Goal: Entertainment & Leisure: Consume media (video, audio)

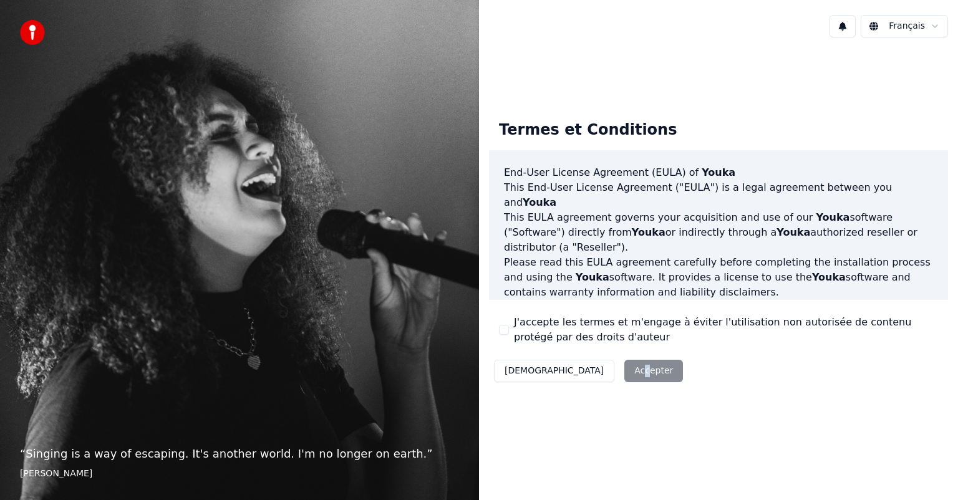
click at [579, 372] on div "Décliner Accepter" at bounding box center [588, 371] width 199 height 32
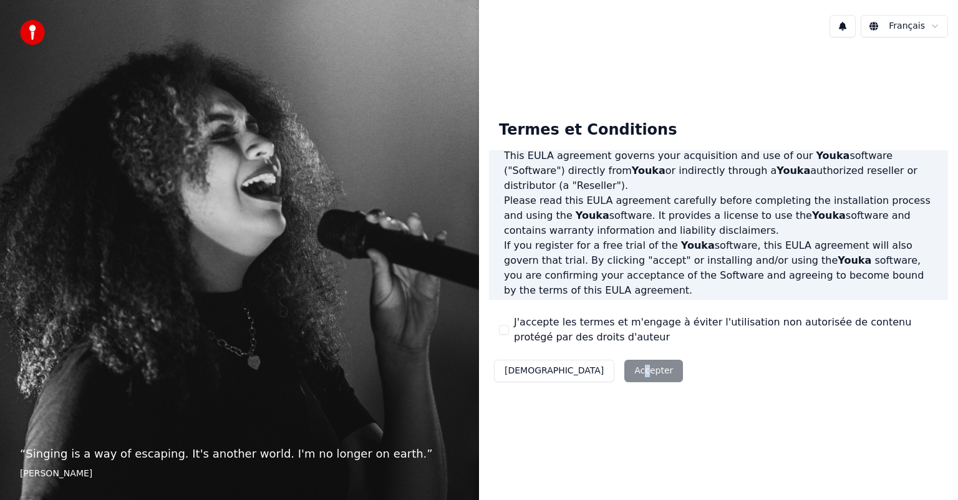
scroll to position [187, 0]
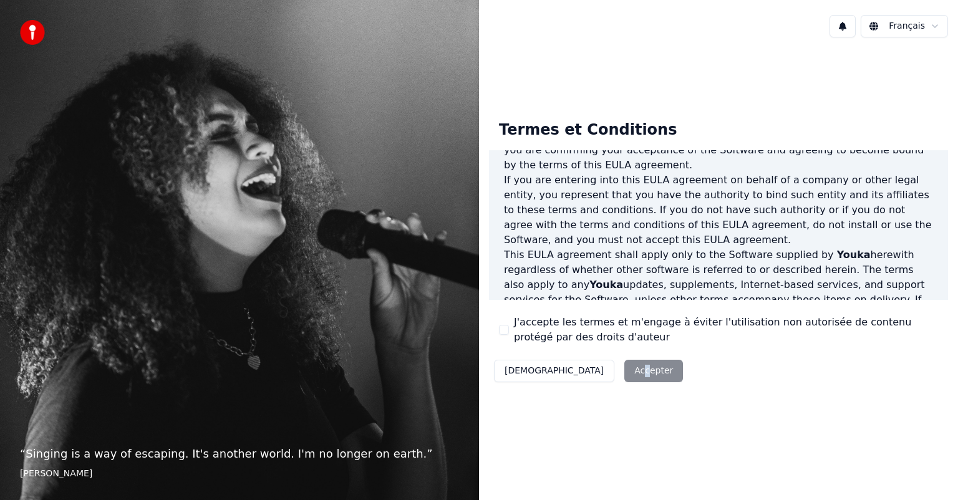
click at [506, 334] on button "J'accepte les termes et m'engage à éviter l'utilisation non autorisée de conten…" at bounding box center [504, 330] width 10 height 10
click at [624, 372] on button "Accepter" at bounding box center [653, 371] width 59 height 22
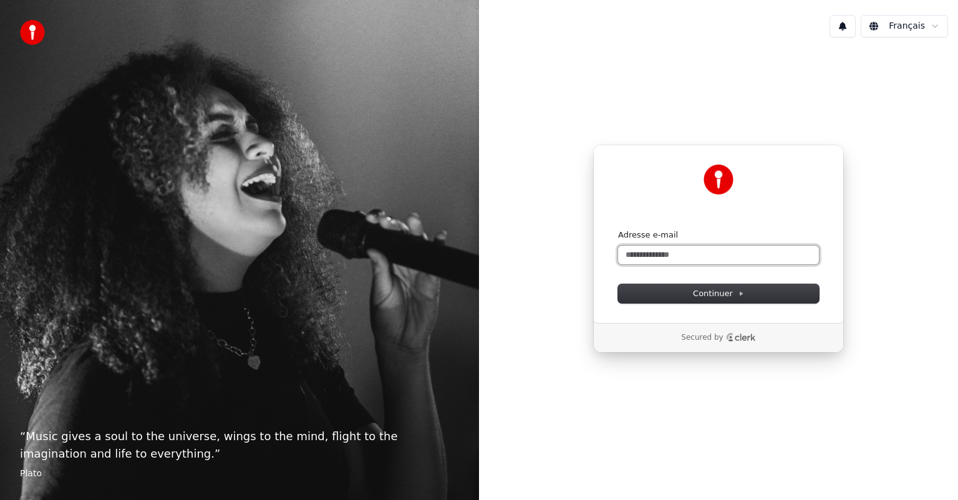
drag, startPoint x: 687, startPoint y: 252, endPoint x: 689, endPoint y: 245, distance: 7.3
click at [687, 255] on input "Adresse e-mail" at bounding box center [718, 255] width 201 height 19
click at [644, 252] on input "**********" at bounding box center [718, 255] width 201 height 19
click at [618, 230] on button "submit" at bounding box center [618, 230] width 0 height 0
type input "**********"
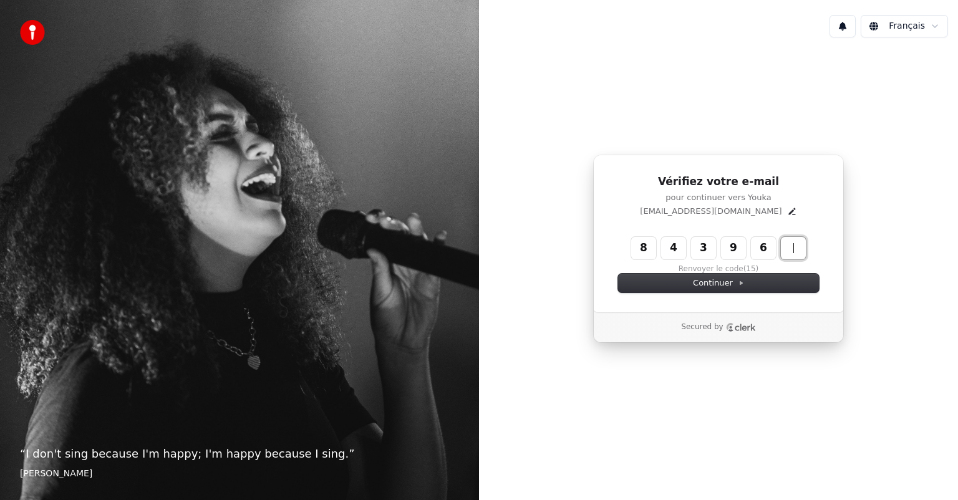
type input "******"
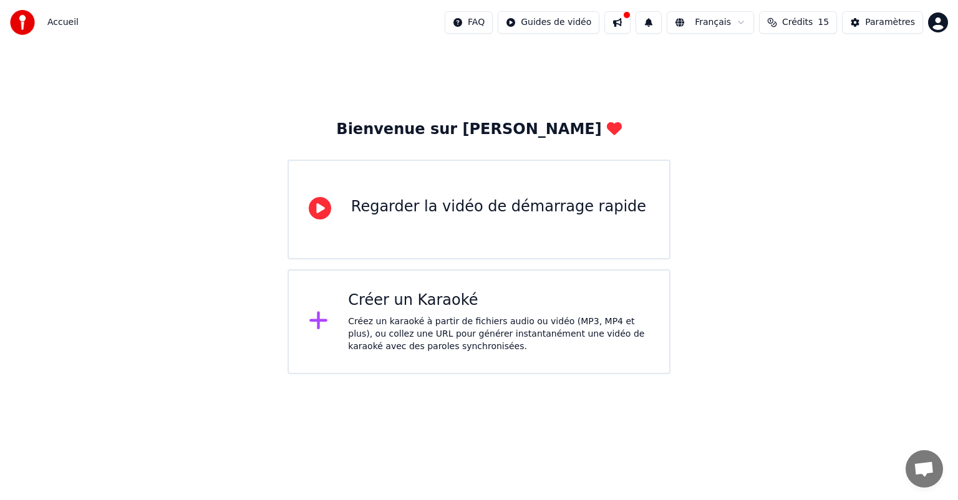
click at [412, 332] on div "Créez un karaoké à partir de fichiers audio ou vidéo (MP3, MP4 et plus), ou col…" at bounding box center [498, 334] width 301 height 37
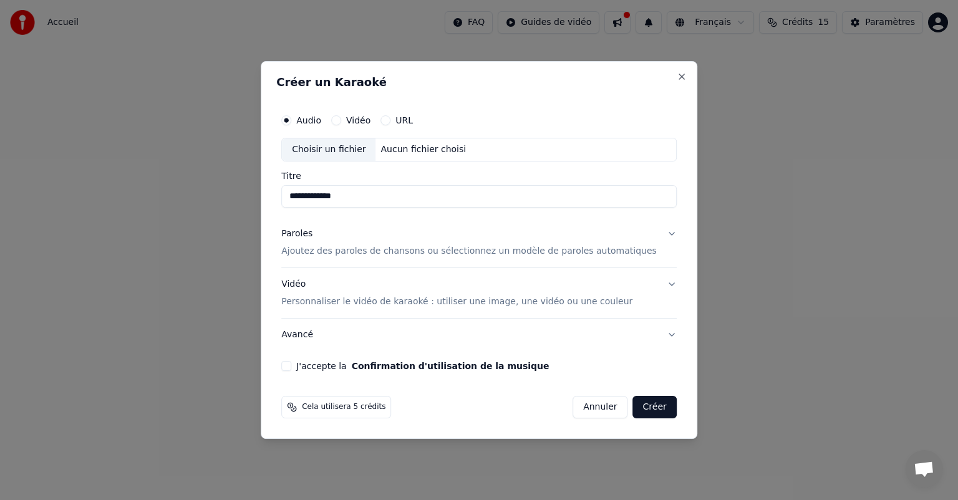
type input "**********"
click at [366, 120] on label "Vidéo" at bounding box center [358, 120] width 24 height 9
click at [341, 120] on button "Vidéo" at bounding box center [336, 120] width 10 height 10
click at [424, 252] on p "Ajoutez des paroles de chansons ou sélectionnez un modèle de paroles automatiqu…" at bounding box center [469, 251] width 376 height 12
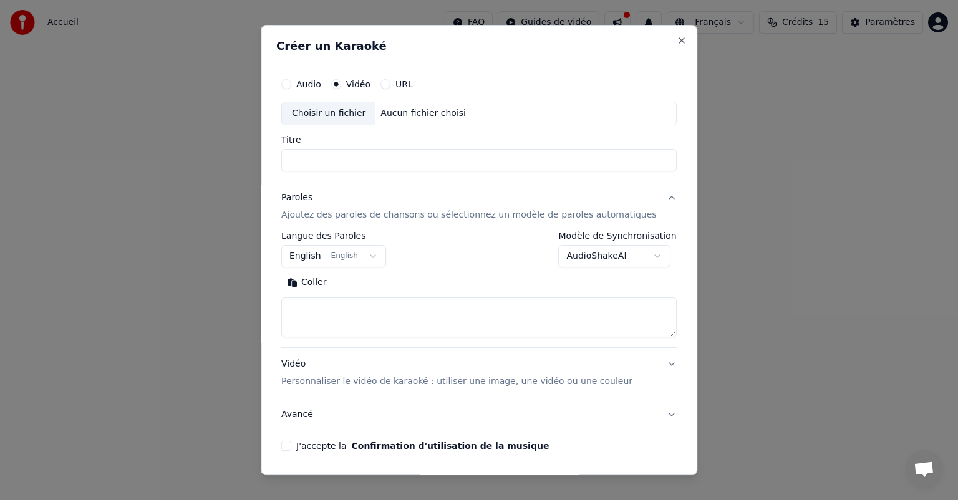
click at [362, 261] on button "English English" at bounding box center [333, 256] width 105 height 22
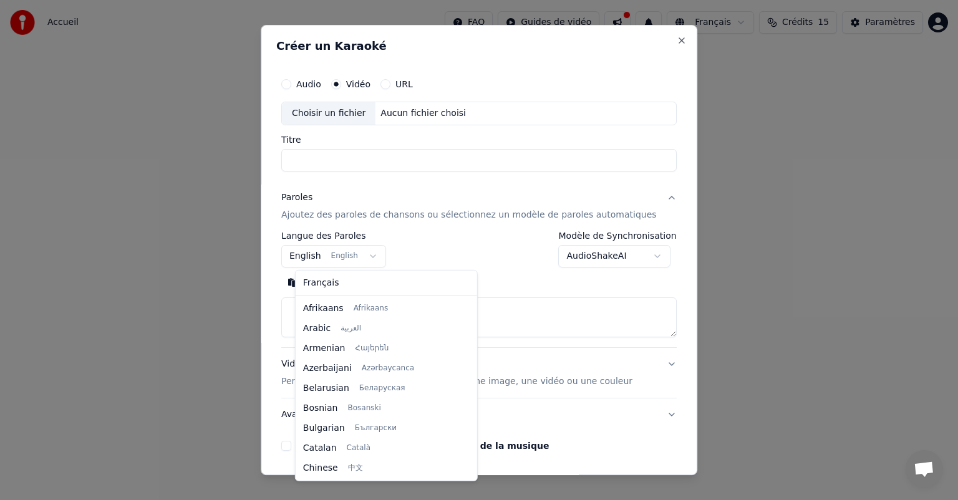
scroll to position [100, 0]
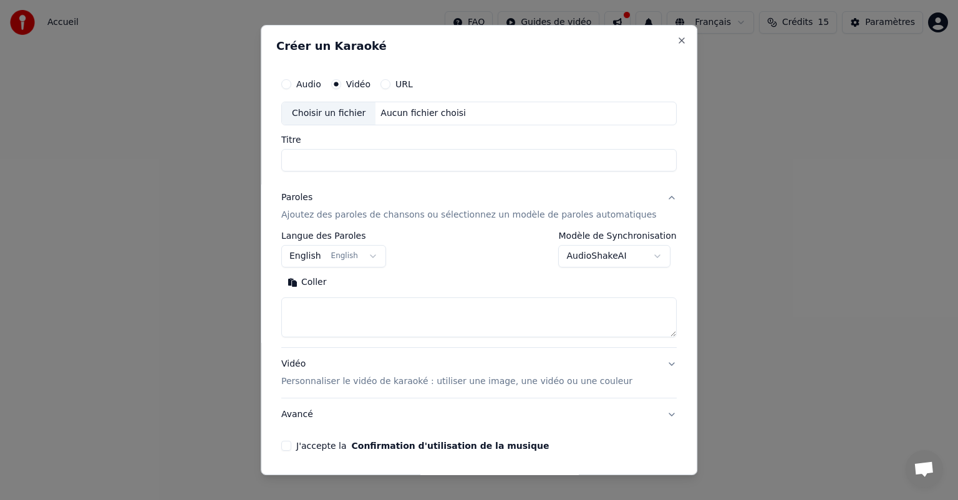
click at [379, 257] on body "**********" at bounding box center [479, 187] width 958 height 374
click at [331, 249] on button "English English" at bounding box center [333, 256] width 105 height 22
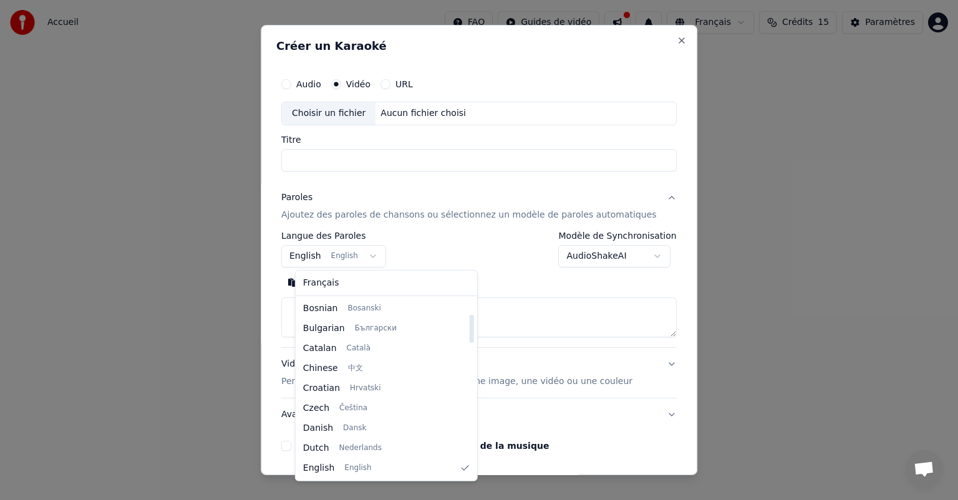
select select "**"
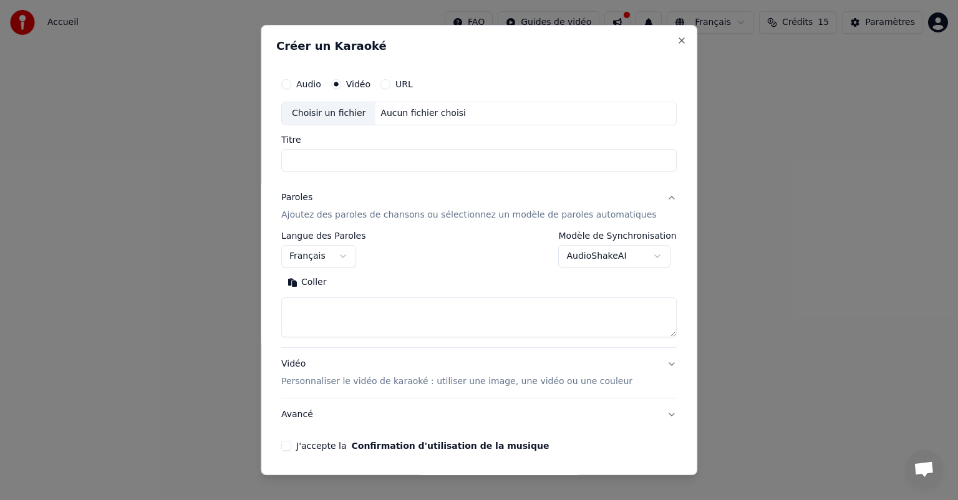
click at [387, 314] on textarea at bounding box center [478, 318] width 395 height 40
paste textarea "**********"
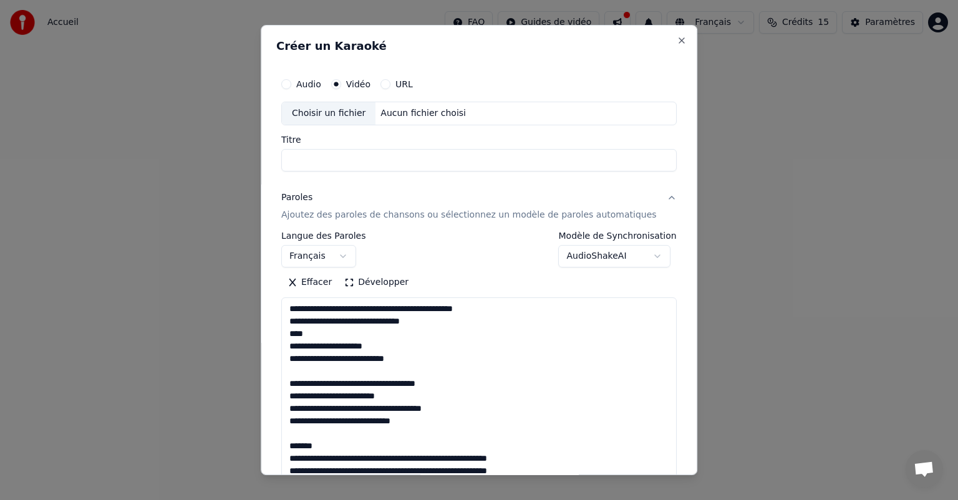
scroll to position [526, 0]
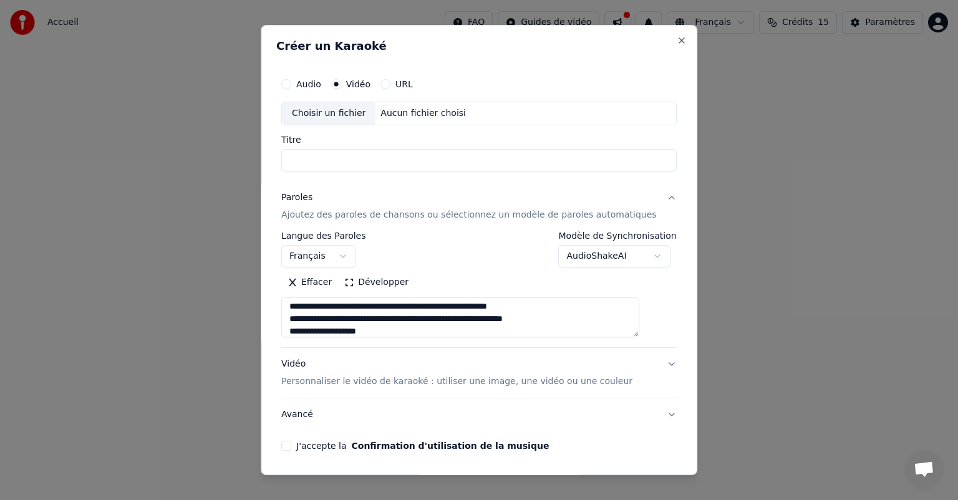
type textarea "**********"
click at [371, 145] on div "Titre" at bounding box center [478, 153] width 395 height 36
click at [371, 153] on input "Titre" at bounding box center [478, 160] width 395 height 22
type input "**********"
click at [595, 256] on body "**********" at bounding box center [479, 187] width 958 height 374
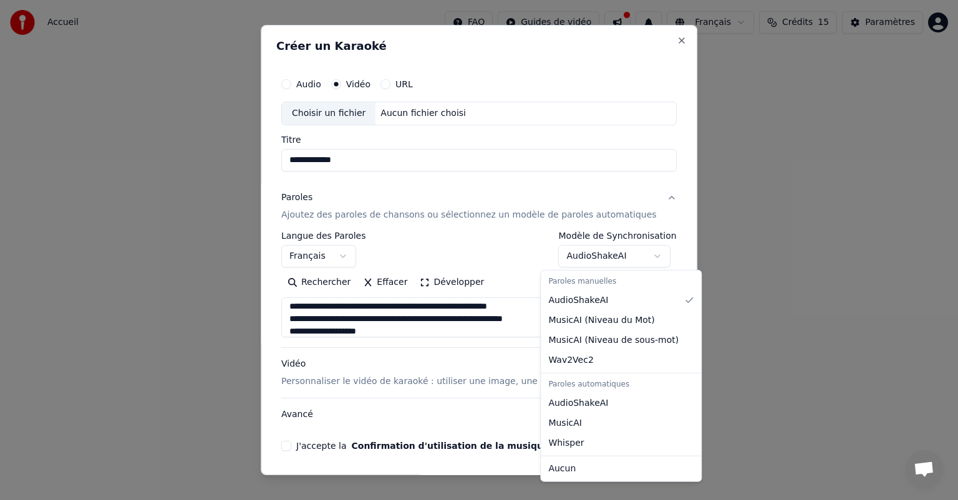
click at [595, 256] on body "**********" at bounding box center [479, 187] width 958 height 374
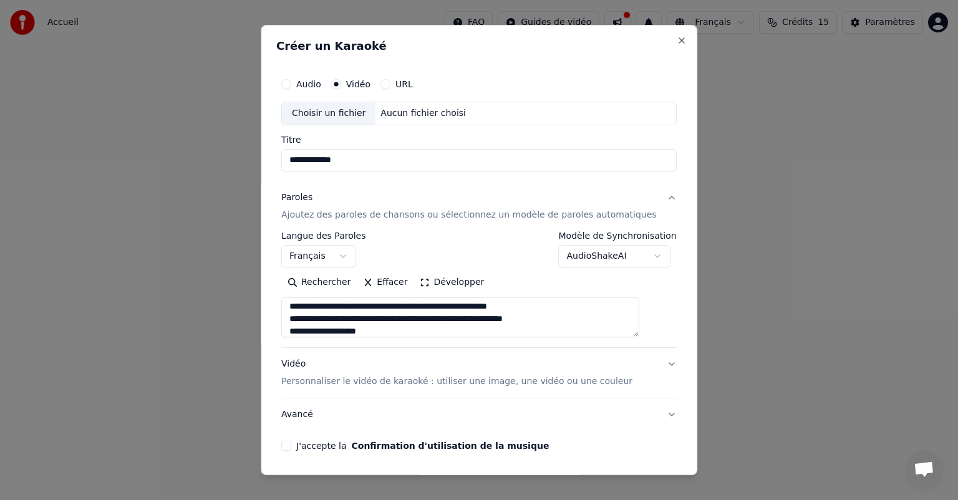
click at [502, 381] on p "Personnaliser le vidéo de karaoké : utiliser une image, une vidéo ou une couleur" at bounding box center [456, 382] width 351 height 12
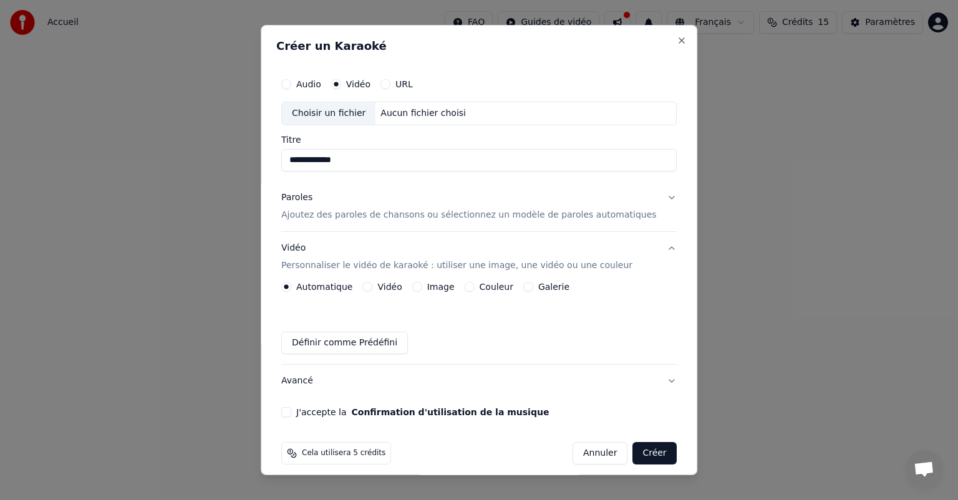
click at [373, 286] on button "Vidéo" at bounding box center [368, 287] width 10 height 10
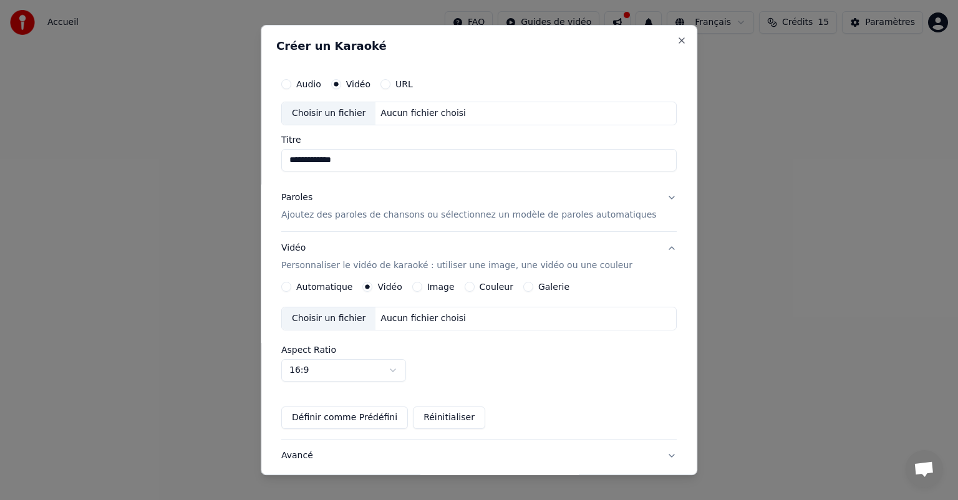
click at [511, 315] on div "Choisir un fichier Aucun fichier choisi" at bounding box center [478, 319] width 395 height 24
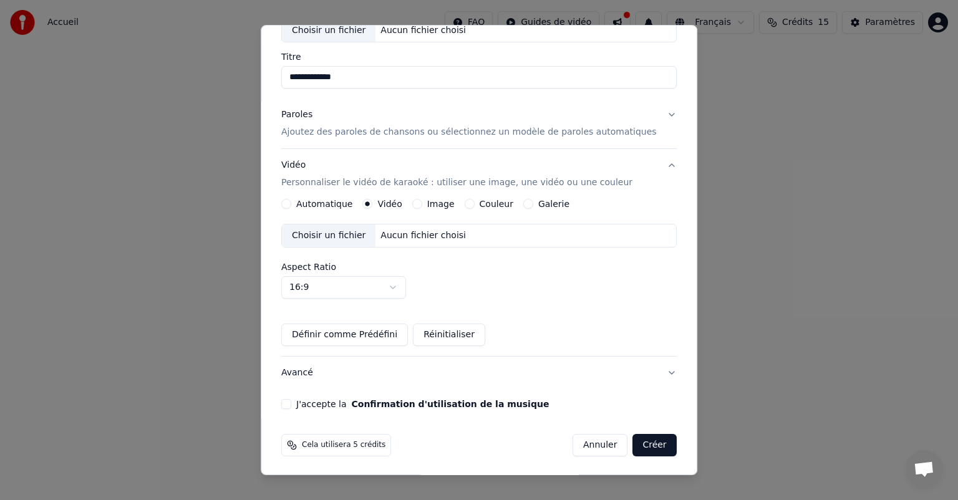
scroll to position [84, 0]
click at [291, 399] on button "J'accepte la Confirmation d'utilisation de la musique" at bounding box center [286, 404] width 10 height 10
click at [422, 200] on button "Image" at bounding box center [417, 203] width 10 height 10
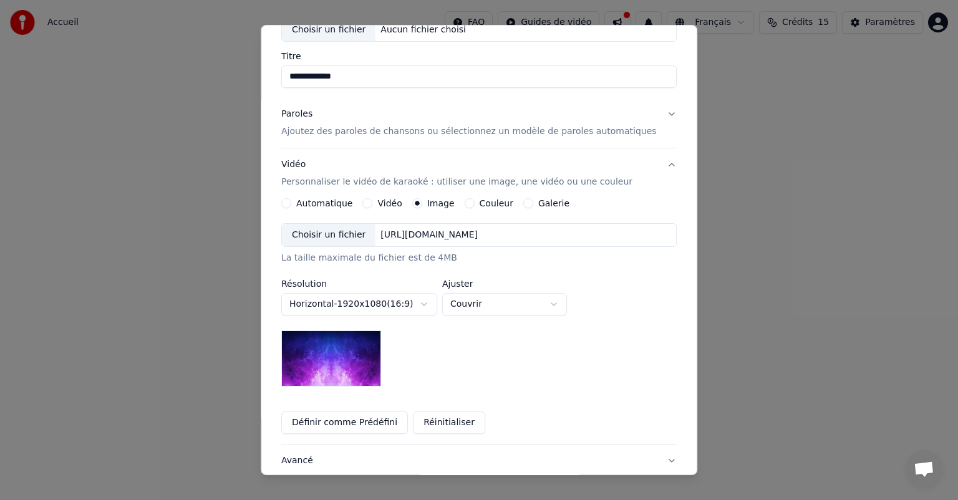
click at [335, 233] on div "Choisir un fichier" at bounding box center [329, 235] width 94 height 22
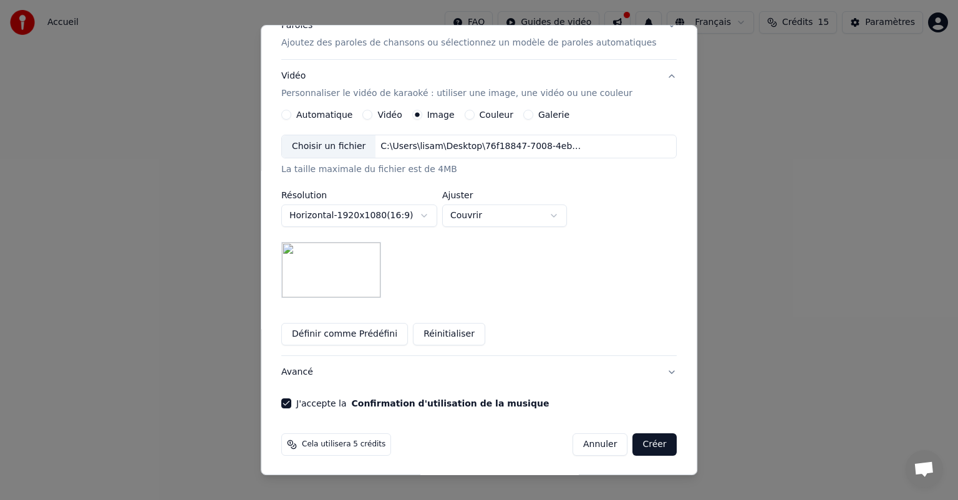
click at [633, 439] on button "Créer" at bounding box center [655, 445] width 44 height 22
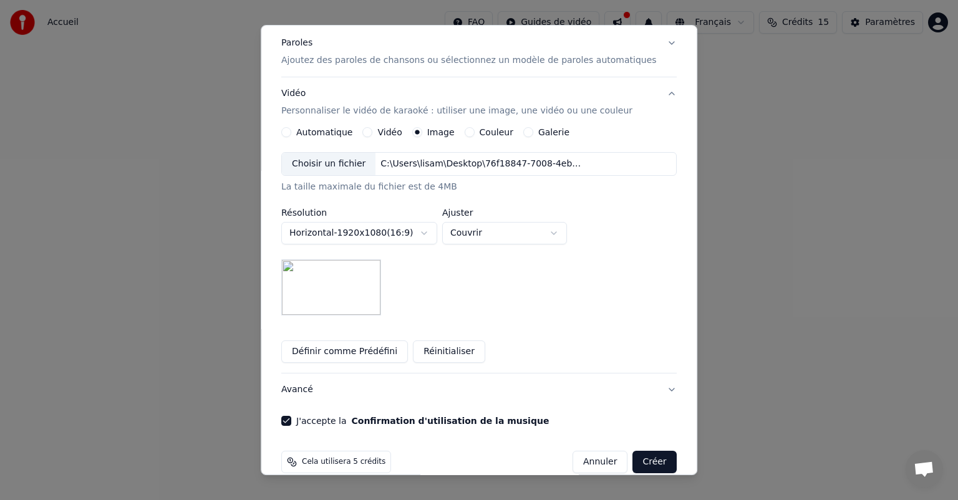
scroll to position [190, 0]
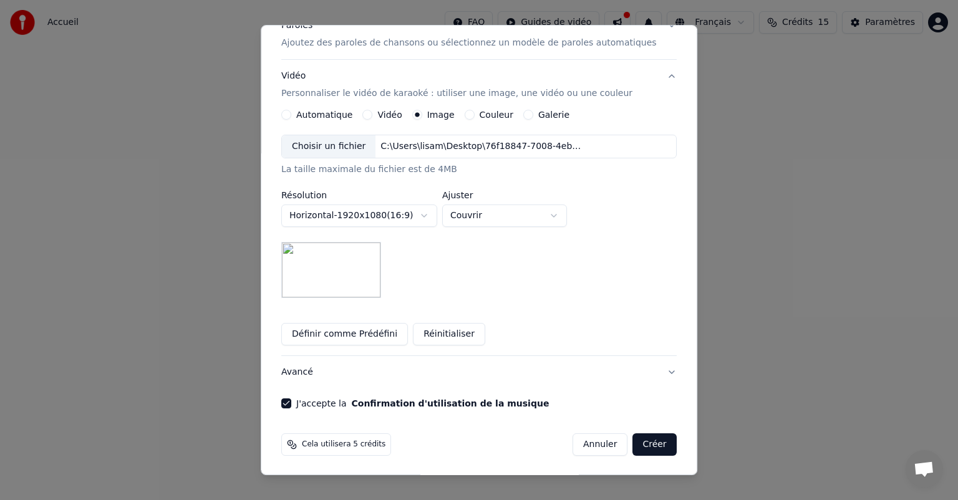
click at [641, 443] on button "Créer" at bounding box center [655, 445] width 44 height 22
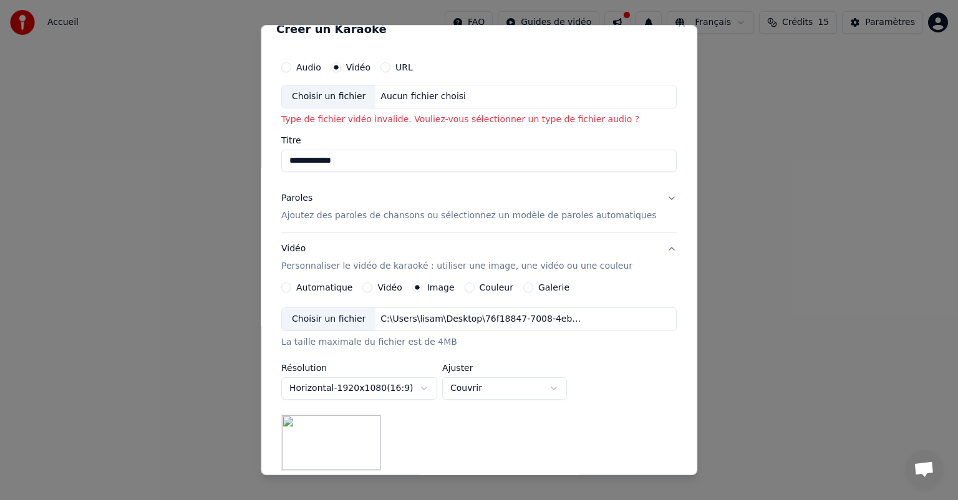
scroll to position [2, 0]
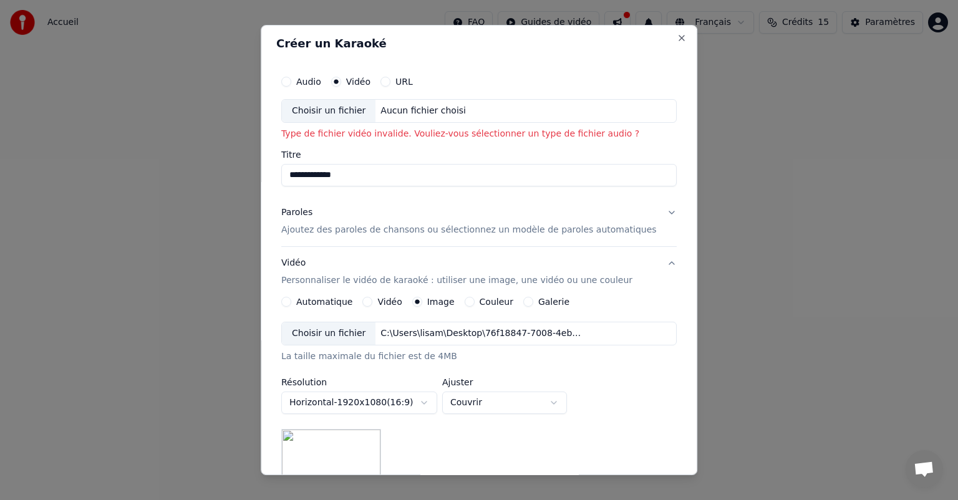
click at [429, 232] on p "Ajoutez des paroles de chansons ou sélectionnez un modèle de paroles automatiqu…" at bounding box center [469, 230] width 376 height 12
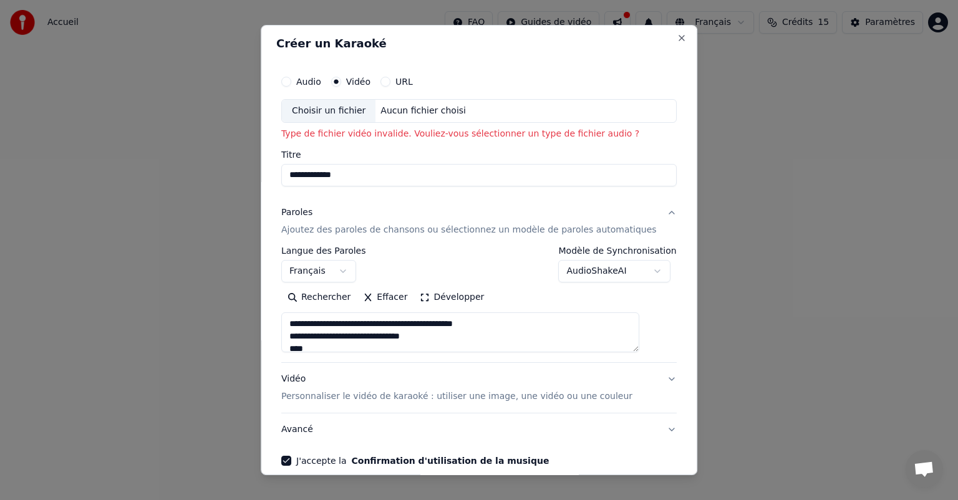
click at [306, 80] on div "Audio" at bounding box center [301, 82] width 40 height 10
click at [291, 80] on button "Audio" at bounding box center [286, 82] width 10 height 10
click at [341, 82] on button "Vidéo" at bounding box center [336, 82] width 10 height 10
click at [291, 79] on button "Audio" at bounding box center [286, 82] width 10 height 10
click at [390, 81] on button "URL" at bounding box center [386, 82] width 10 height 10
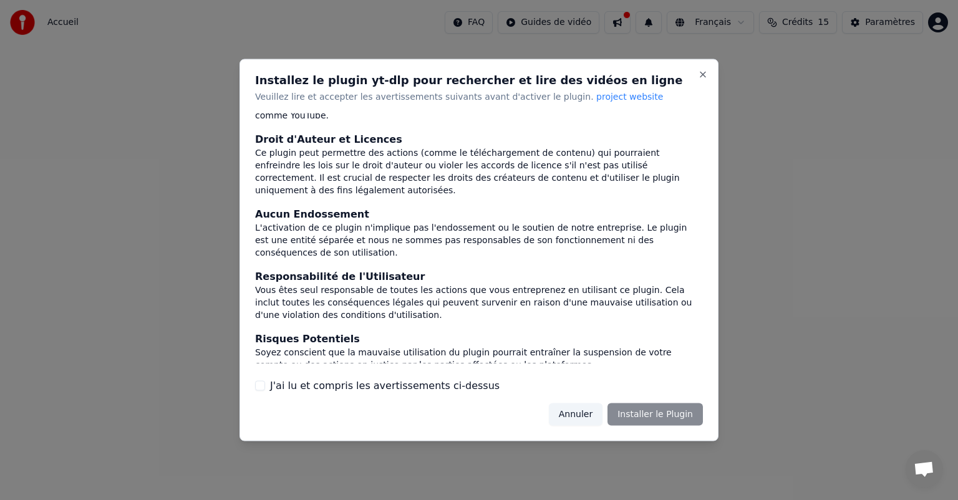
scroll to position [64, 0]
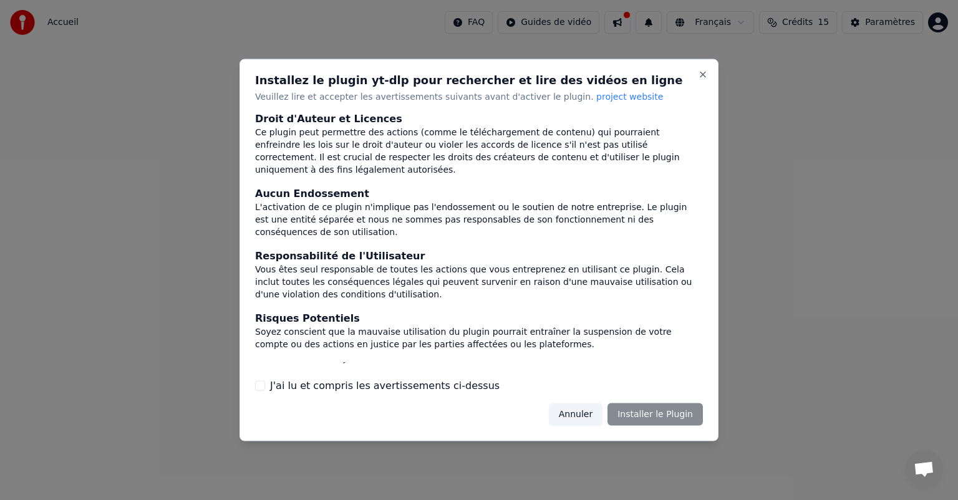
click at [593, 415] on button "Annuler" at bounding box center [576, 414] width 54 height 22
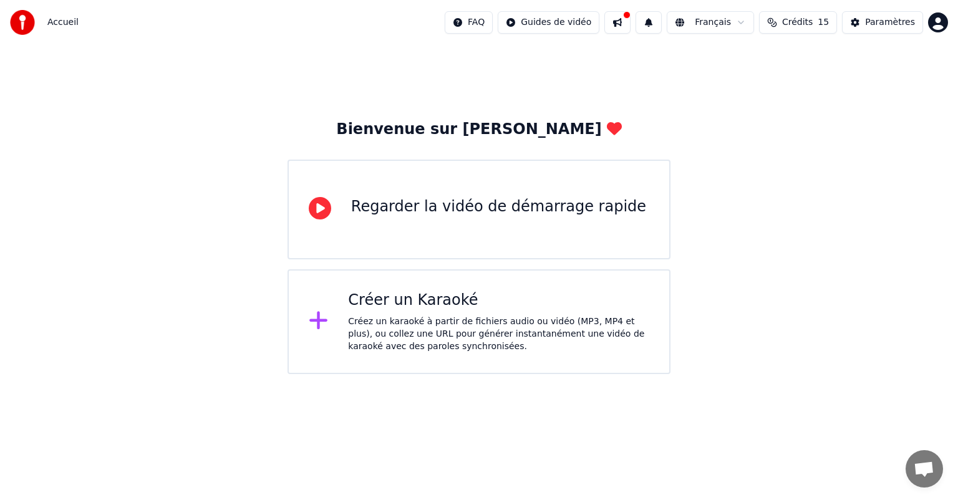
click at [572, 308] on div "Créer un Karaoké" at bounding box center [498, 301] width 301 height 20
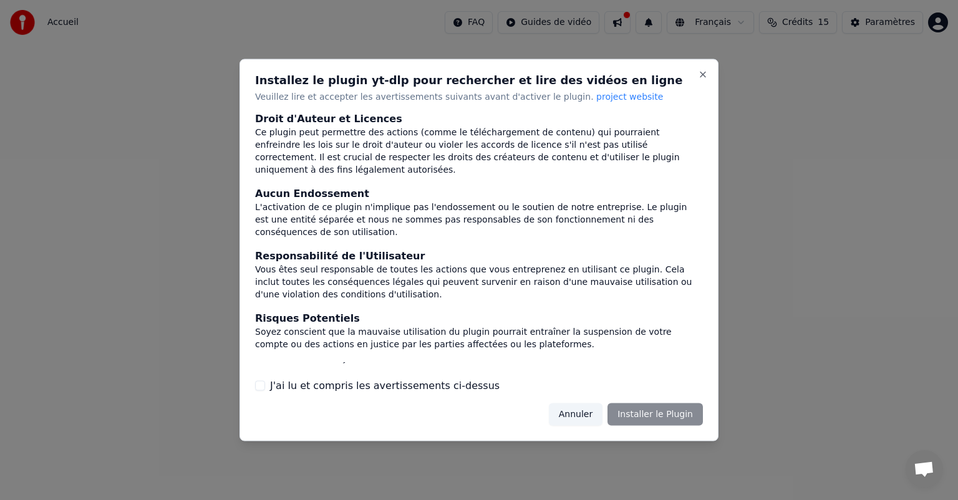
click at [264, 387] on button "J'ai lu et compris les avertissements ci-dessus" at bounding box center [260, 386] width 10 height 10
click at [651, 414] on button "Installer le Plugin" at bounding box center [655, 414] width 95 height 22
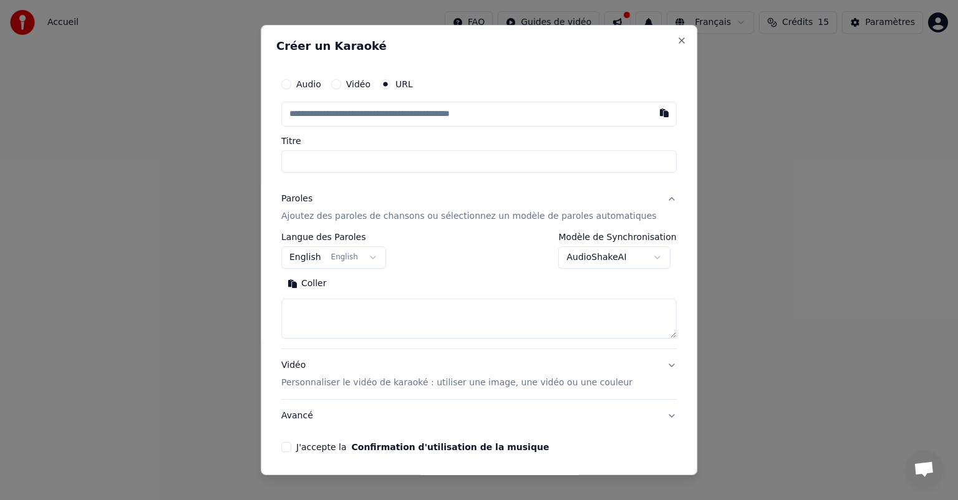
click at [435, 112] on input "text" at bounding box center [478, 114] width 395 height 25
paste input "**********"
type input "**********"
click at [382, 167] on input "**********" at bounding box center [478, 161] width 395 height 22
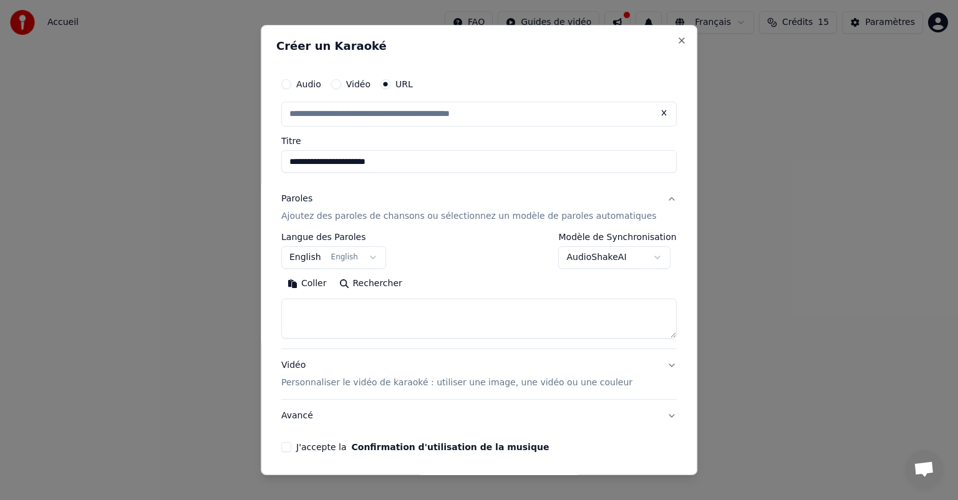
drag, startPoint x: 457, startPoint y: 160, endPoint x: 257, endPoint y: 146, distance: 200.1
click at [259, 152] on body "**********" at bounding box center [479, 187] width 958 height 374
type input "**********"
click at [363, 260] on button "English English" at bounding box center [333, 257] width 105 height 22
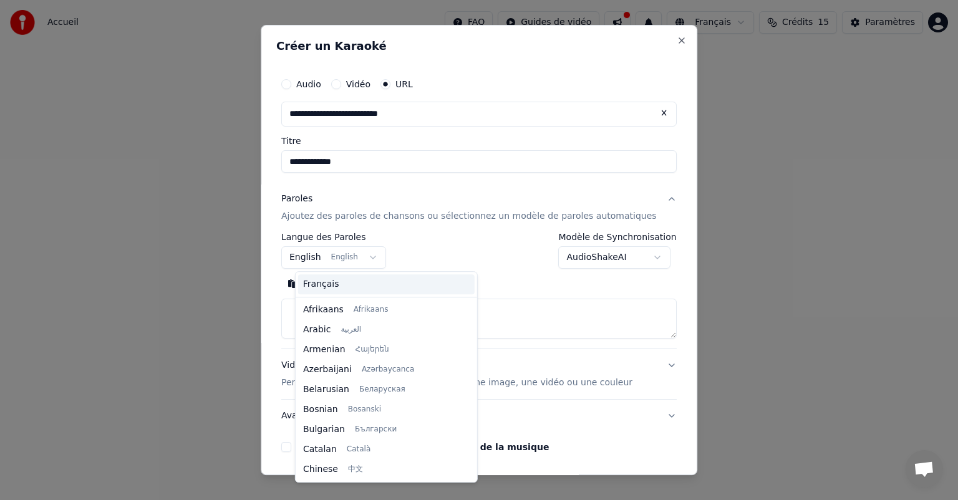
scroll to position [100, 0]
select select "**"
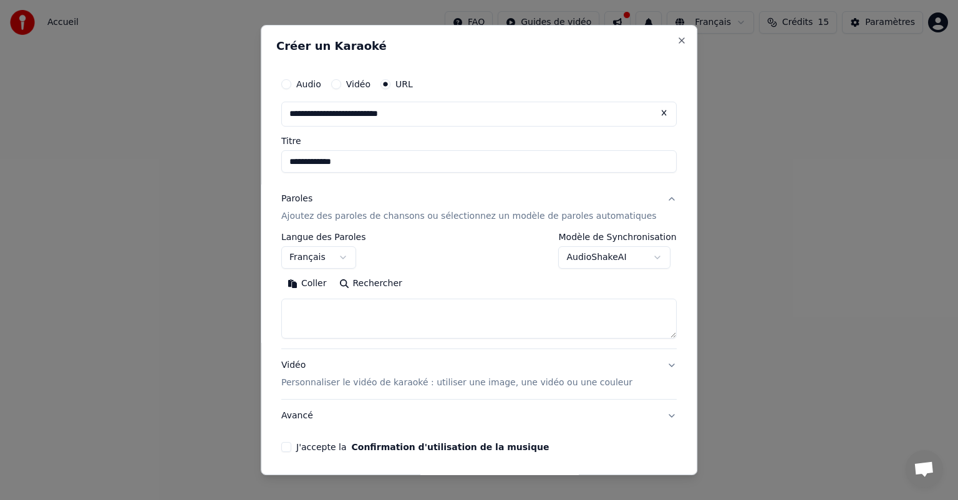
click at [386, 312] on textarea at bounding box center [478, 319] width 395 height 40
paste textarea "**********"
type textarea "**********"
drag, startPoint x: 437, startPoint y: 312, endPoint x: 189, endPoint y: 284, distance: 249.2
click at [185, 283] on body "**********" at bounding box center [479, 187] width 958 height 374
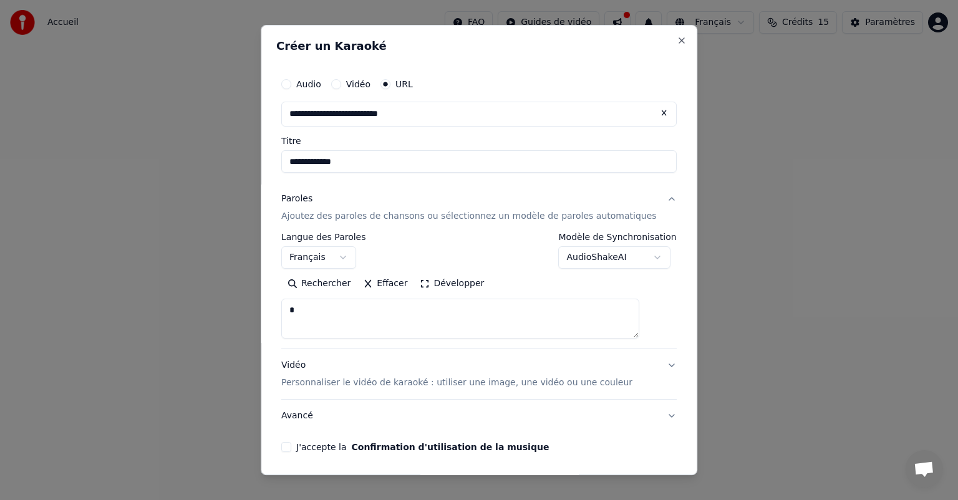
type textarea "*"
paste textarea "**********"
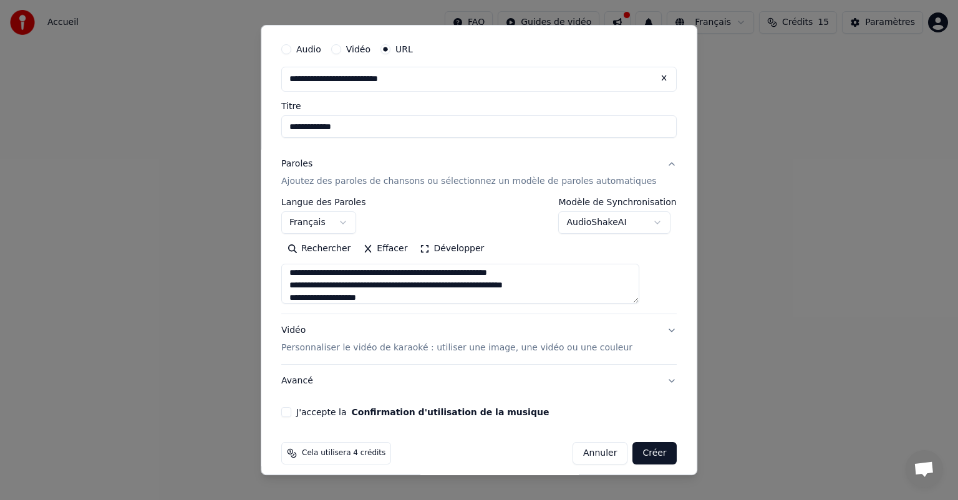
scroll to position [44, 0]
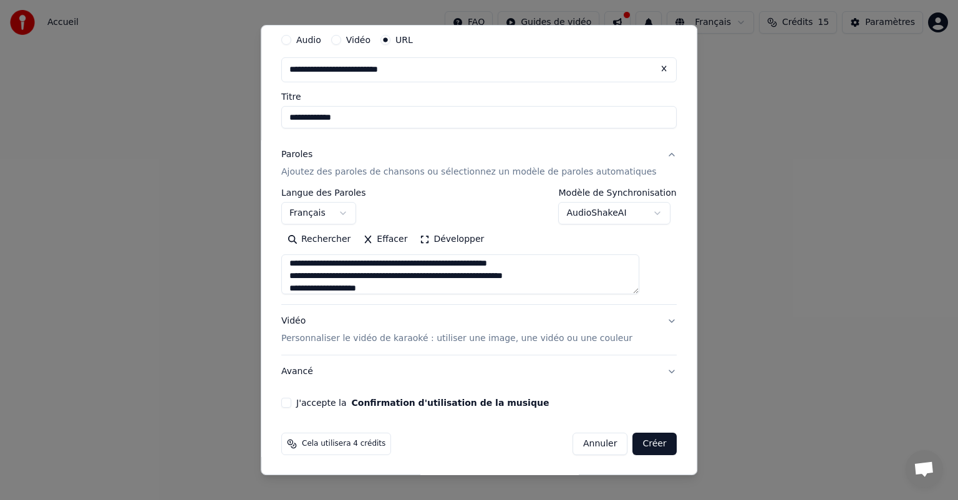
type textarea "**********"
click at [490, 341] on p "Personnaliser le vidéo de karaoké : utiliser une image, une vidéo ou une couleur" at bounding box center [456, 338] width 351 height 12
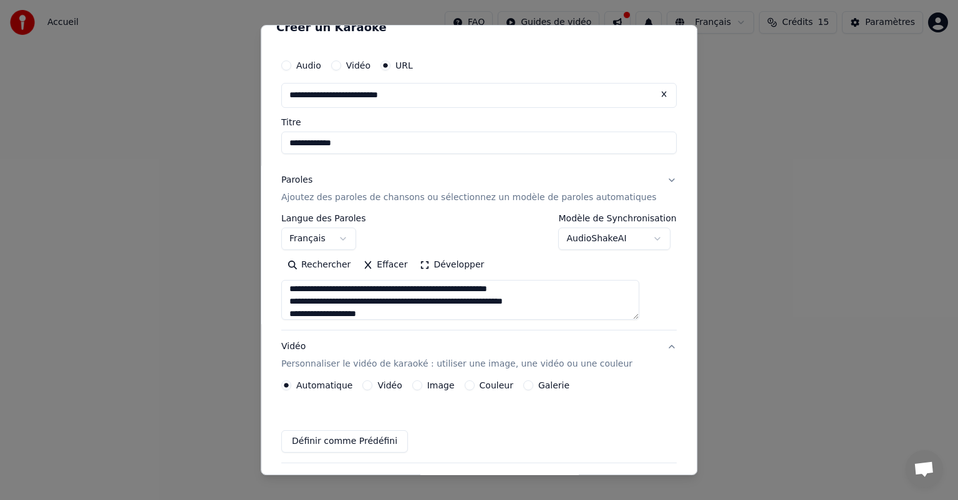
scroll to position [11, 0]
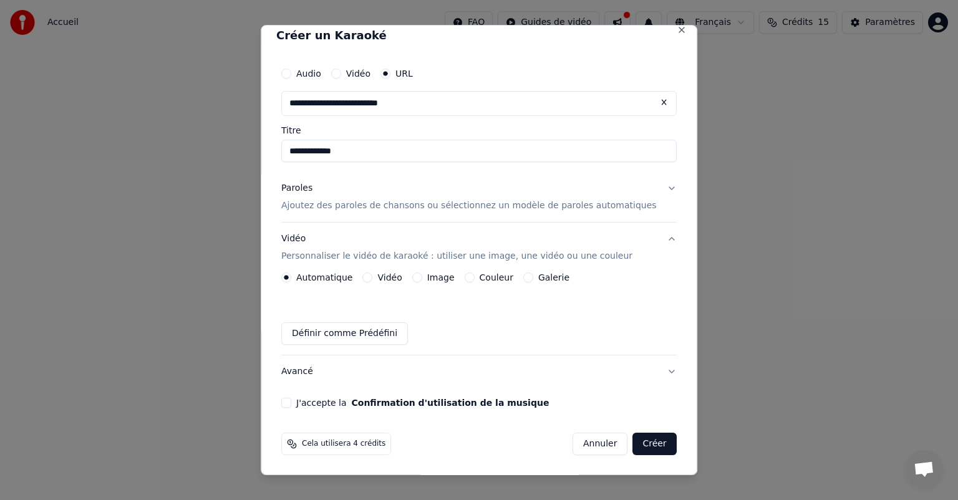
click at [422, 276] on button "Image" at bounding box center [417, 278] width 10 height 10
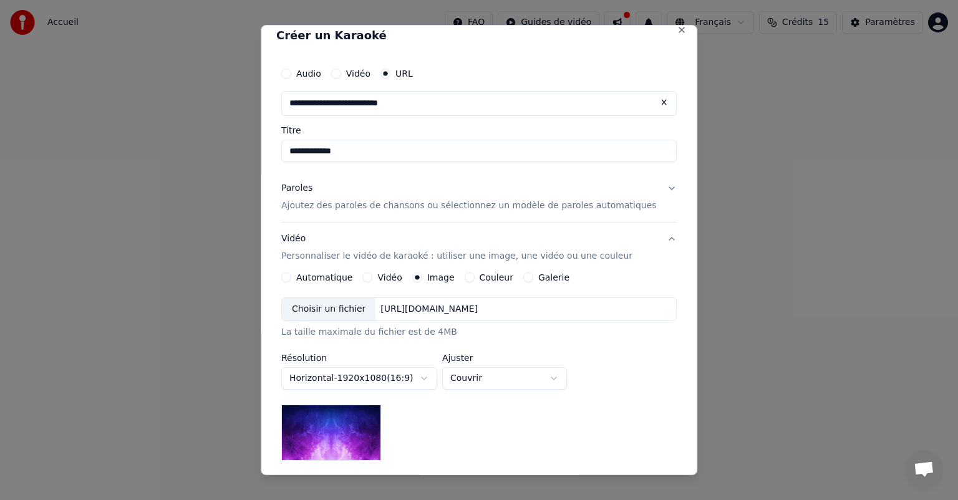
click at [337, 309] on div "Choisir un fichier" at bounding box center [329, 309] width 94 height 22
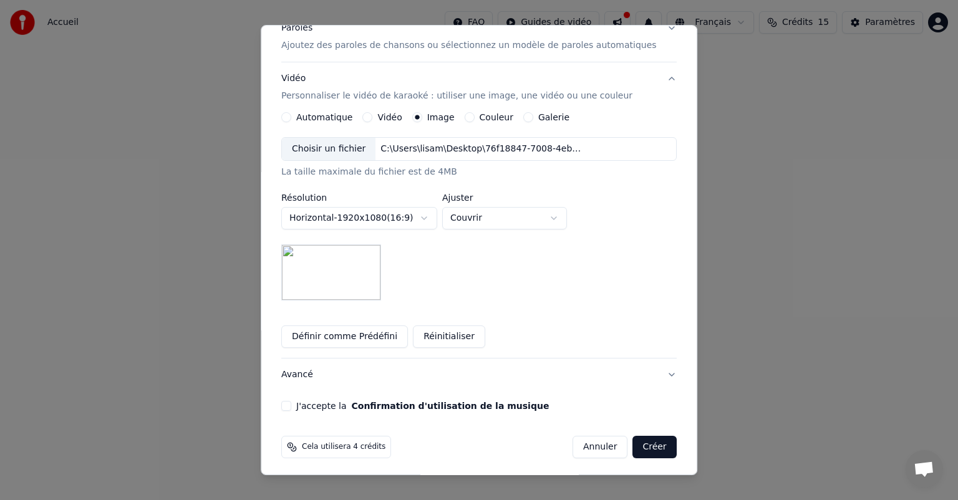
scroll to position [174, 0]
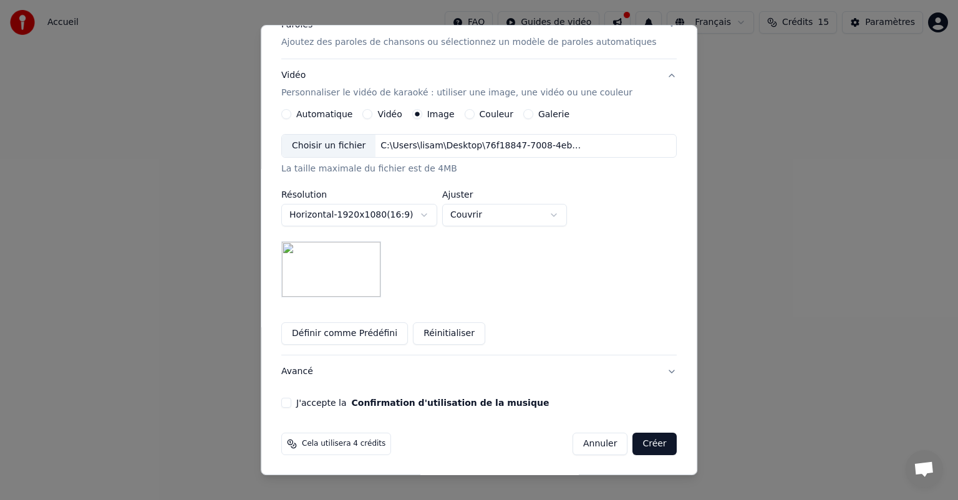
click at [291, 404] on button "J'accepte la Confirmation d'utilisation de la musique" at bounding box center [286, 403] width 10 height 10
click at [633, 444] on button "Créer" at bounding box center [655, 444] width 44 height 22
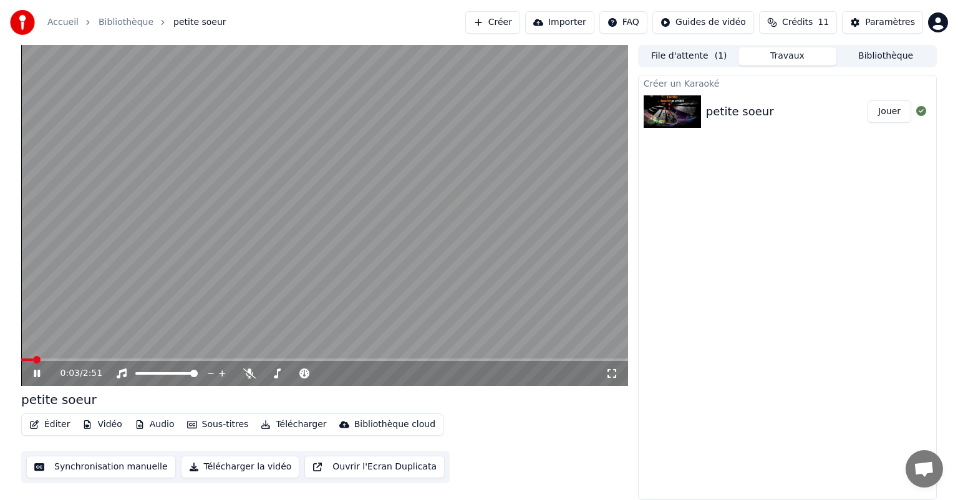
click at [35, 374] on icon at bounding box center [37, 373] width 6 height 7
click at [37, 374] on icon at bounding box center [36, 373] width 7 height 9
click at [35, 374] on icon at bounding box center [37, 373] width 6 height 7
click at [53, 427] on button "Éditer" at bounding box center [49, 424] width 51 height 17
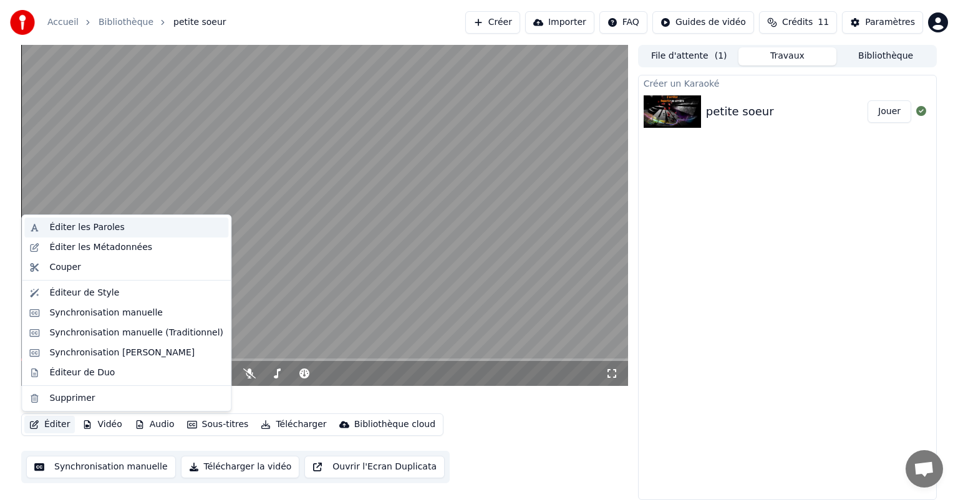
click at [106, 230] on div "Éditer les Paroles" at bounding box center [86, 227] width 75 height 12
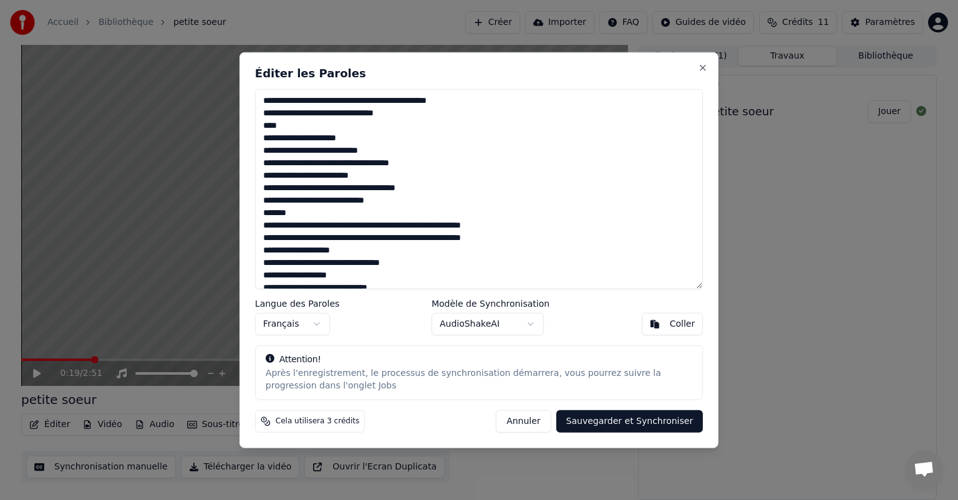
click at [536, 428] on button "Annuler" at bounding box center [523, 421] width 55 height 22
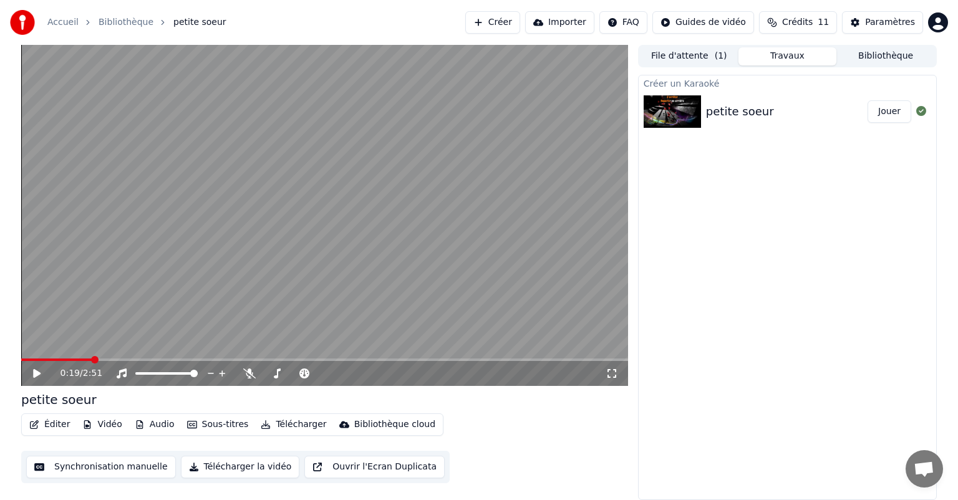
click at [37, 372] on icon at bounding box center [36, 373] width 7 height 9
drag, startPoint x: 56, startPoint y: 357, endPoint x: 35, endPoint y: 356, distance: 20.6
click at [35, 356] on video at bounding box center [324, 215] width 607 height 341
drag, startPoint x: 47, startPoint y: 362, endPoint x: 0, endPoint y: 361, distance: 47.4
click at [0, 361] on div "0:25 / 2:51 petite soeur Éditer Vidéo Audio Sous-titres Télécharger Bibliothèqu…" at bounding box center [479, 272] width 958 height 455
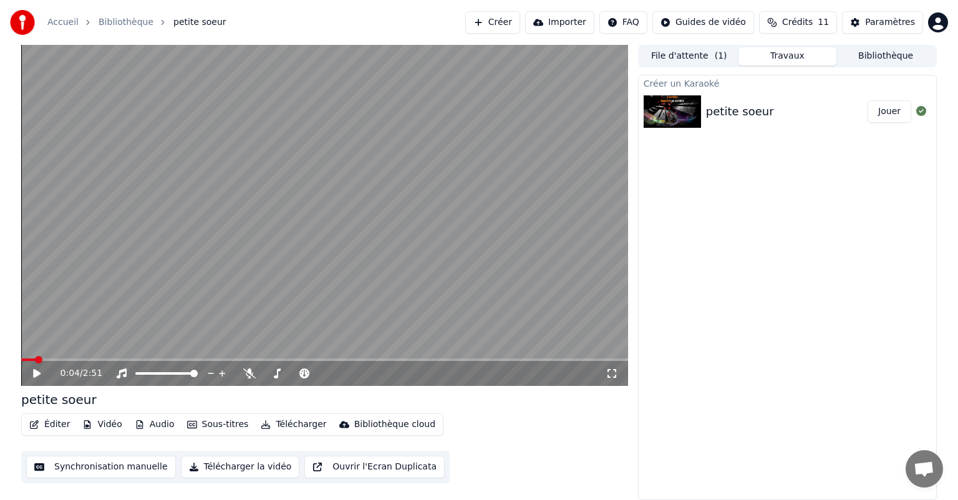
click at [35, 362] on span at bounding box center [38, 359] width 7 height 7
click at [33, 369] on icon at bounding box center [45, 374] width 29 height 10
click at [37, 374] on icon at bounding box center [45, 374] width 29 height 10
click at [61, 431] on button "Éditer" at bounding box center [49, 424] width 51 height 17
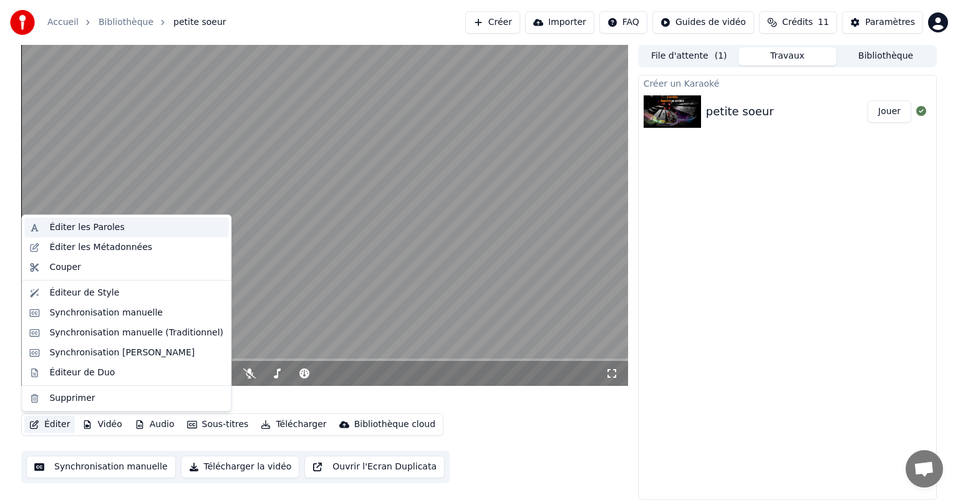
click at [127, 233] on div "Éditer les Paroles" at bounding box center [136, 227] width 174 height 12
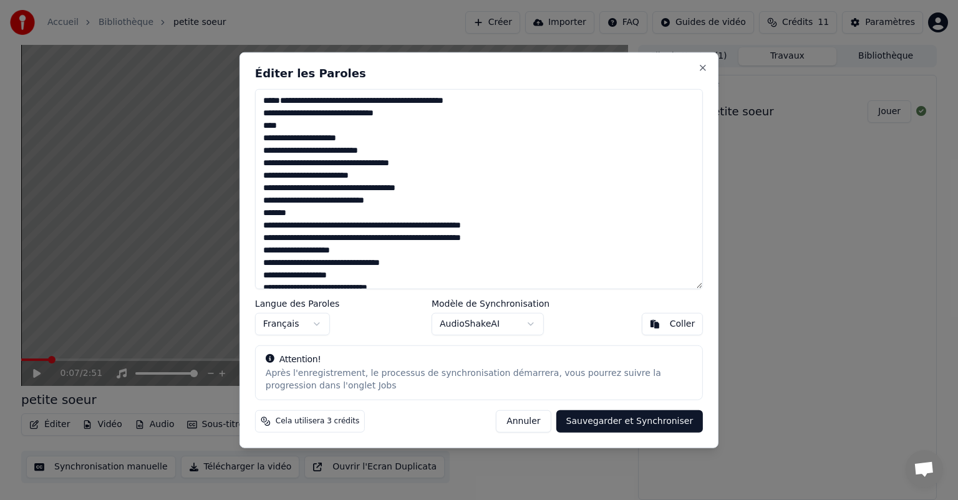
click at [272, 97] on textarea at bounding box center [479, 189] width 448 height 200
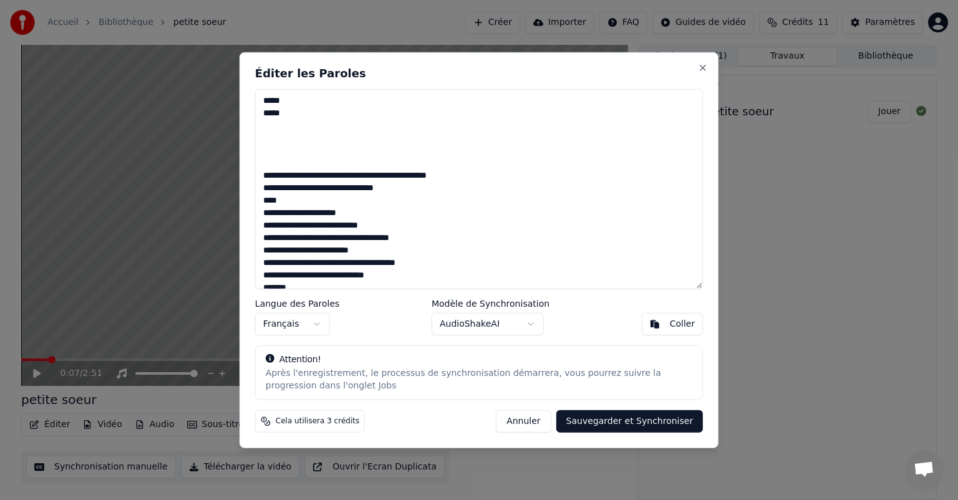
click at [258, 133] on textarea at bounding box center [479, 189] width 448 height 200
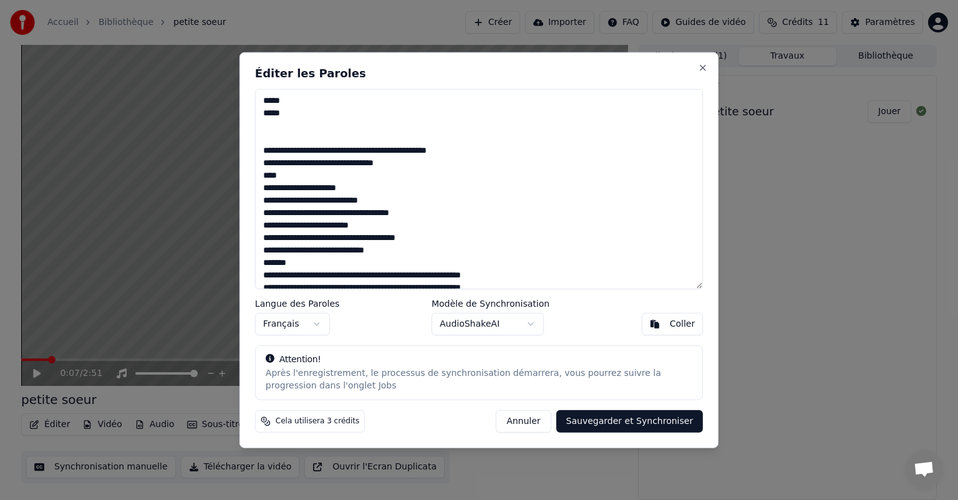
type textarea "**********"
click at [671, 419] on button "Sauvegarder et Synchroniser" at bounding box center [629, 421] width 147 height 22
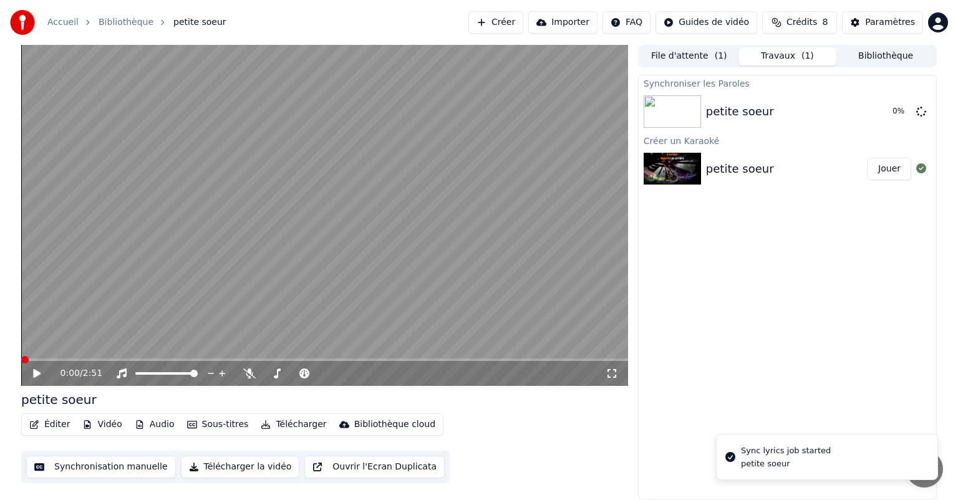
click at [21, 356] on span at bounding box center [24, 359] width 7 height 7
click at [36, 373] on icon at bounding box center [36, 373] width 7 height 9
click at [36, 374] on icon at bounding box center [37, 373] width 6 height 7
click at [125, 467] on button "Synchronisation manuelle" at bounding box center [101, 467] width 150 height 22
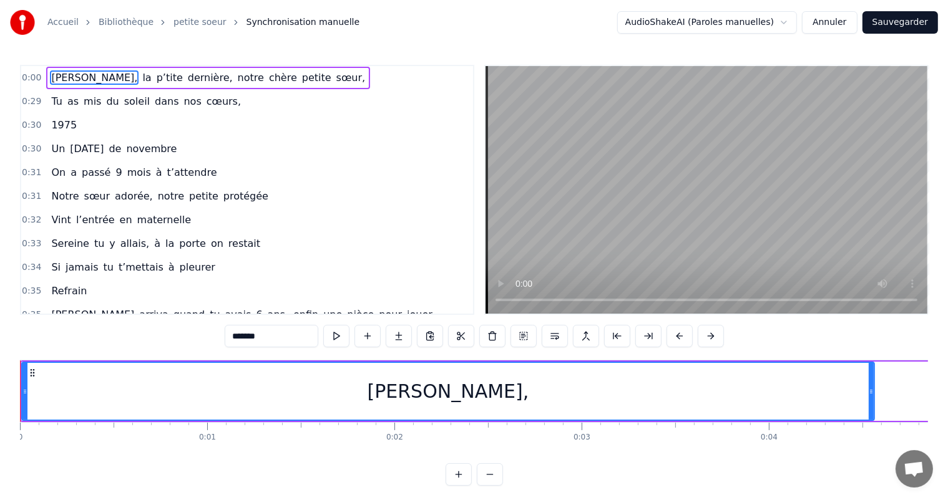
click at [235, 332] on input "*******" at bounding box center [272, 336] width 94 height 22
type input "********"
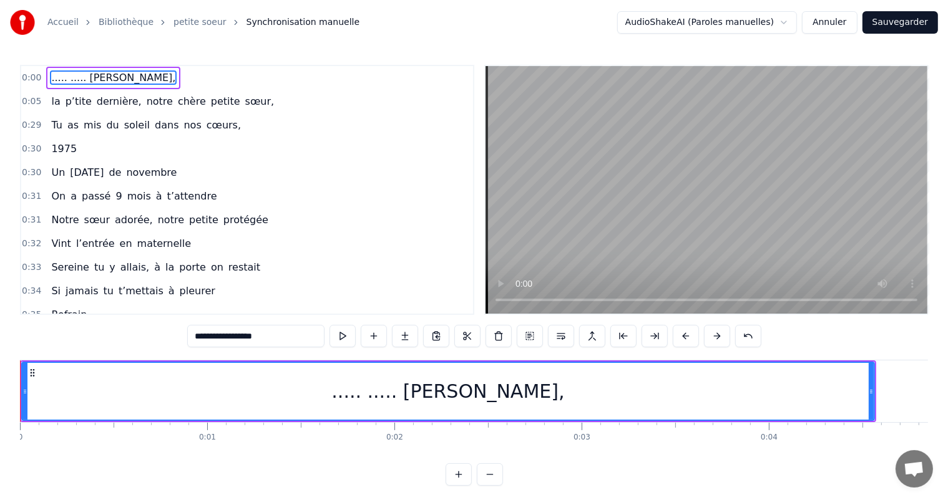
click at [219, 336] on input "**********" at bounding box center [255, 336] width 137 height 22
drag, startPoint x: 69, startPoint y: 79, endPoint x: 67, endPoint y: 97, distance: 18.1
click at [67, 97] on div "0:00 ..... ..... [PERSON_NAME], 0:05 la p’tite dernière, notre chère petite sœu…" at bounding box center [247, 190] width 454 height 250
click at [72, 75] on span "..... ..... [PERSON_NAME]," at bounding box center [113, 77] width 127 height 14
click at [447, 390] on div "..... ..... [PERSON_NAME]," at bounding box center [447, 391] width 233 height 28
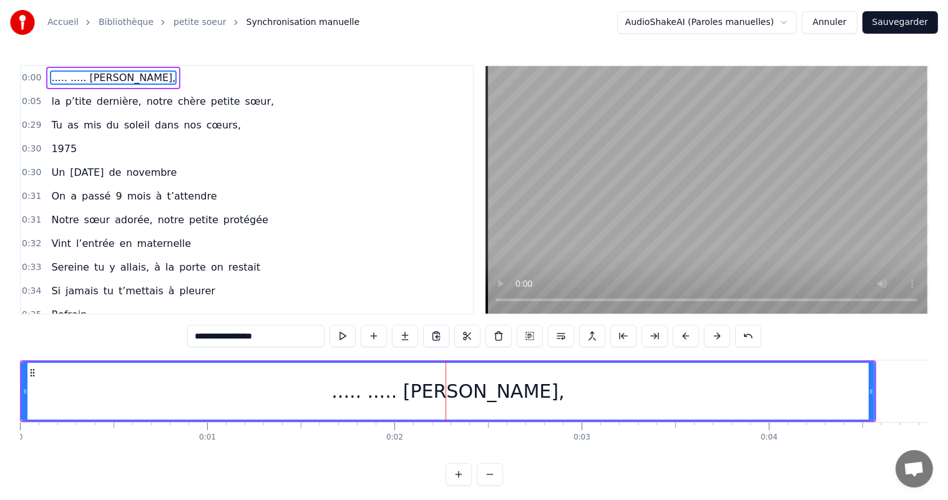
click at [444, 391] on div "..... ..... [PERSON_NAME]," at bounding box center [447, 391] width 233 height 28
click at [220, 334] on input "**********" at bounding box center [255, 336] width 137 height 22
click at [341, 337] on button at bounding box center [342, 336] width 26 height 22
click at [62, 70] on span "..... ..... [PERSON_NAME]," at bounding box center [113, 77] width 127 height 14
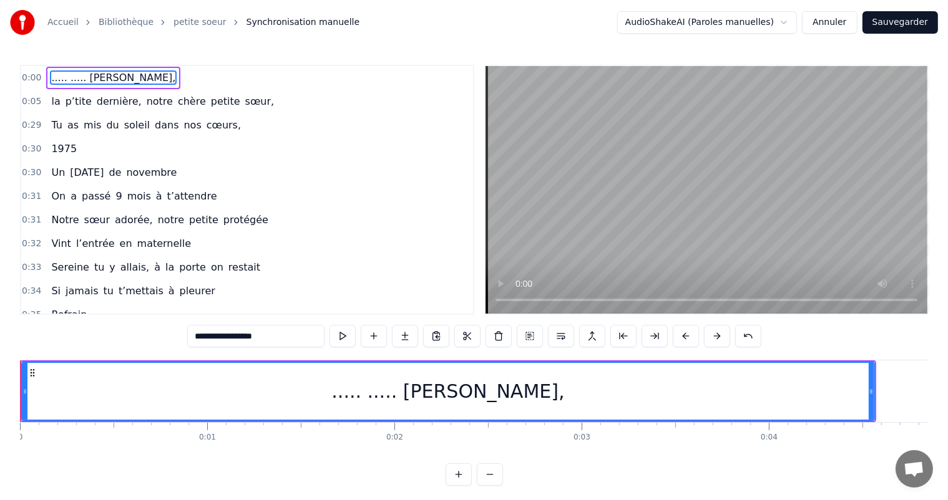
click at [80, 77] on span "..... ..... [PERSON_NAME]," at bounding box center [113, 77] width 127 height 14
click at [219, 335] on input "**********" at bounding box center [255, 336] width 137 height 22
click at [220, 334] on input "**********" at bounding box center [255, 336] width 137 height 22
click at [592, 334] on button at bounding box center [592, 336] width 26 height 22
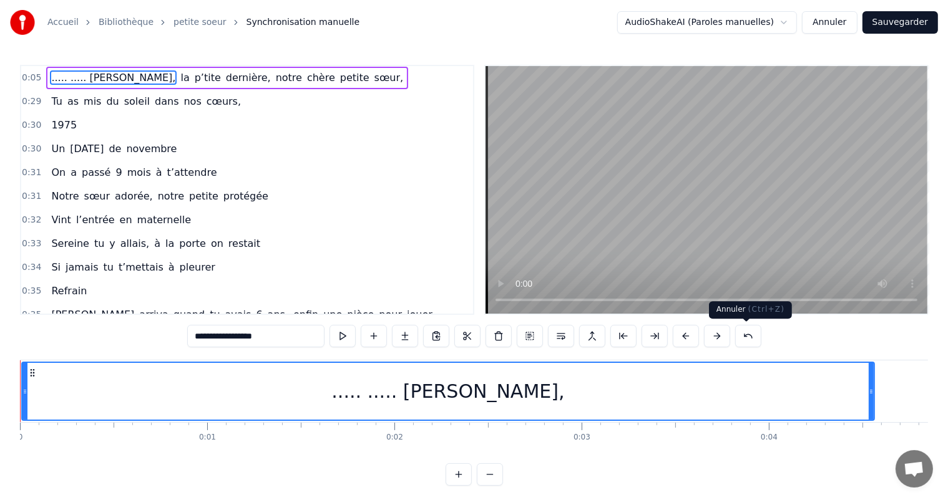
click at [744, 337] on button at bounding box center [748, 336] width 26 height 22
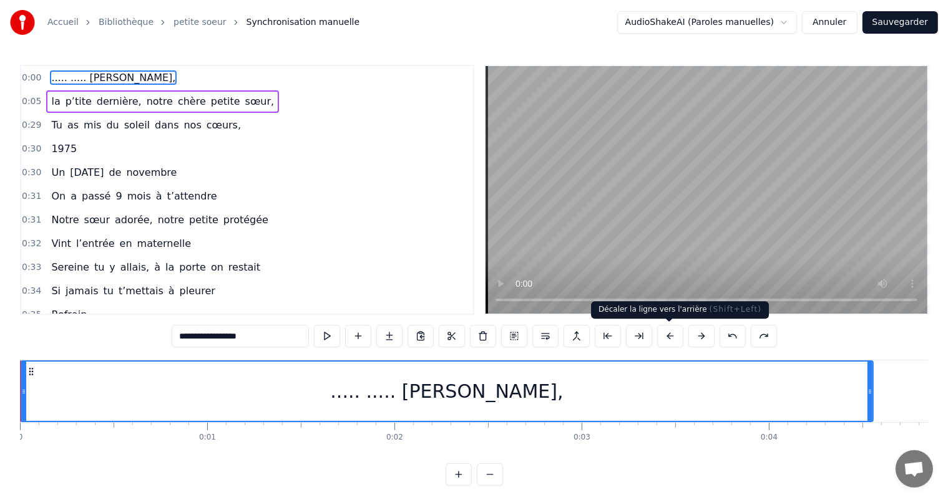
click at [669, 335] on button at bounding box center [670, 336] width 26 height 22
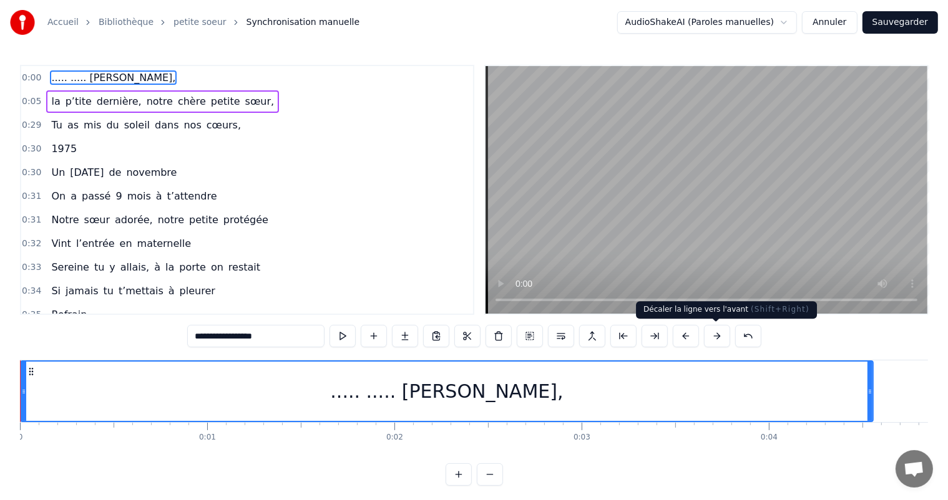
click at [716, 332] on button at bounding box center [717, 336] width 26 height 22
click at [749, 343] on button at bounding box center [748, 336] width 26 height 22
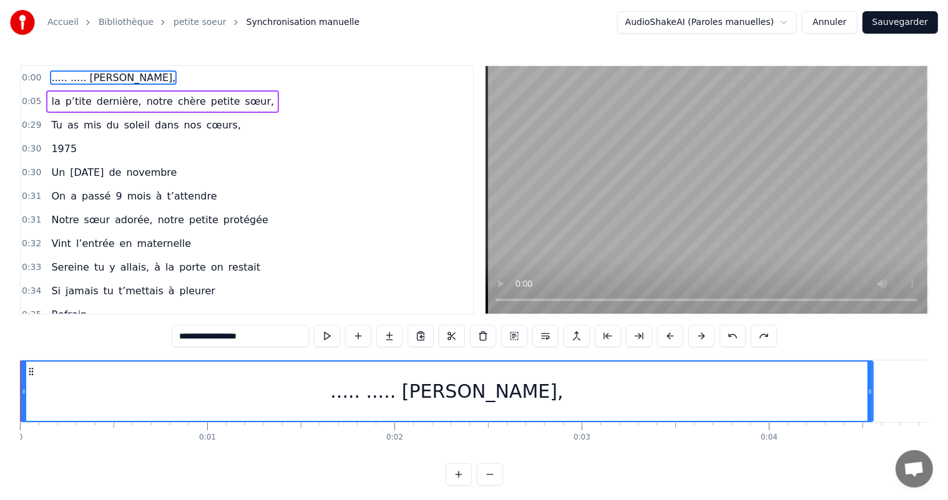
click at [750, 343] on button at bounding box center [763, 336] width 26 height 22
type input "**********"
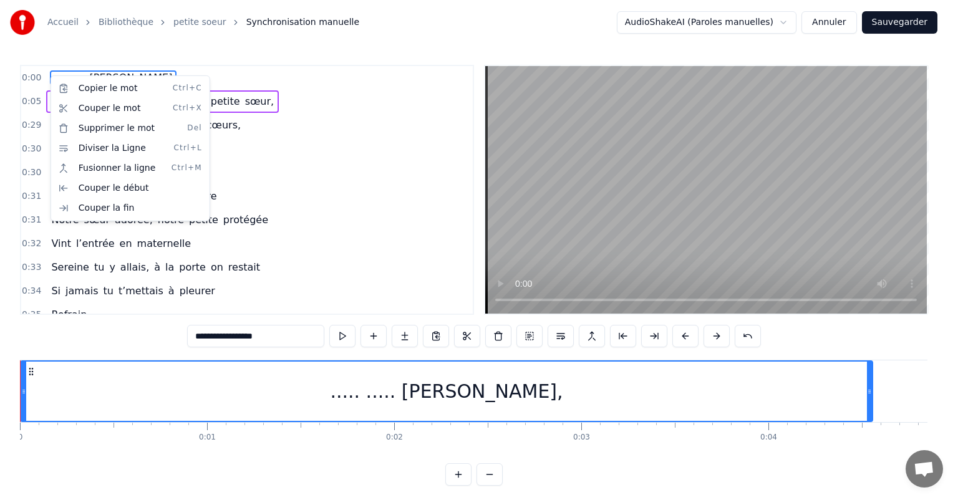
click at [837, 26] on html "Accueil Bibliothèque petite soeur Synchronisation manuelle AudioShakeAI (Parole…" at bounding box center [479, 253] width 958 height 506
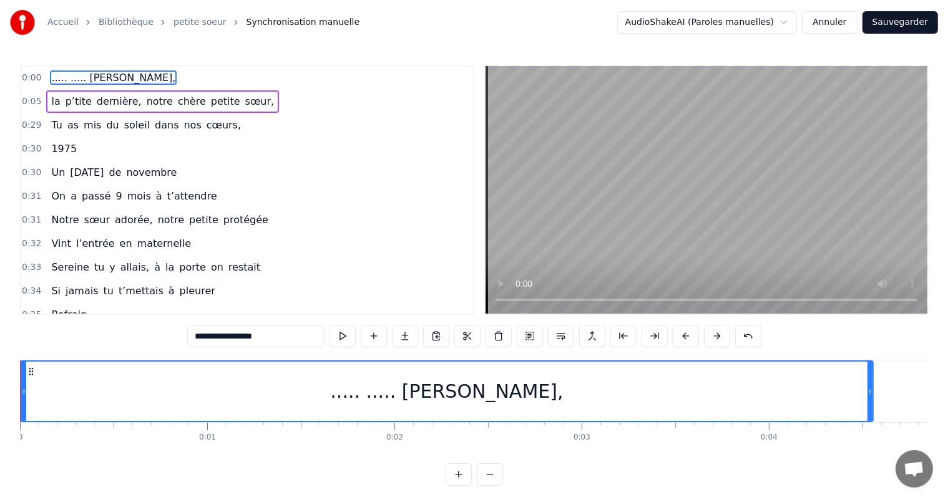
click at [833, 24] on button "Annuler" at bounding box center [829, 22] width 55 height 22
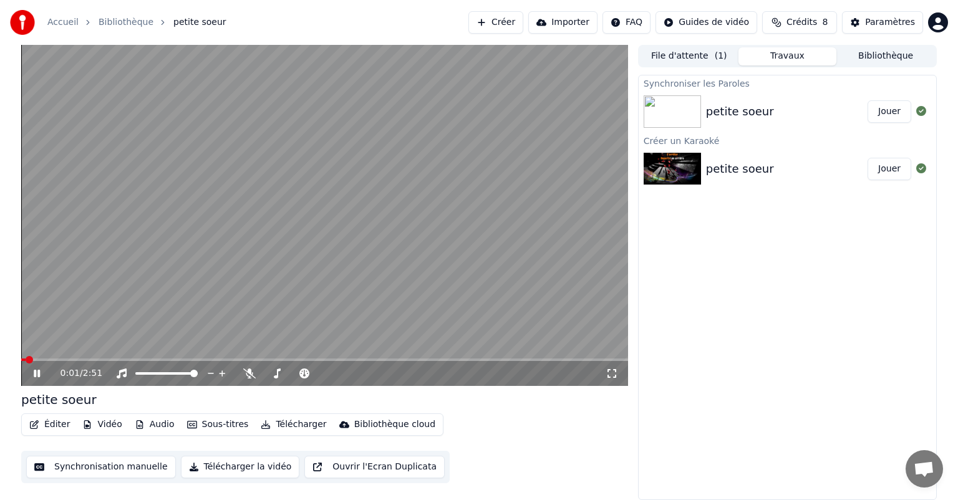
click at [37, 374] on icon at bounding box center [45, 374] width 29 height 10
click at [56, 425] on button "Éditer" at bounding box center [49, 424] width 51 height 17
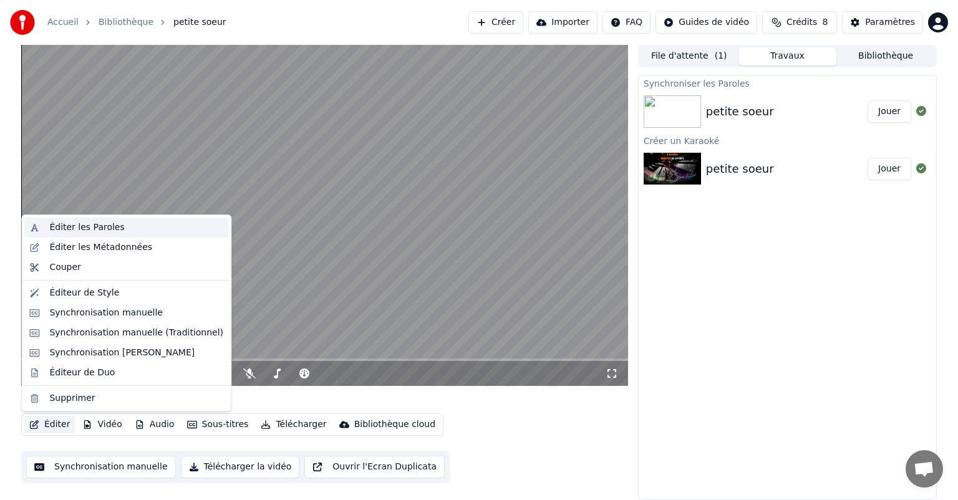
click at [59, 223] on div "Éditer les Paroles" at bounding box center [86, 227] width 75 height 12
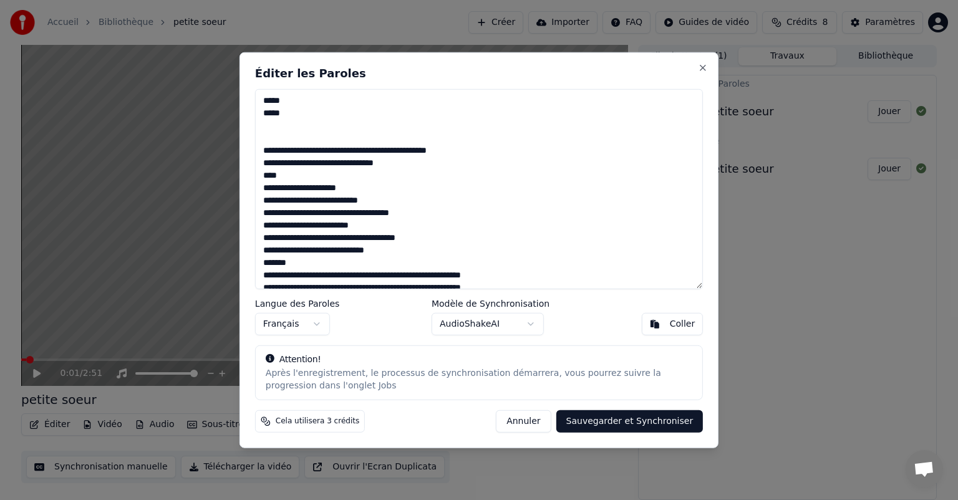
click at [283, 140] on textarea at bounding box center [479, 189] width 448 height 200
click at [270, 124] on textarea at bounding box center [479, 189] width 448 height 200
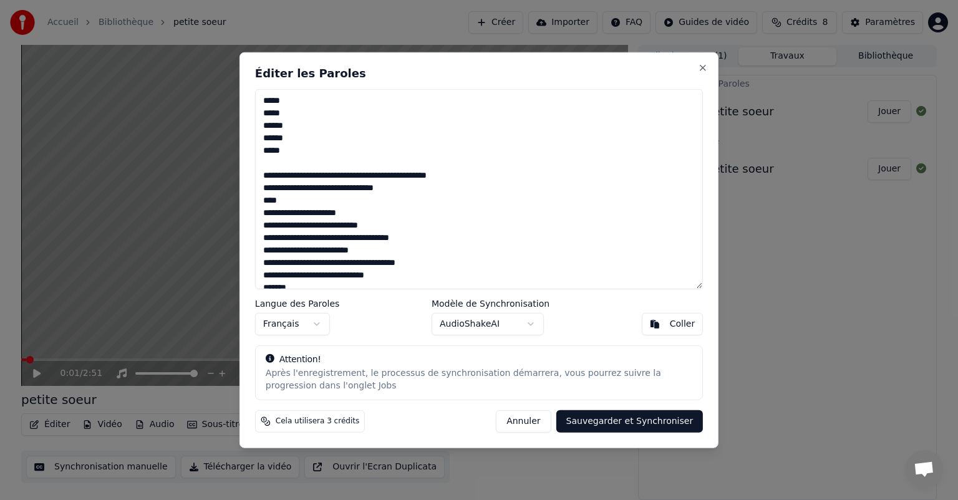
type textarea "**********"
click at [633, 419] on button "Sauvegarder et Synchroniser" at bounding box center [629, 421] width 147 height 22
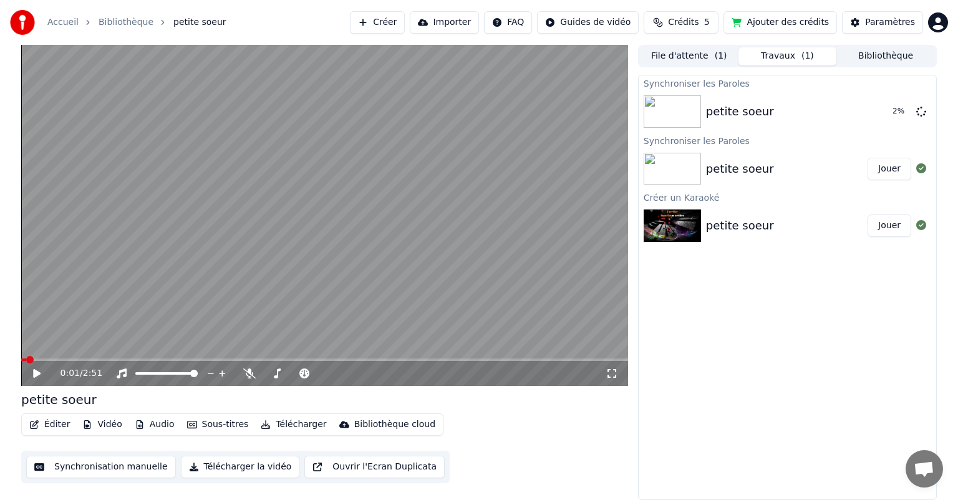
click at [671, 171] on img at bounding box center [672, 169] width 57 height 32
click at [884, 167] on button "Jouer" at bounding box center [890, 169] width 44 height 22
click at [41, 372] on icon at bounding box center [45, 374] width 29 height 10
click at [882, 224] on button "Jouer" at bounding box center [890, 226] width 44 height 22
click at [34, 372] on icon at bounding box center [37, 373] width 6 height 7
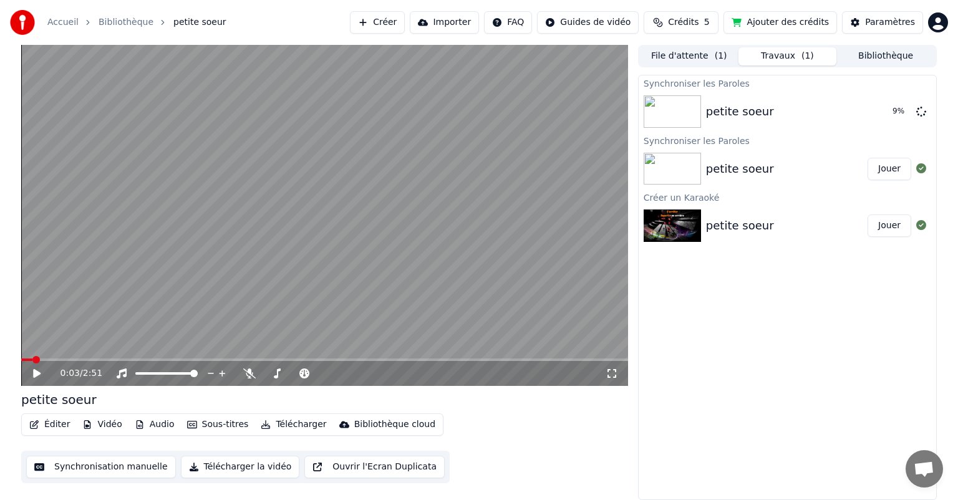
click at [41, 376] on icon at bounding box center [45, 374] width 29 height 10
click at [40, 370] on icon at bounding box center [45, 374] width 29 height 10
click at [143, 426] on button "Audio" at bounding box center [155, 424] width 50 height 17
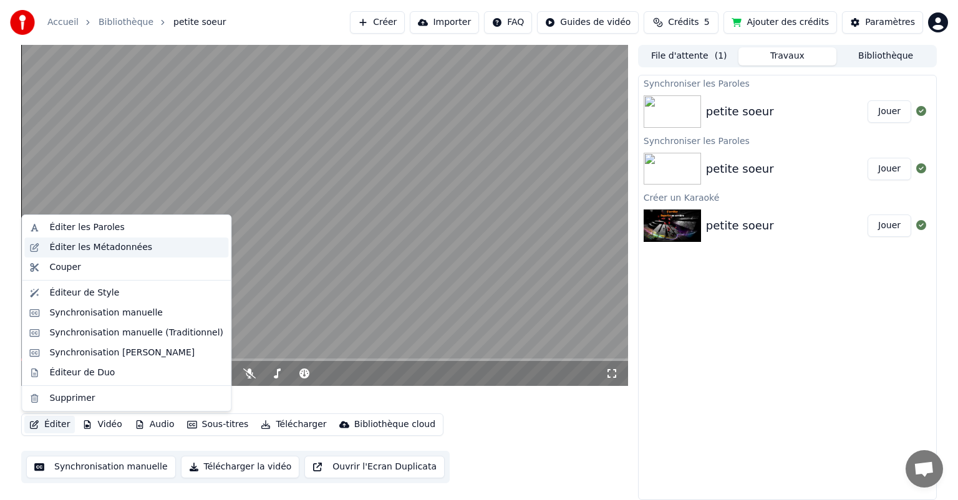
click at [110, 247] on div "Éditer les Métadonnées" at bounding box center [100, 247] width 103 height 12
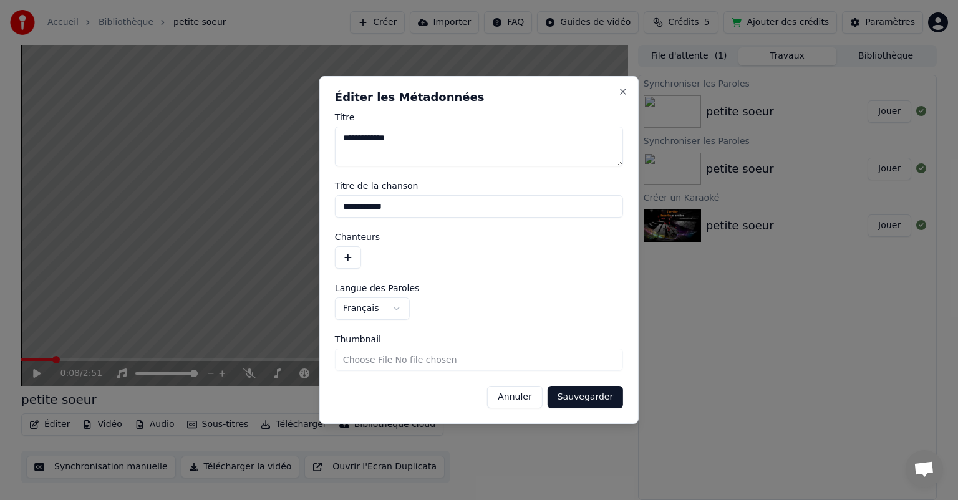
click at [347, 135] on textarea "**********" at bounding box center [479, 147] width 288 height 40
click at [404, 138] on textarea "**********" at bounding box center [479, 147] width 288 height 40
click at [420, 138] on textarea "**********" at bounding box center [479, 147] width 288 height 40
type textarea "**********"
drag, startPoint x: 347, startPoint y: 206, endPoint x: 404, endPoint y: 125, distance: 99.3
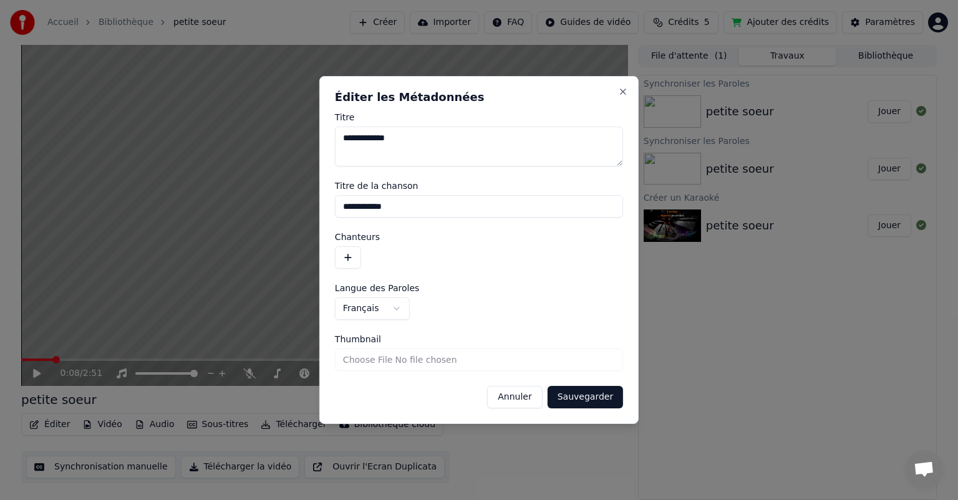
click at [347, 206] on input "**********" at bounding box center [479, 206] width 288 height 22
type input "**********"
click at [591, 399] on button "Sauvegarder" at bounding box center [585, 397] width 75 height 22
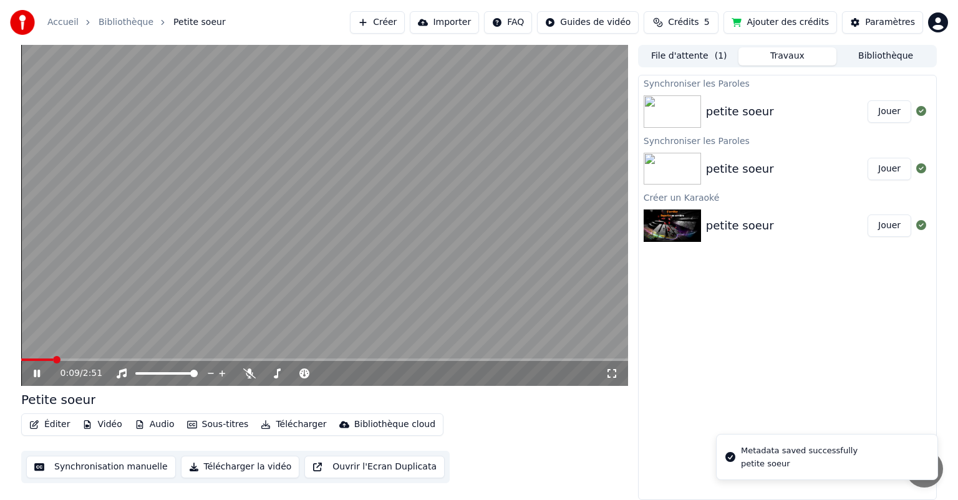
click at [57, 424] on button "Éditer" at bounding box center [49, 424] width 51 height 17
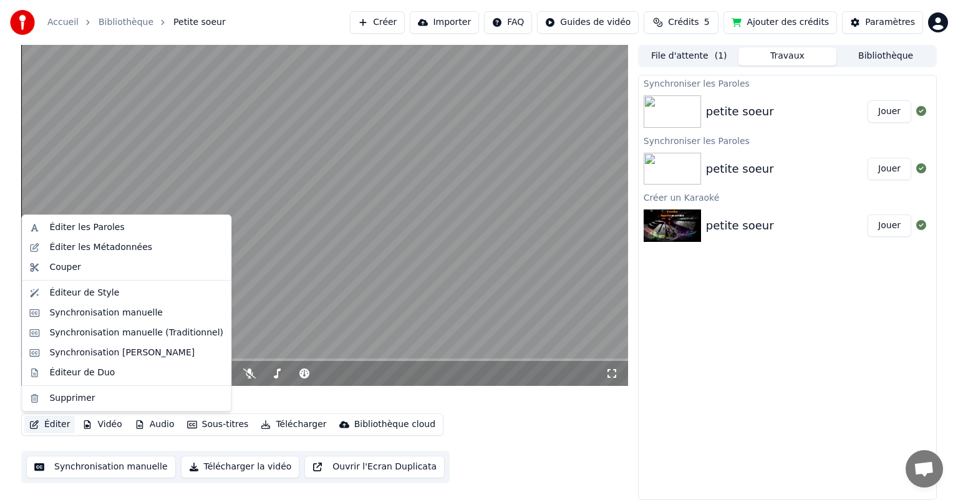
click at [422, 238] on video at bounding box center [324, 215] width 607 height 341
click at [39, 425] on button "Éditer" at bounding box center [49, 424] width 51 height 17
click at [117, 318] on div "Synchronisation manuelle" at bounding box center [106, 313] width 114 height 12
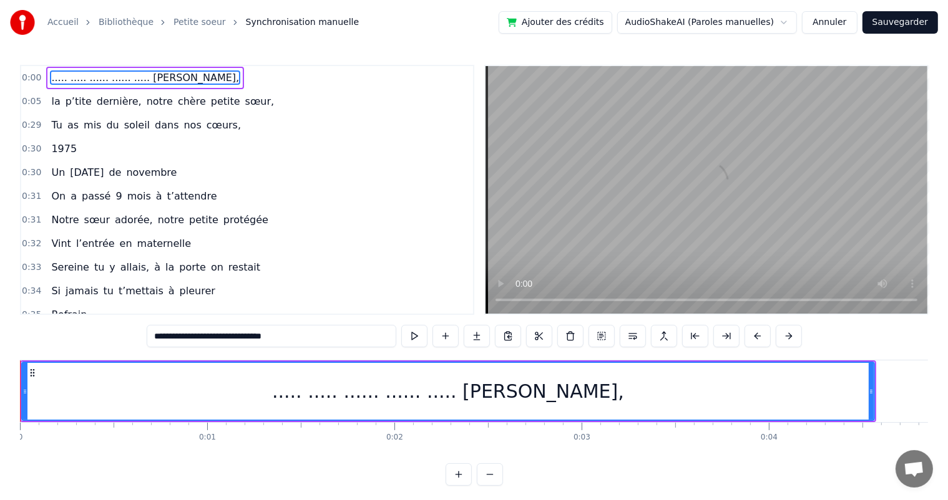
click at [140, 75] on span "..... ..... ...... ...... ..... [PERSON_NAME]," at bounding box center [145, 77] width 190 height 14
click at [629, 336] on button at bounding box center [632, 336] width 26 height 22
click at [619, 338] on button at bounding box center [617, 336] width 26 height 22
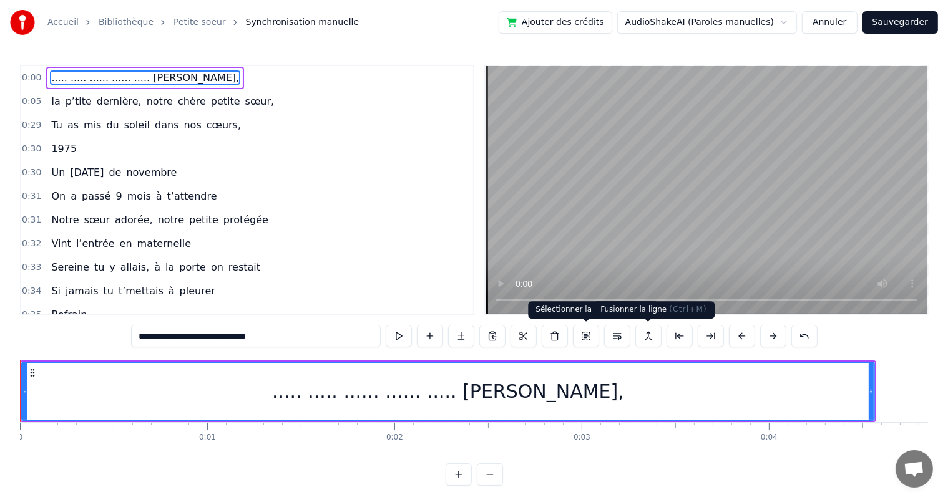
click at [652, 338] on button at bounding box center [648, 336] width 26 height 22
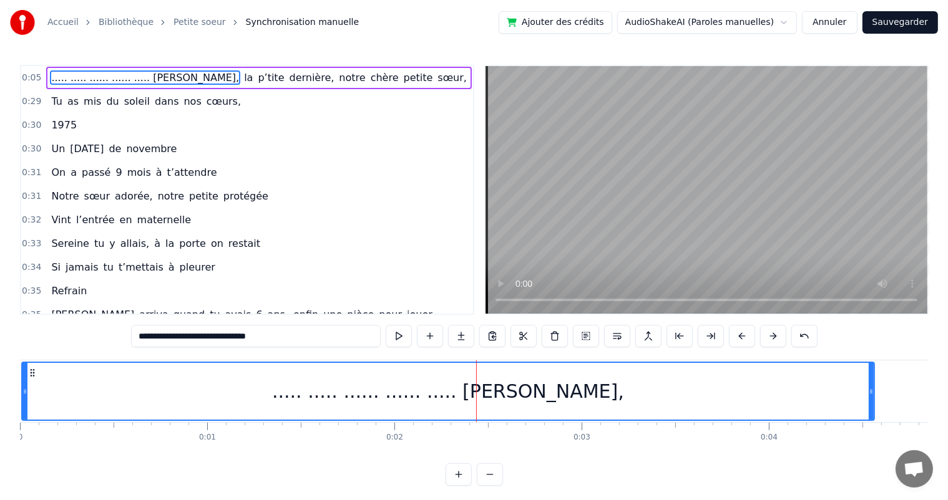
click at [873, 384] on div "..... ..... ...... ...... ..... [PERSON_NAME]," at bounding box center [447, 391] width 853 height 59
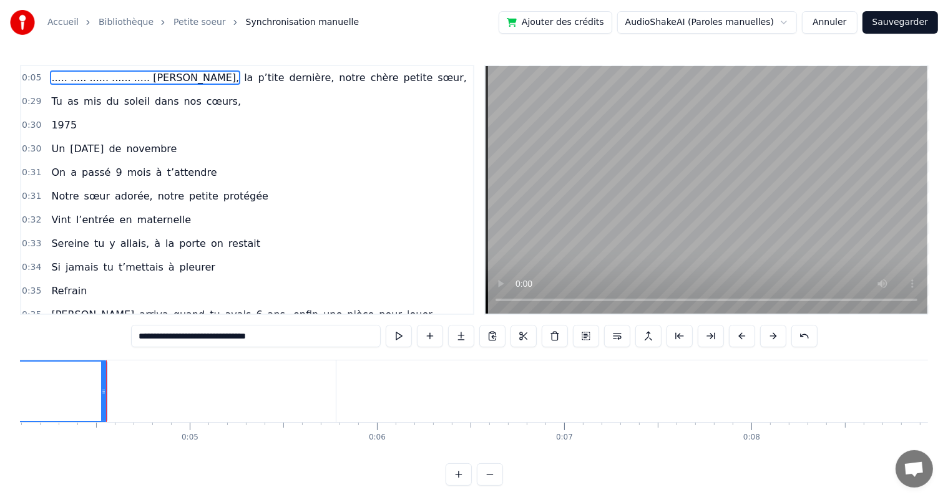
scroll to position [0, 789]
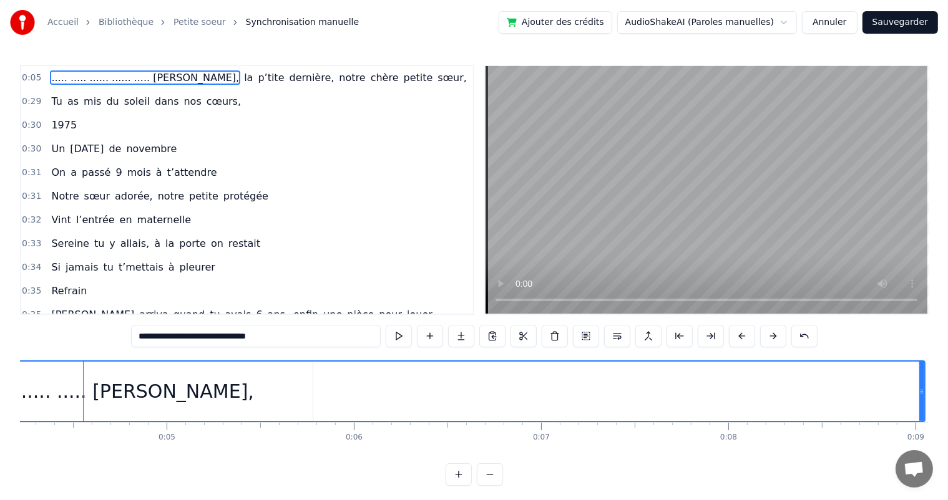
drag, startPoint x: 80, startPoint y: 389, endPoint x: 921, endPoint y: 407, distance: 841.0
click at [921, 407] on div at bounding box center [921, 391] width 5 height 59
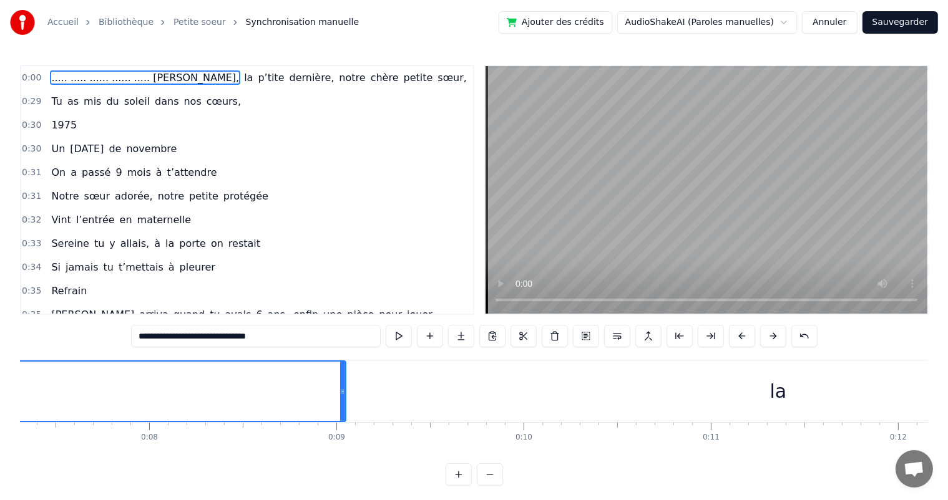
scroll to position [0, 1350]
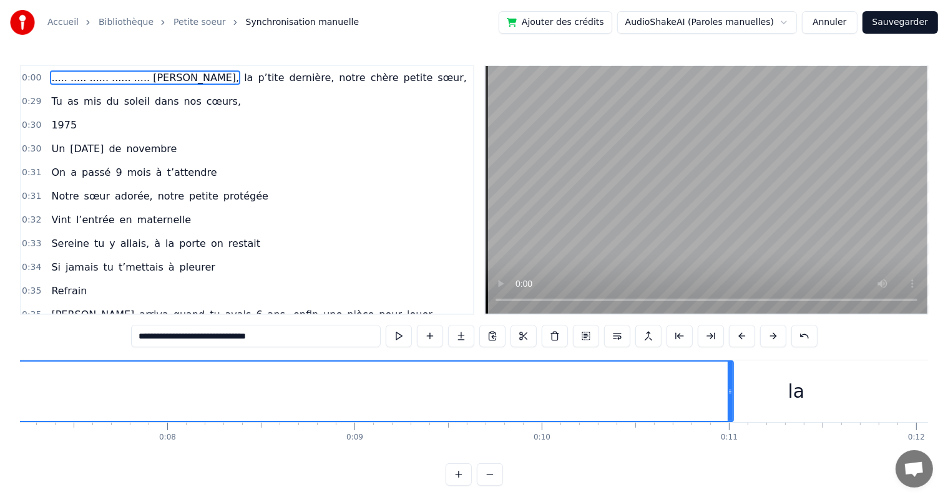
drag, startPoint x: 361, startPoint y: 390, endPoint x: 730, endPoint y: 405, distance: 369.6
click at [730, 405] on div at bounding box center [729, 391] width 5 height 59
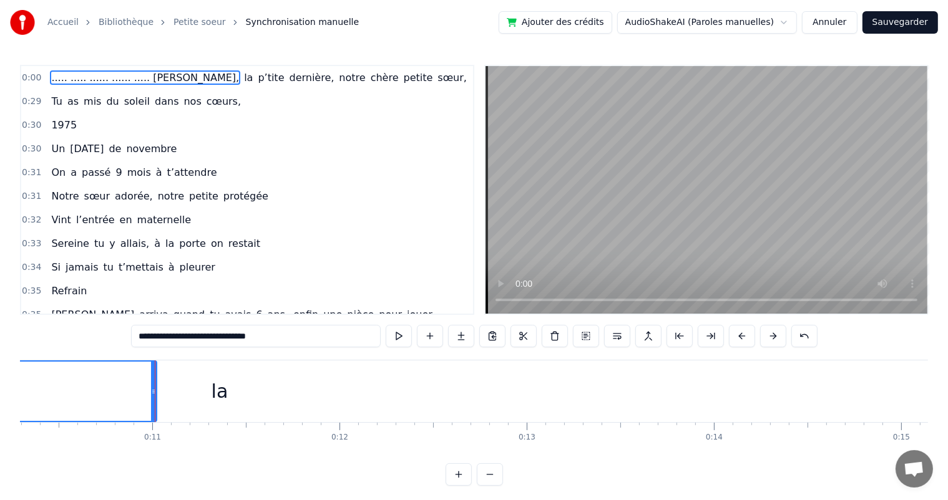
scroll to position [0, 1890]
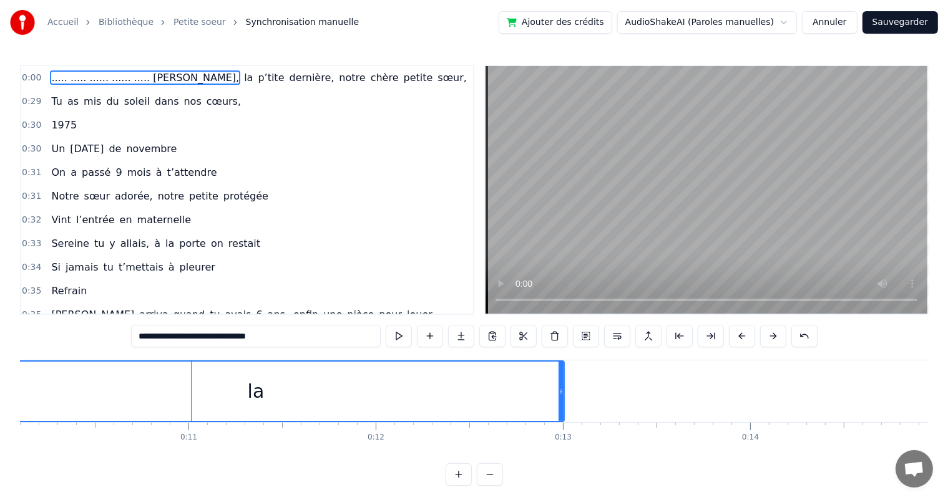
drag, startPoint x: 191, startPoint y: 387, endPoint x: 562, endPoint y: 407, distance: 371.7
click at [562, 407] on div at bounding box center [560, 391] width 5 height 59
drag, startPoint x: 264, startPoint y: 394, endPoint x: 286, endPoint y: 392, distance: 21.3
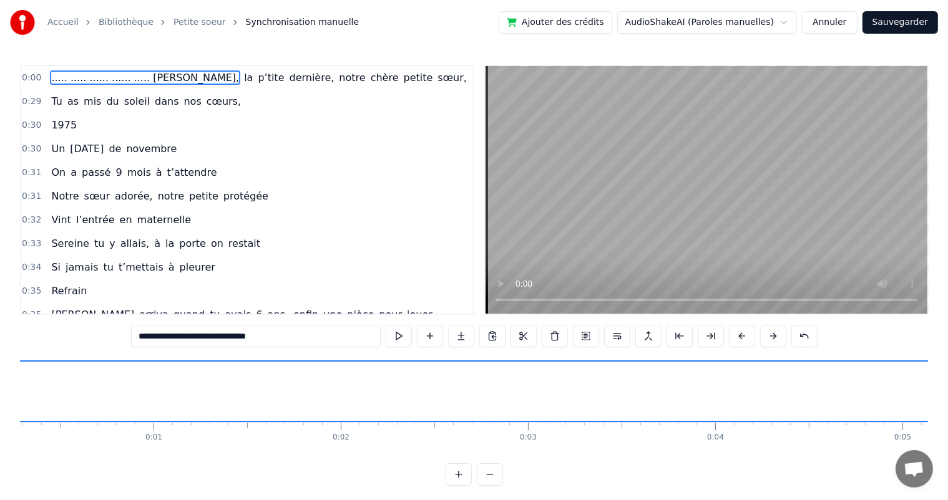
scroll to position [0, 0]
drag, startPoint x: 193, startPoint y: 336, endPoint x: 204, endPoint y: 334, distance: 10.8
click at [194, 336] on input "**********" at bounding box center [256, 336] width 250 height 22
drag, startPoint x: 231, startPoint y: 337, endPoint x: 192, endPoint y: 337, distance: 39.3
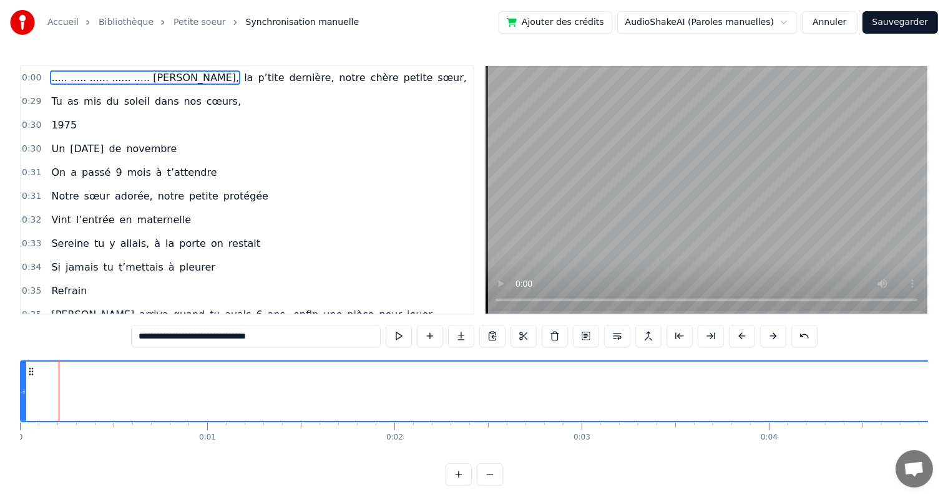
click at [192, 337] on input "**********" at bounding box center [256, 336] width 250 height 22
type input "**********"
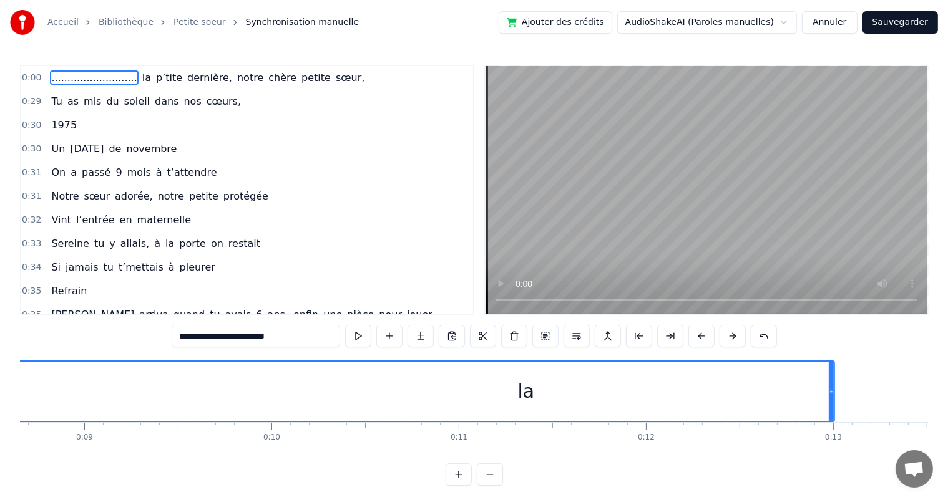
scroll to position [0, 1566]
click at [107, 81] on div "........................... la p’tite dernière, notre chère petite sœur," at bounding box center [207, 78] width 323 height 22
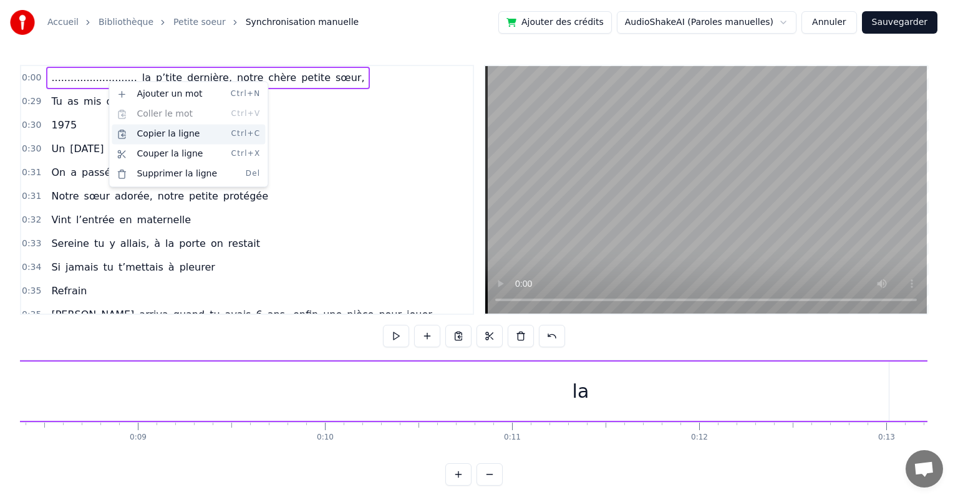
click at [197, 137] on div "Copier la ligne Ctrl+C" at bounding box center [188, 134] width 153 height 20
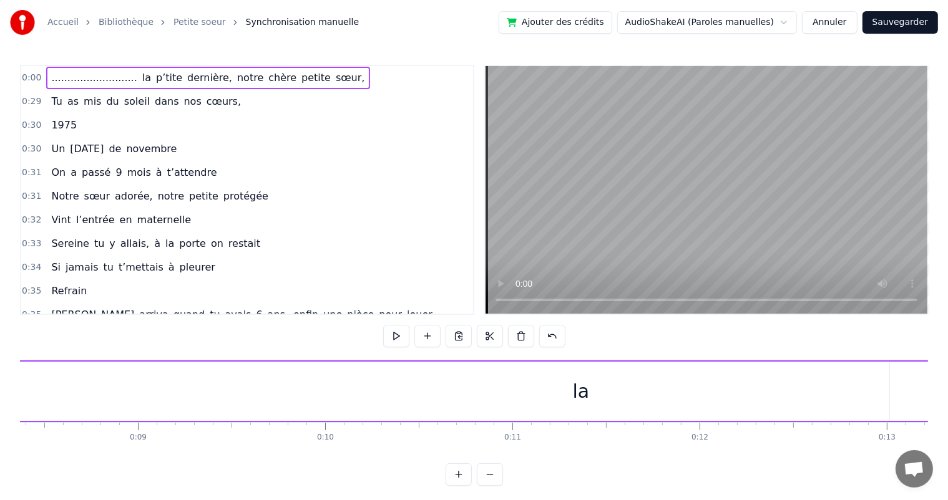
click at [576, 392] on div "la" at bounding box center [581, 391] width 17 height 28
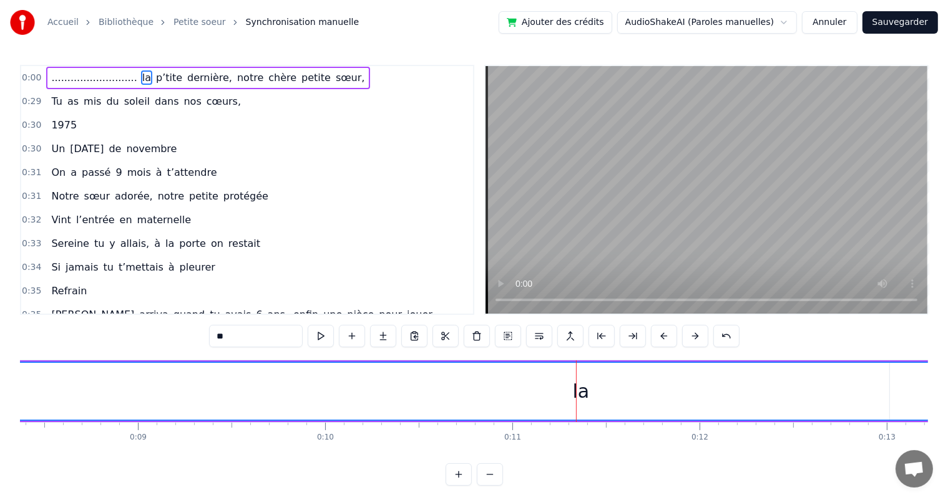
click at [564, 392] on div "la" at bounding box center [581, 391] width 2086 height 57
click at [216, 334] on input "**" at bounding box center [256, 336] width 94 height 22
type input "*********"
click at [551, 390] on div "Sophie la" at bounding box center [581, 391] width 87 height 28
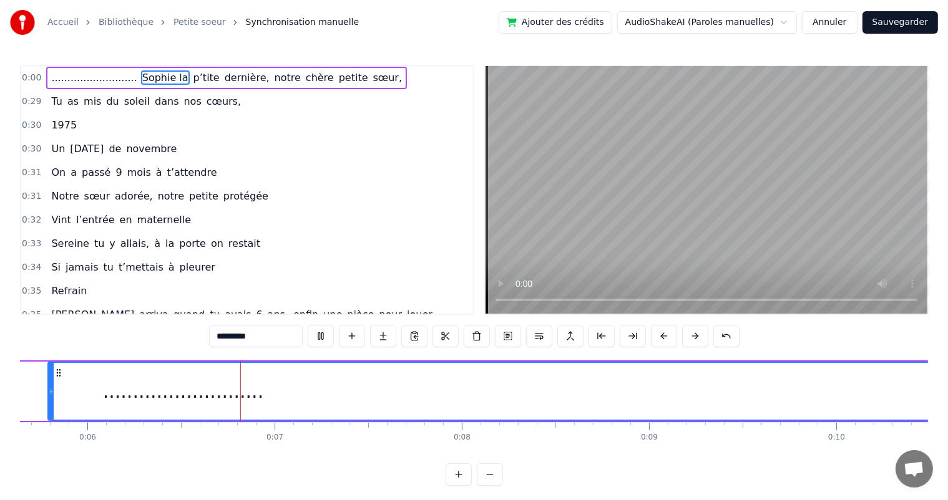
scroll to position [0, 1057]
drag, startPoint x: 48, startPoint y: 399, endPoint x: 0, endPoint y: 396, distance: 48.1
click at [0, 396] on div "Accueil Bibliothèque Petite soeur Synchronisation manuelle Ajouter des crédits …" at bounding box center [474, 243] width 948 height 486
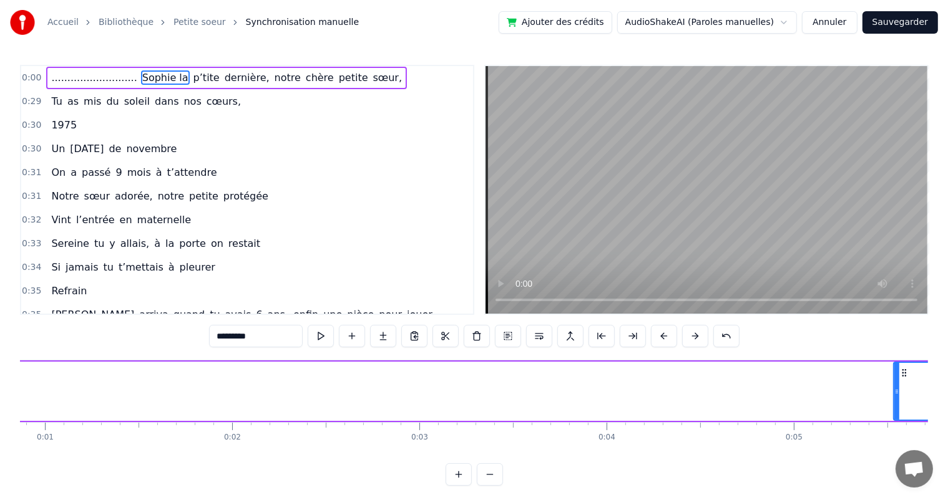
scroll to position [0, 180]
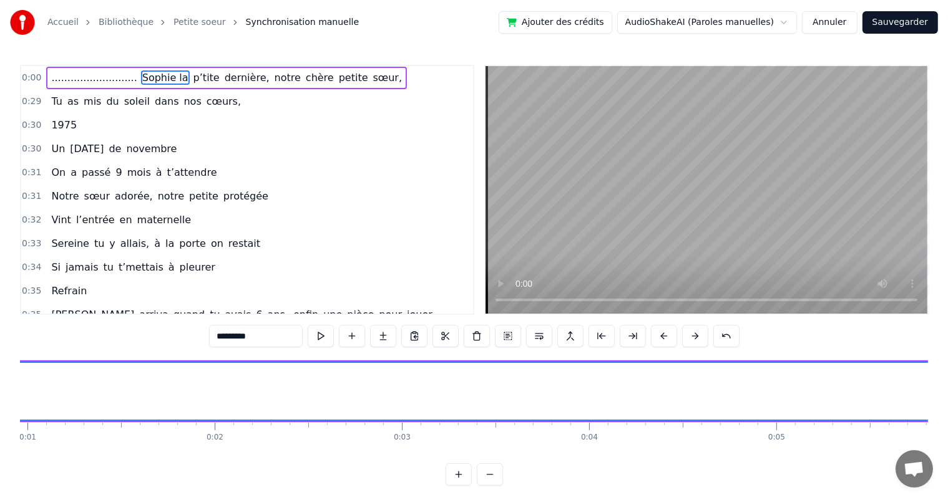
drag, startPoint x: 877, startPoint y: 392, endPoint x: 0, endPoint y: 412, distance: 877.3
click at [0, 412] on div "Accueil Bibliothèque Petite soeur Synchronisation manuelle Ajouter des crédits …" at bounding box center [474, 243] width 948 height 486
drag, startPoint x: 180, startPoint y: 388, endPoint x: 19, endPoint y: 381, distance: 160.5
click at [19, 381] on div "Accueil Bibliothèque Petite soeur Synchronisation manuelle Ajouter des crédits …" at bounding box center [474, 243] width 948 height 486
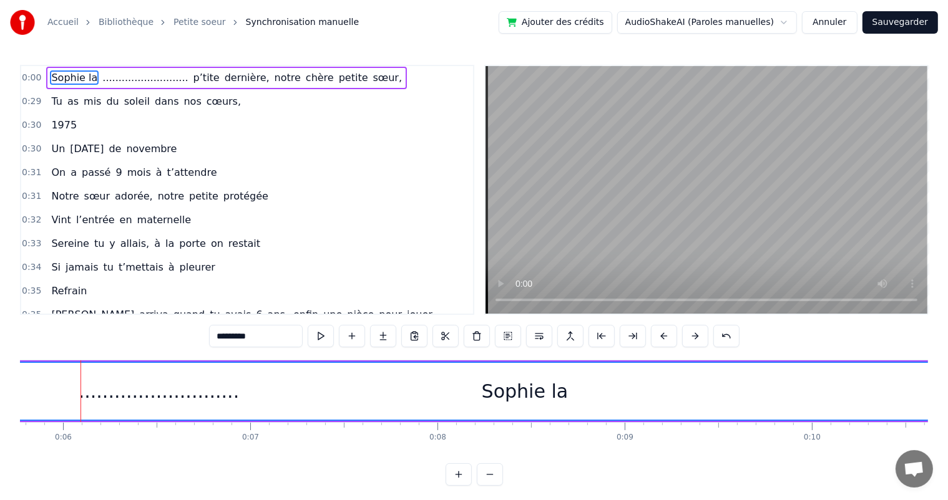
scroll to position [0, 1044]
click at [129, 398] on div "Sophie la" at bounding box center [560, 391] width 3171 height 57
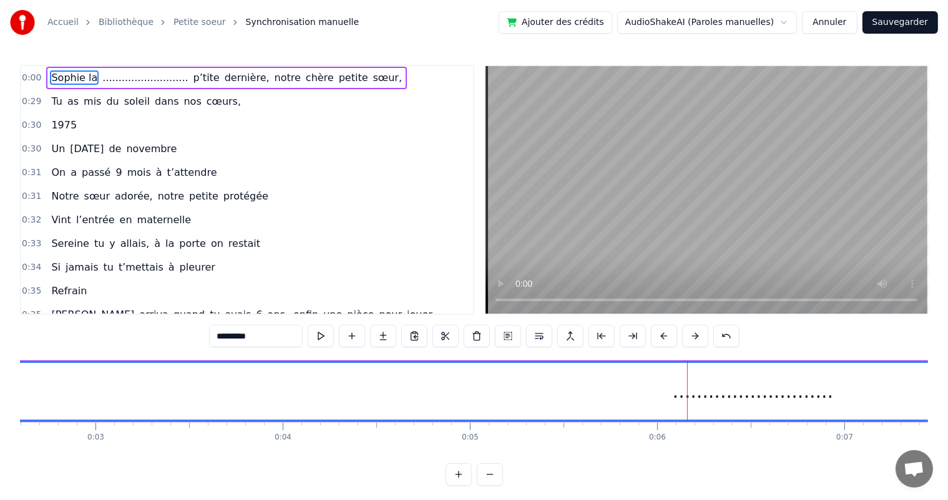
scroll to position [0, 0]
click at [268, 336] on input "*********" at bounding box center [256, 336] width 94 height 22
drag, startPoint x: 369, startPoint y: 391, endPoint x: 414, endPoint y: 397, distance: 45.3
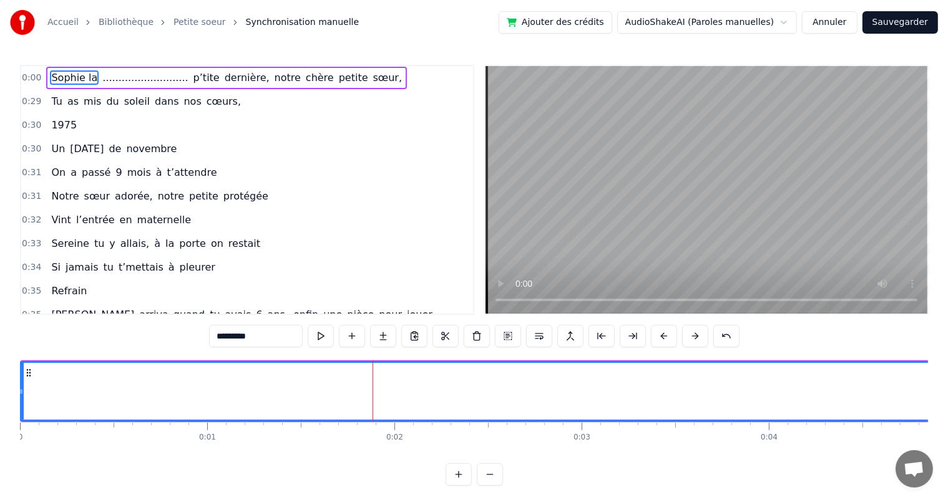
drag, startPoint x: 486, startPoint y: 394, endPoint x: 521, endPoint y: 394, distance: 34.9
drag, startPoint x: 566, startPoint y: 399, endPoint x: 394, endPoint y: 405, distance: 172.3
click at [494, 485] on button at bounding box center [490, 474] width 26 height 22
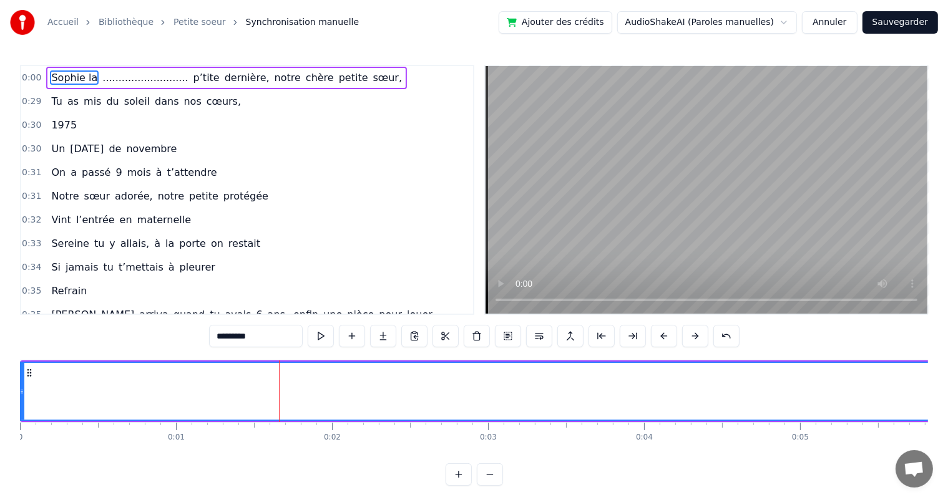
click at [494, 485] on button at bounding box center [490, 474] width 26 height 22
click at [319, 339] on button at bounding box center [321, 336] width 26 height 22
click at [327, 333] on button at bounding box center [321, 336] width 26 height 22
click at [822, 22] on button "Annuler" at bounding box center [829, 22] width 55 height 22
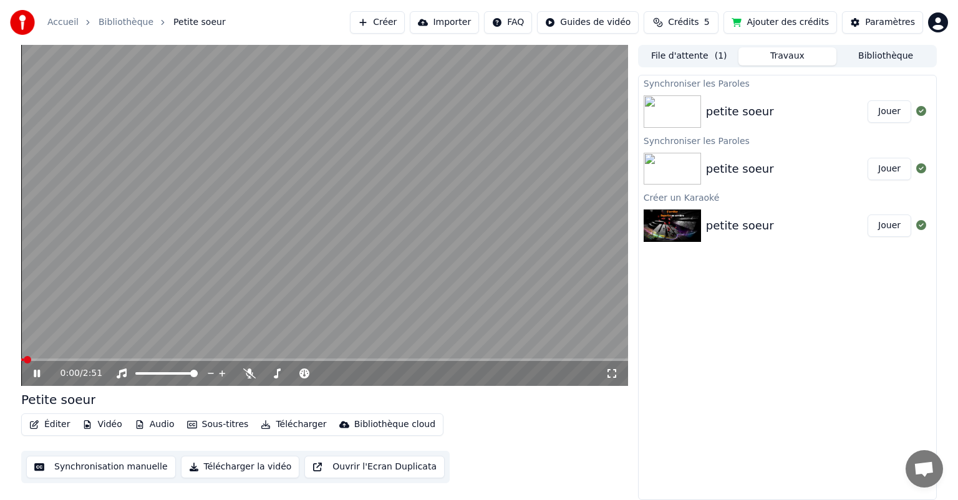
click at [37, 374] on icon at bounding box center [45, 374] width 29 height 10
click at [100, 427] on button "Vidéo" at bounding box center [101, 424] width 49 height 17
click at [16, 447] on div "0:00 / 2:51 Petite soeur Éditer Vidéo Audio Sous-titres Télécharger Bibliothèqu…" at bounding box center [479, 272] width 936 height 455
click at [153, 420] on button "Audio" at bounding box center [155, 424] width 50 height 17
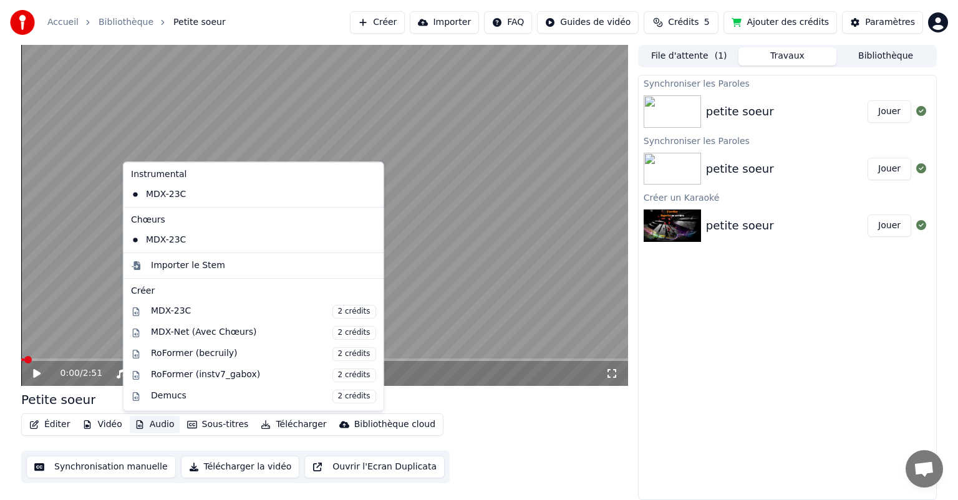
click at [638, 449] on div "Synchroniser les Paroles petite soeur Jouer Synchroniser les Paroles petite soe…" at bounding box center [787, 287] width 299 height 425
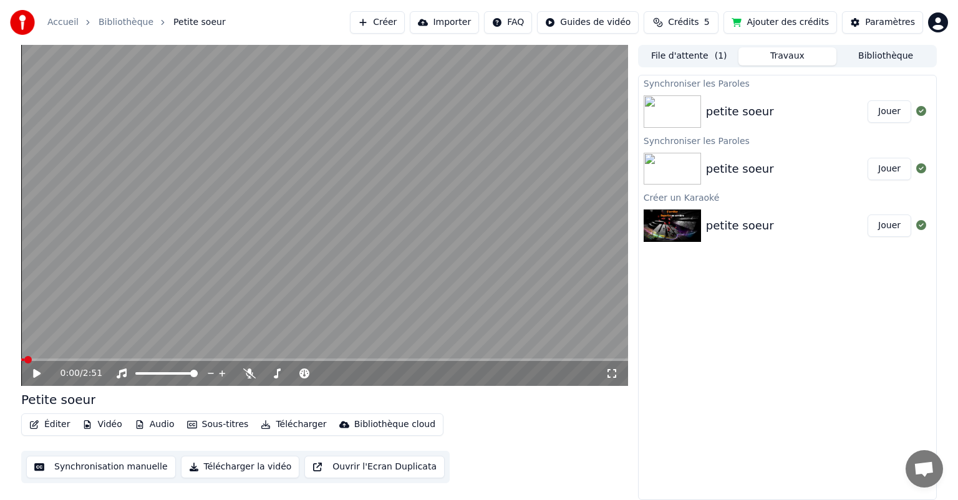
click at [127, 467] on button "Synchronisation manuelle" at bounding box center [101, 467] width 150 height 22
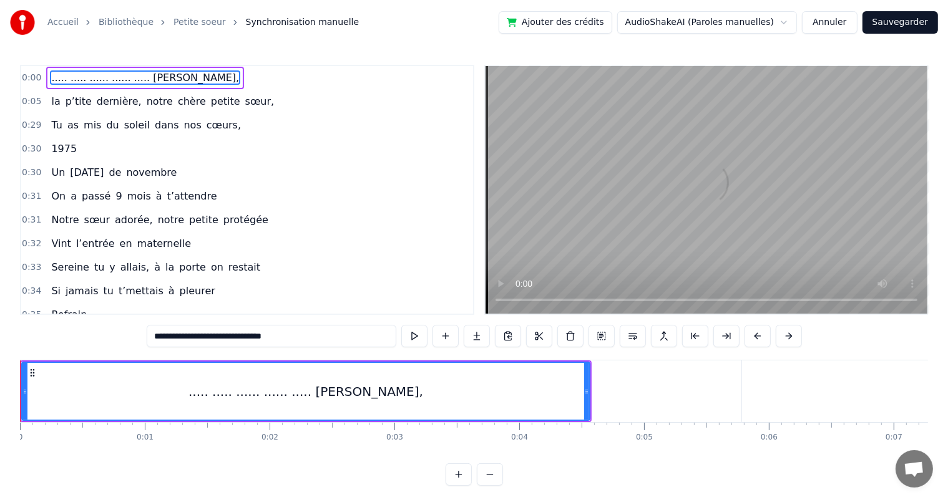
click at [418, 339] on button at bounding box center [414, 336] width 26 height 22
click at [416, 336] on button at bounding box center [414, 336] width 26 height 22
click at [415, 336] on button at bounding box center [414, 336] width 26 height 22
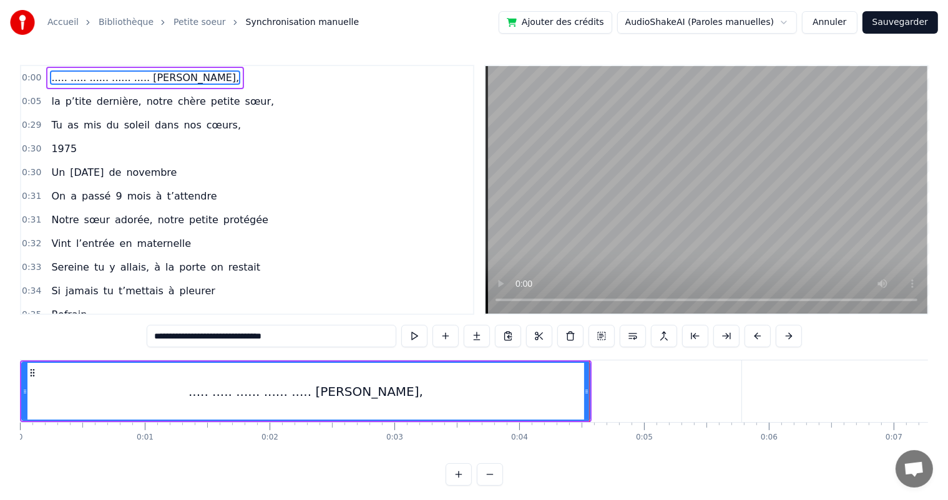
click at [415, 336] on button at bounding box center [414, 336] width 26 height 22
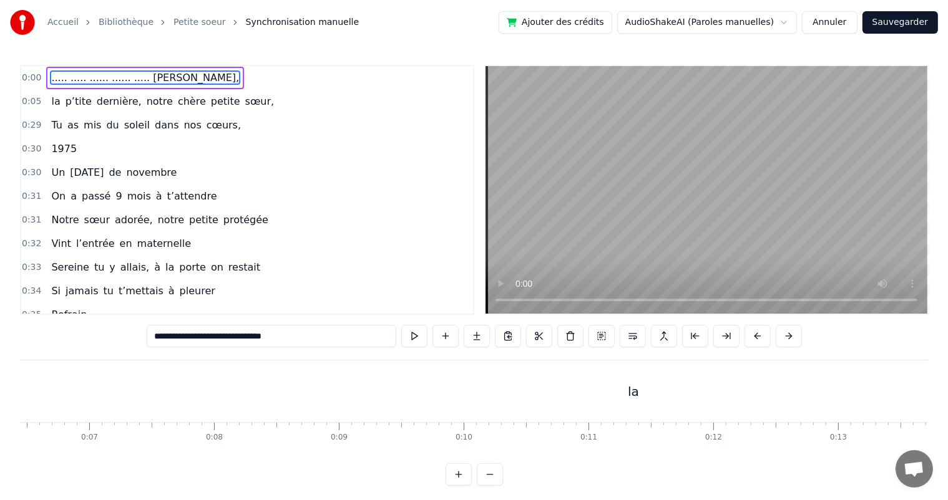
scroll to position [0, 816]
click at [621, 391] on div "la" at bounding box center [621, 391] width 11 height 19
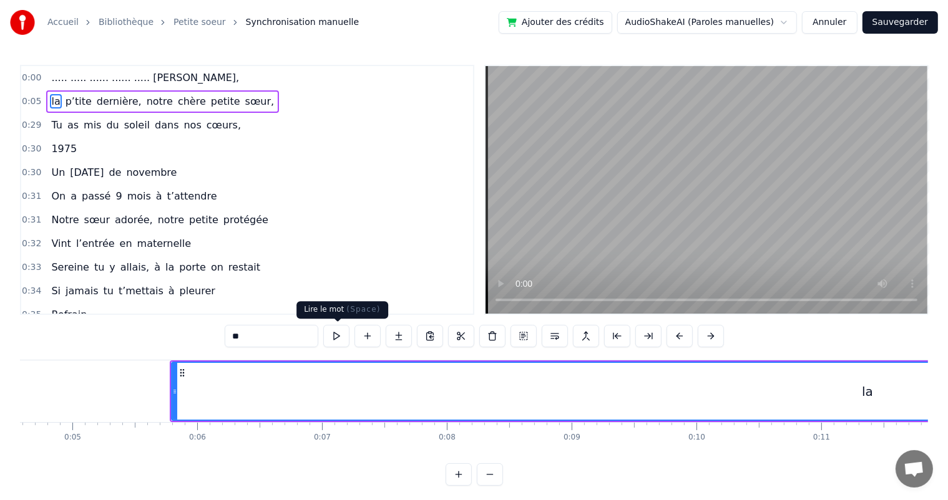
scroll to position [0, 506]
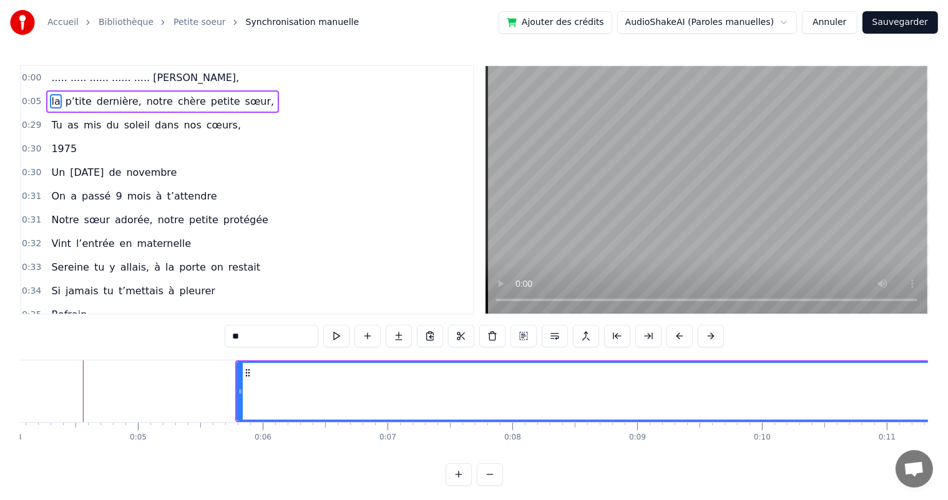
click at [235, 334] on input "**" at bounding box center [272, 336] width 94 height 22
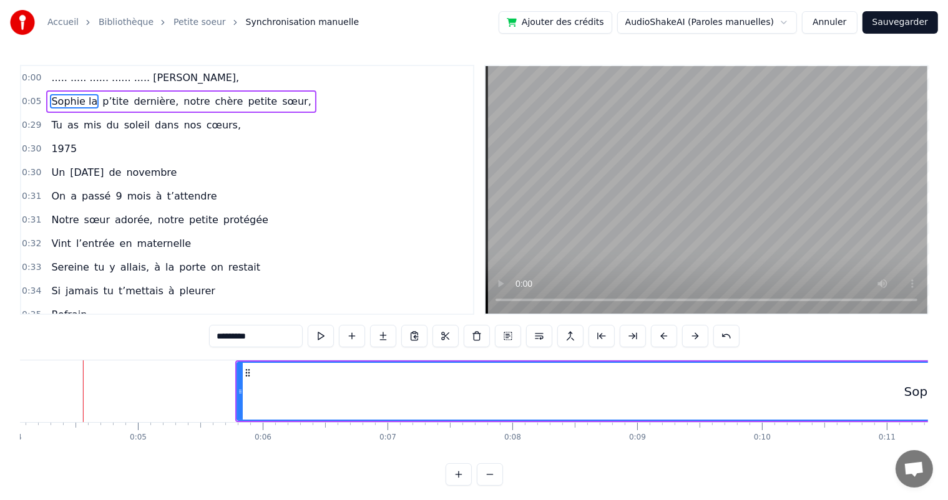
scroll to position [0, 0]
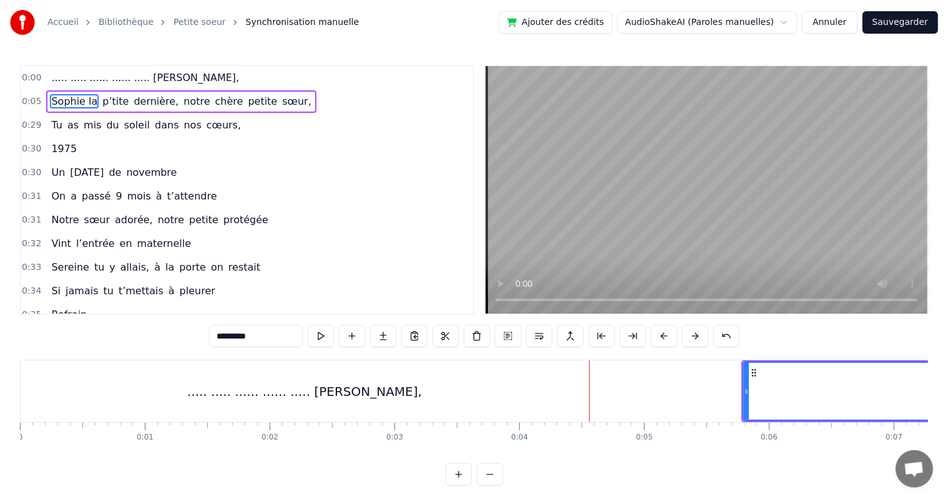
click at [343, 392] on div "..... ..... ...... ...... ..... [PERSON_NAME]," at bounding box center [304, 391] width 235 height 19
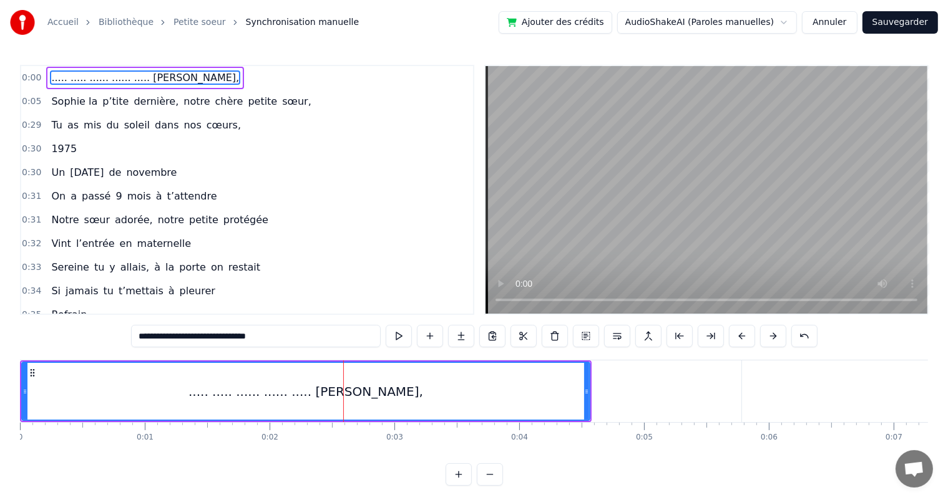
click at [225, 337] on input "**********" at bounding box center [256, 336] width 250 height 22
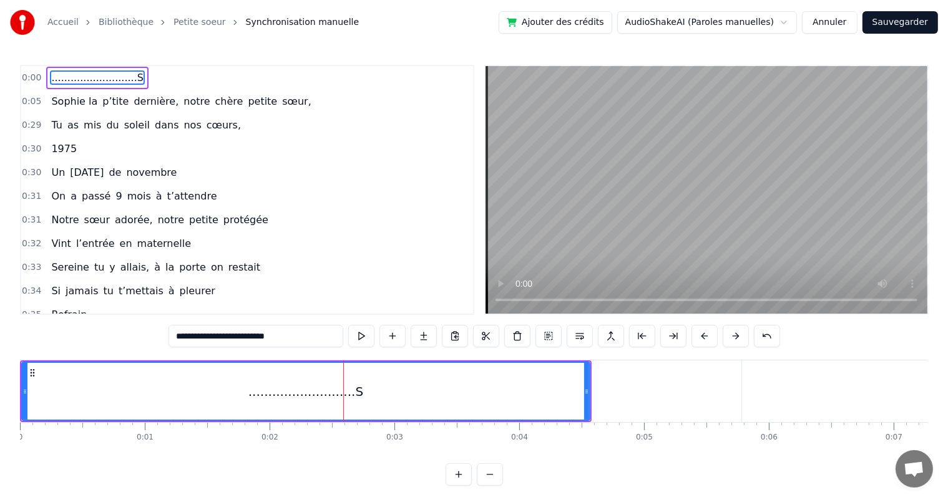
type input "**********"
drag, startPoint x: 231, startPoint y: 344, endPoint x: 178, endPoint y: 348, distance: 53.2
click at [178, 348] on div "**********" at bounding box center [474, 337] width 605 height 25
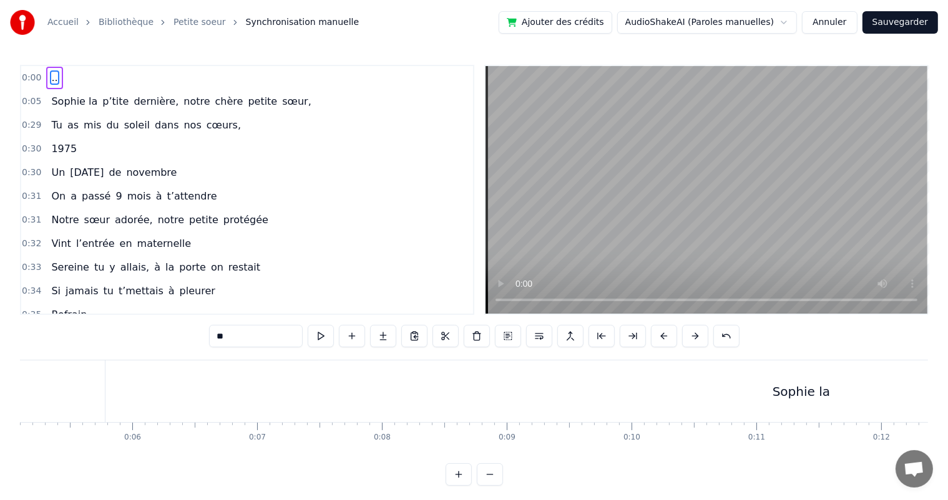
scroll to position [0, 672]
click at [158, 388] on div "Sophie la" at bounding box center [765, 392] width 1391 height 62
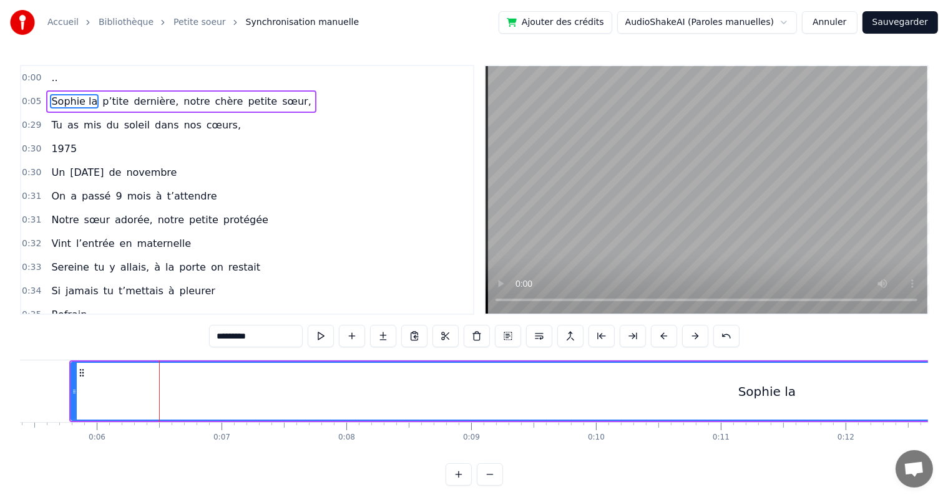
click at [138, 337] on div "0:00 .. 0:05 [PERSON_NAME] la p’tite dernière, notre chère petite sœur, 0:29 Tu…" at bounding box center [474, 275] width 908 height 421
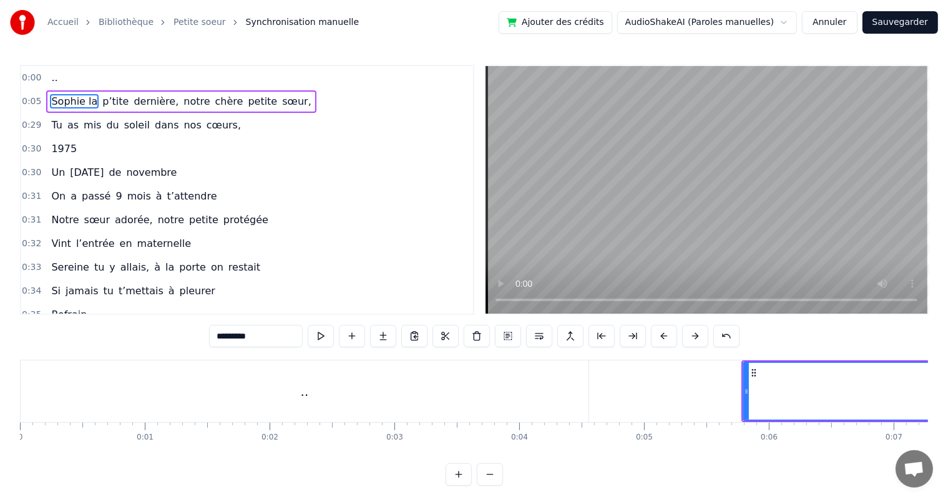
click at [307, 402] on div ".." at bounding box center [305, 392] width 568 height 62
type input "**"
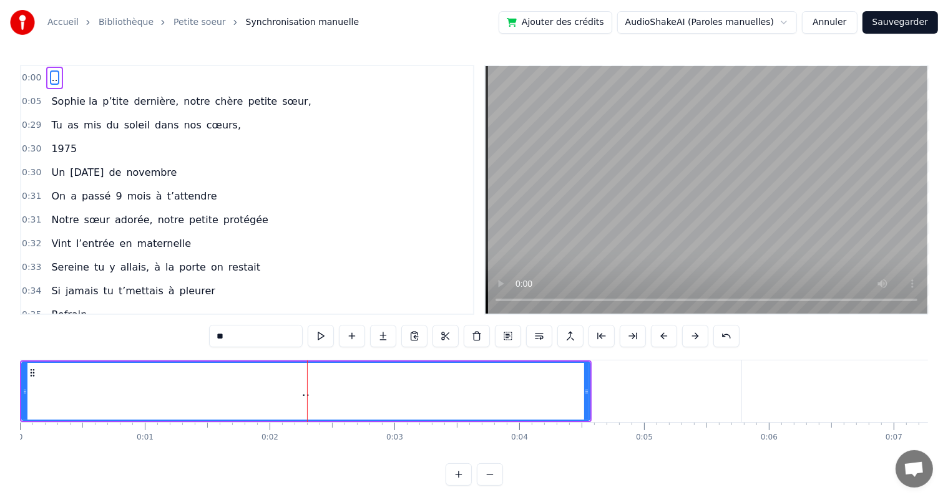
click at [25, 384] on div at bounding box center [24, 391] width 5 height 57
click at [31, 384] on div ".." at bounding box center [305, 391] width 566 height 57
click at [332, 292] on div "0:34 Si jamais tu t’mettais à pleurer" at bounding box center [247, 291] width 452 height 24
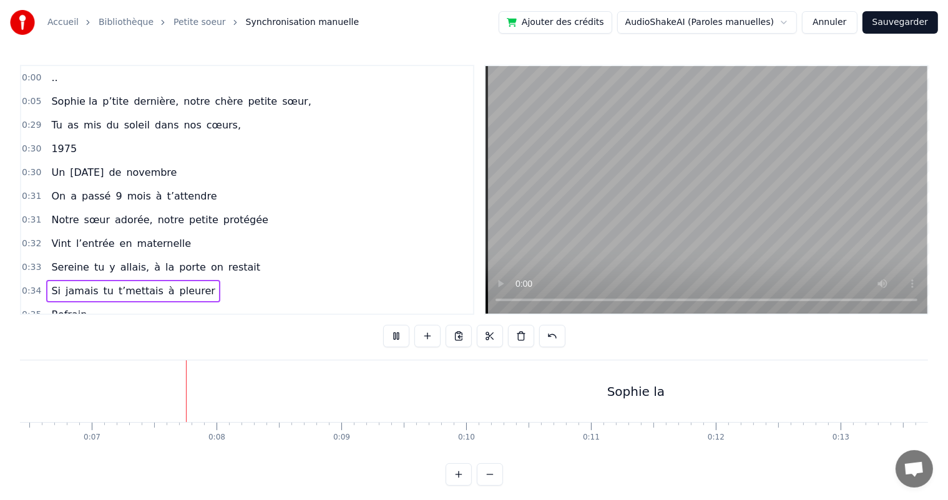
scroll to position [0, 813]
click at [402, 339] on button at bounding box center [396, 336] width 26 height 22
click at [89, 103] on div "[PERSON_NAME] la p’tite dernière, notre chère petite sœur," at bounding box center [180, 101] width 269 height 22
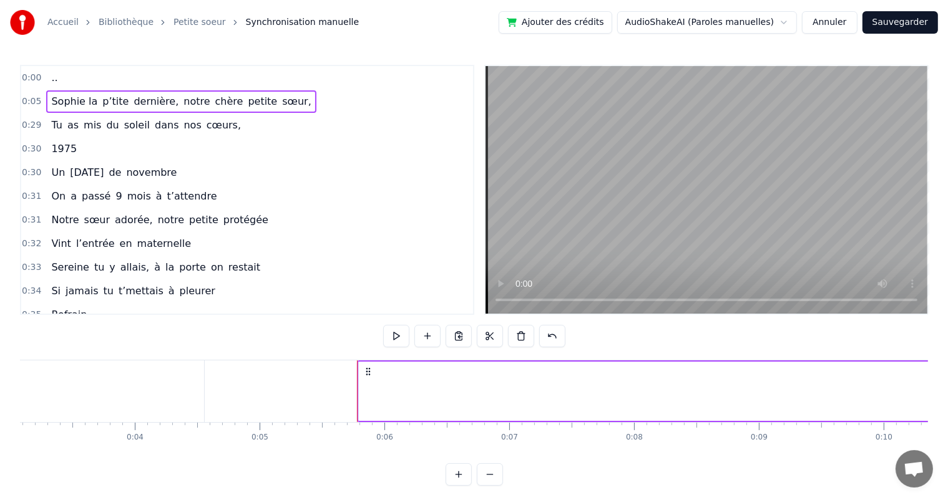
click at [30, 100] on span "0:05" at bounding box center [31, 101] width 19 height 12
drag, startPoint x: 394, startPoint y: 407, endPoint x: 387, endPoint y: 394, distance: 15.1
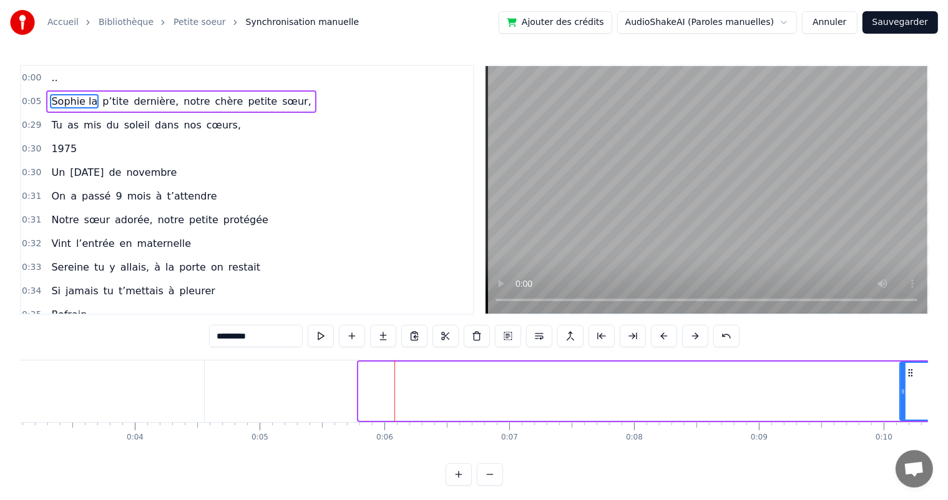
drag, startPoint x: 360, startPoint y: 385, endPoint x: 901, endPoint y: 412, distance: 541.4
click at [901, 412] on div at bounding box center [902, 391] width 5 height 57
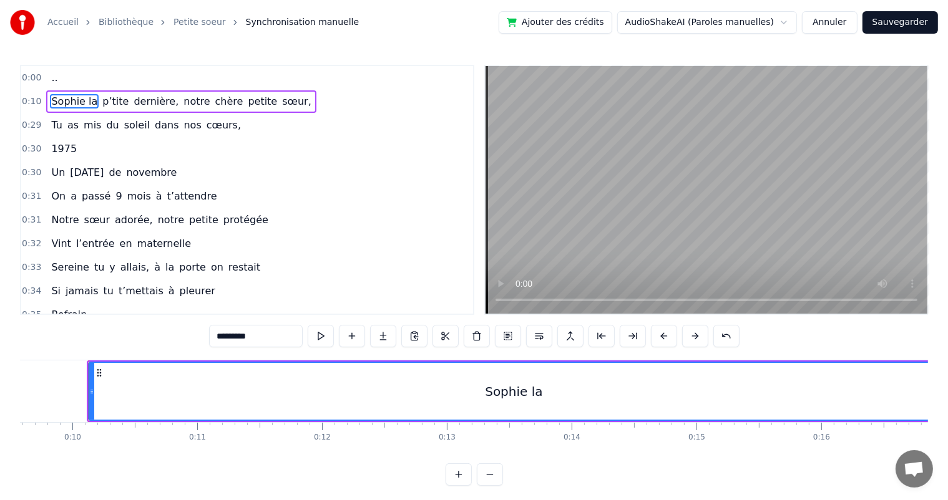
scroll to position [0, 1201]
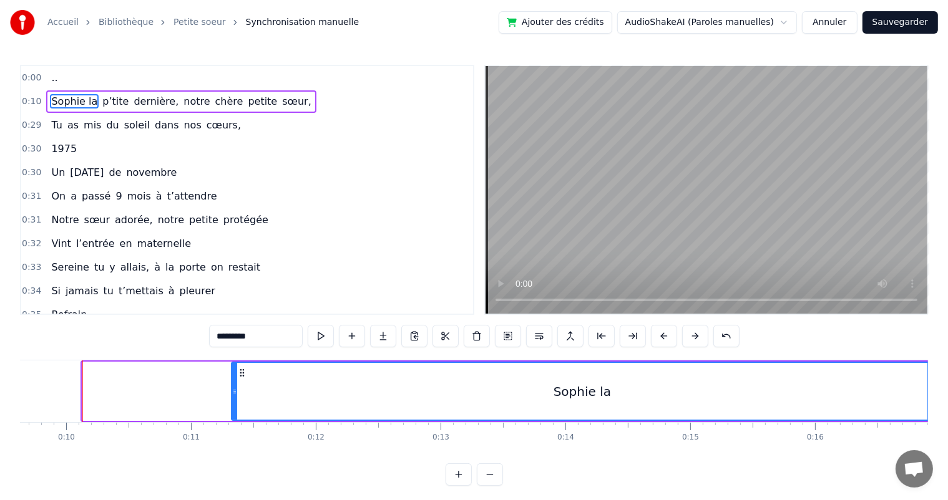
drag, startPoint x: 85, startPoint y: 389, endPoint x: 234, endPoint y: 413, distance: 151.1
click at [234, 413] on div at bounding box center [234, 391] width 5 height 57
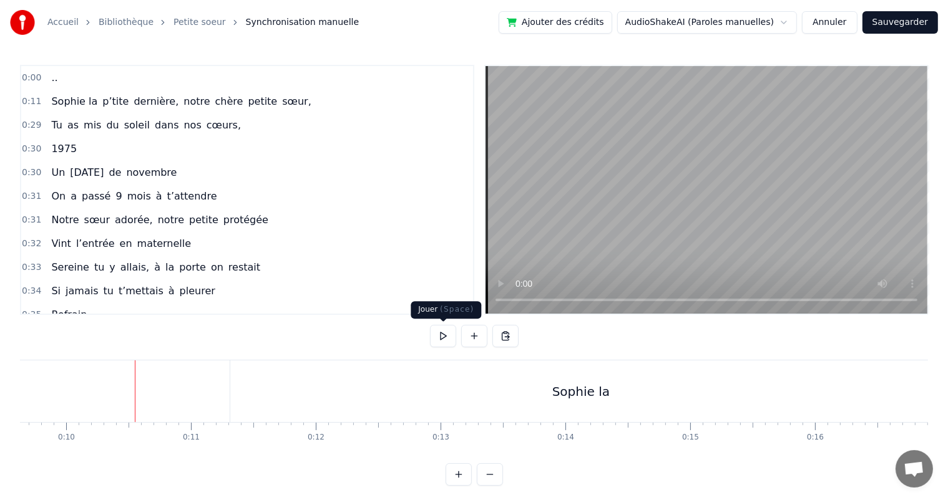
click at [441, 332] on button at bounding box center [443, 336] width 26 height 22
click at [444, 336] on button at bounding box center [443, 336] width 26 height 22
click at [32, 397] on div ".." at bounding box center [305, 392] width 568 height 62
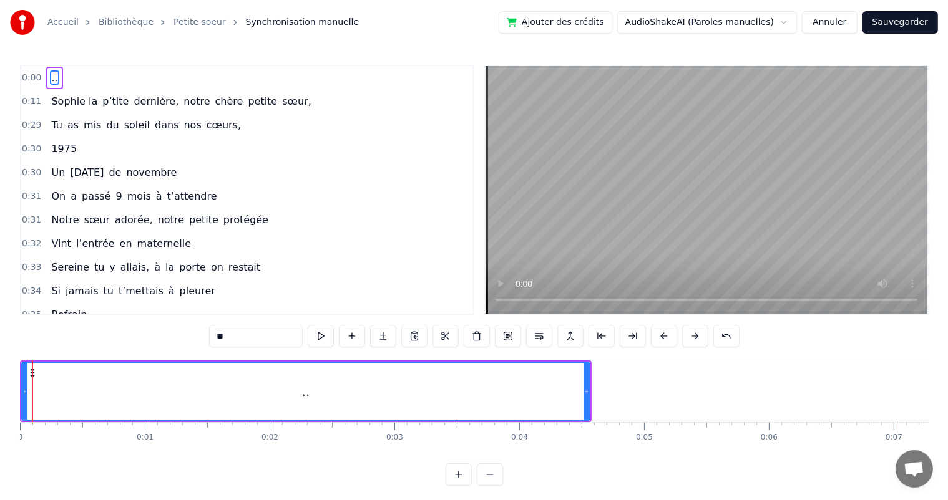
click at [345, 284] on div "0:34 Si jamais tu t’mettais à pleurer" at bounding box center [247, 291] width 452 height 24
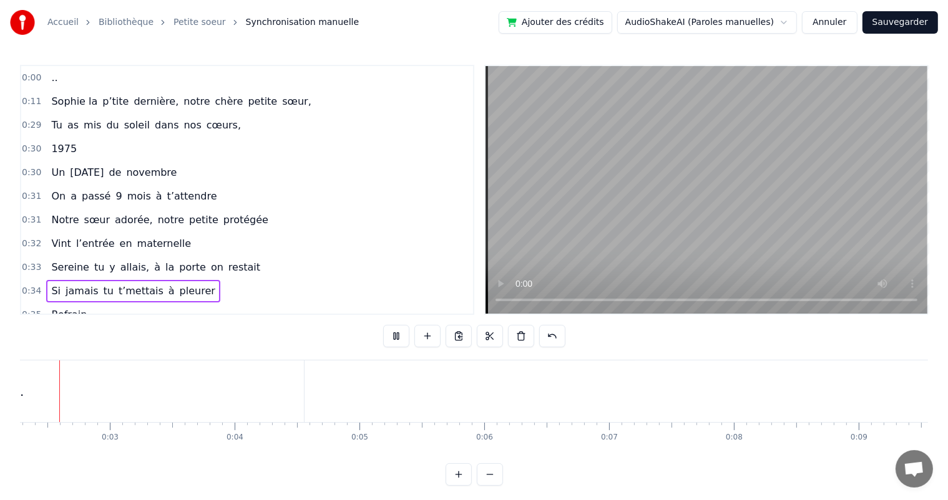
scroll to position [0, 220]
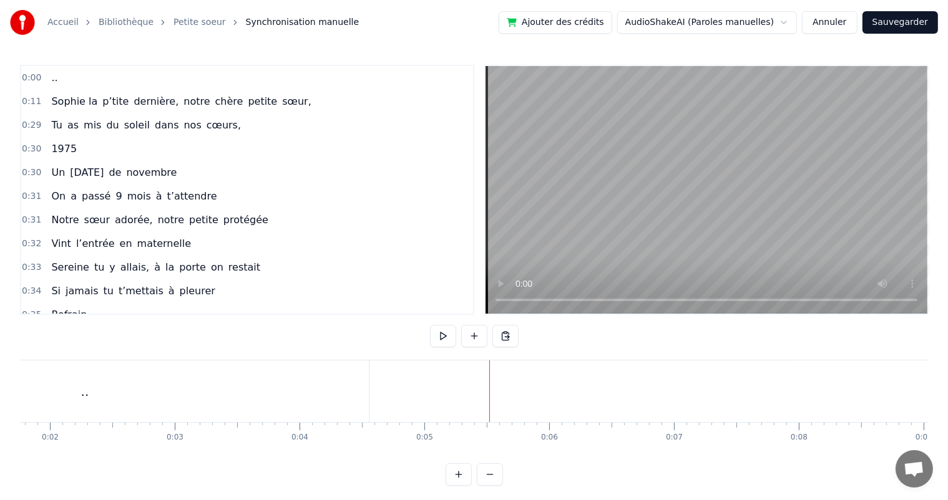
click at [444, 341] on button at bounding box center [443, 336] width 26 height 22
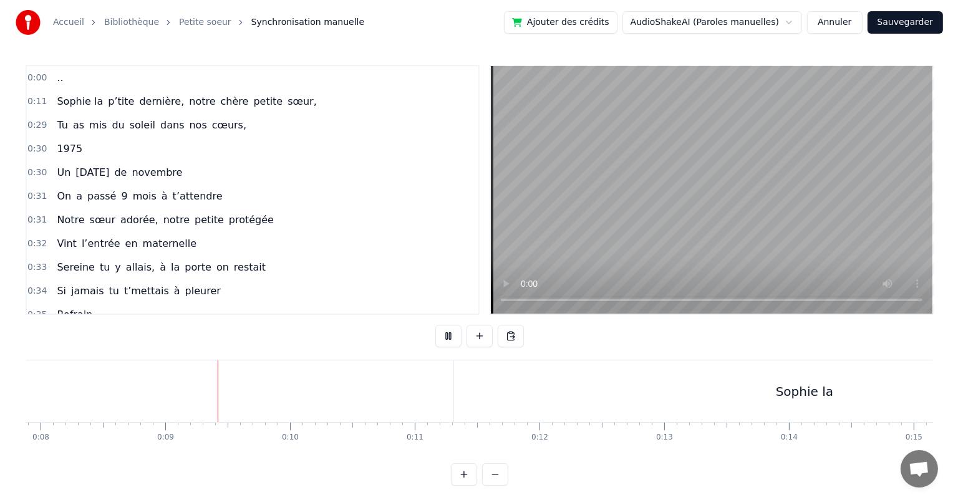
scroll to position [0, 1020]
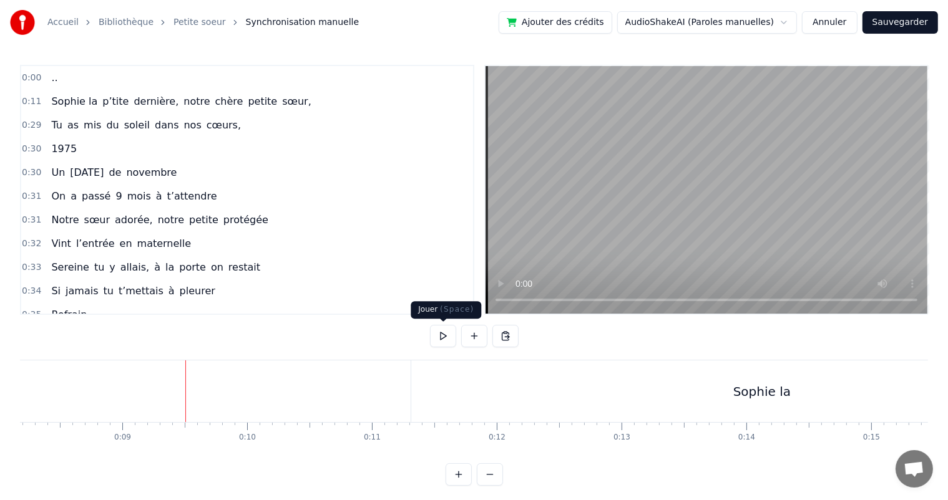
click at [845, 14] on button "Annuler" at bounding box center [829, 22] width 55 height 22
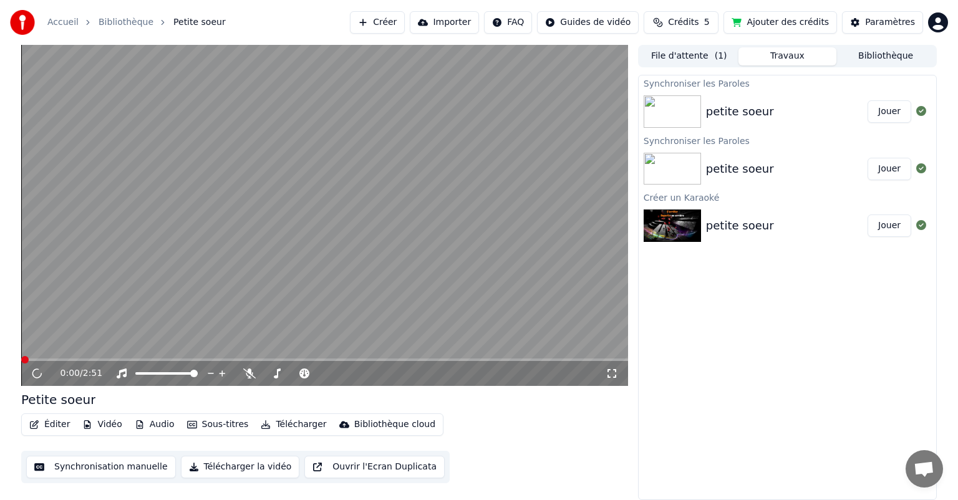
click at [152, 429] on button "Audio" at bounding box center [155, 424] width 50 height 17
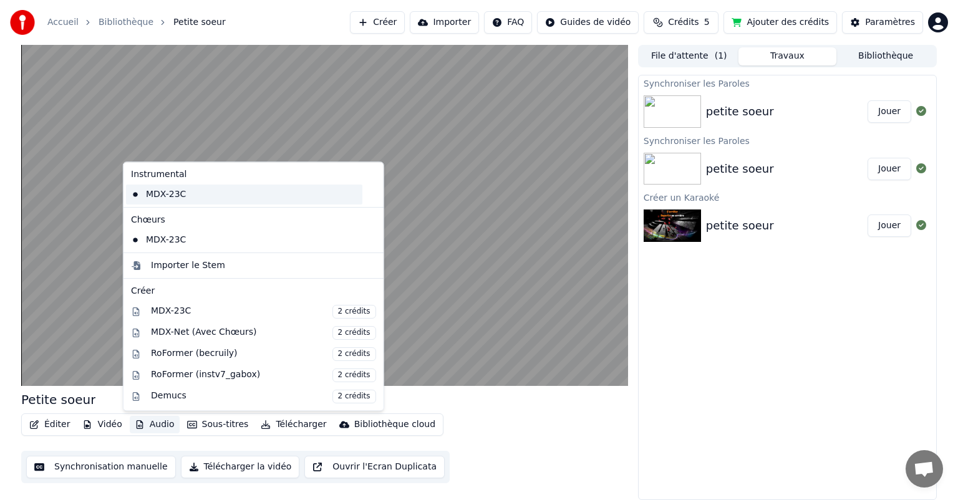
click at [183, 193] on div "MDX-23C" at bounding box center [244, 195] width 236 height 20
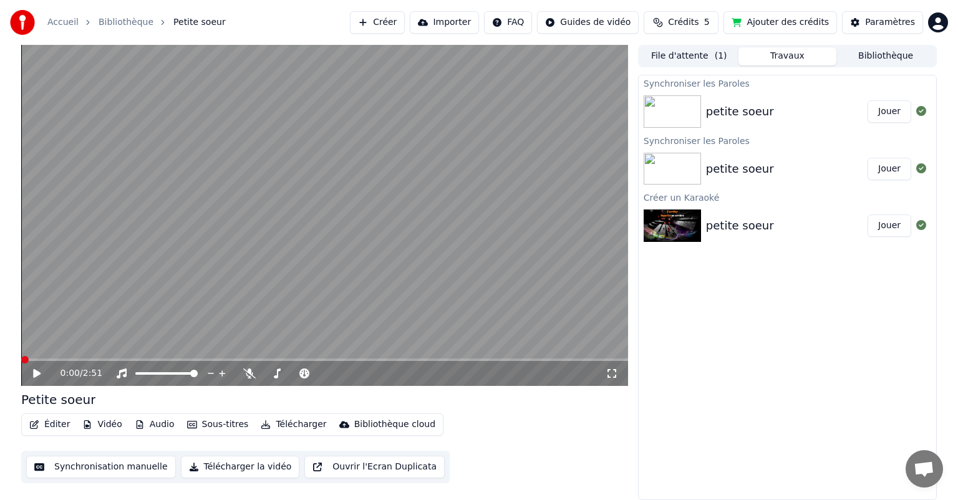
click at [167, 430] on button "Audio" at bounding box center [155, 424] width 50 height 17
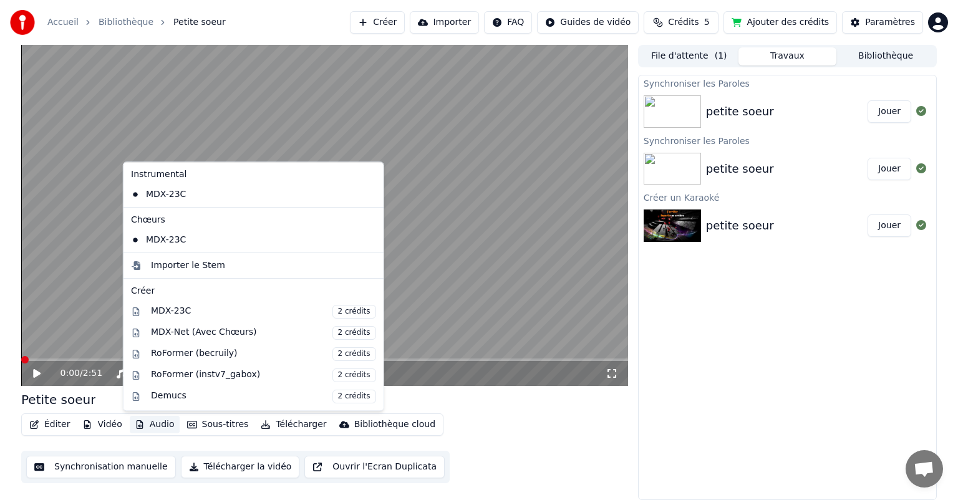
click at [367, 196] on icon at bounding box center [374, 195] width 14 height 10
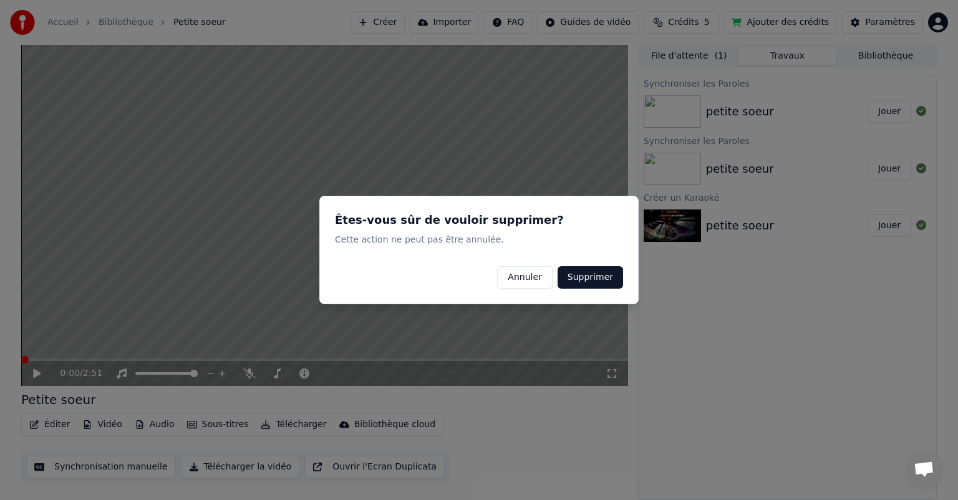
click at [540, 287] on button "Annuler" at bounding box center [524, 277] width 55 height 22
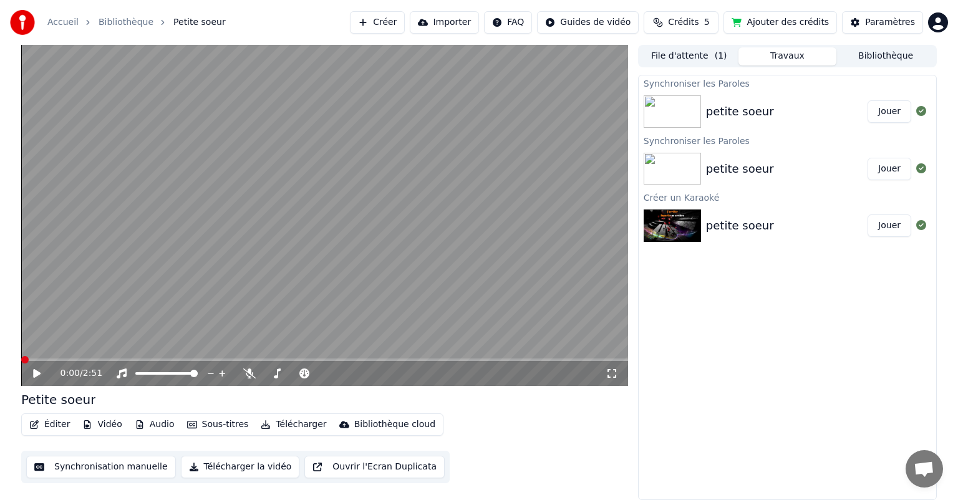
click at [682, 67] on div "File d'attente ( 1 ) Travaux Bibliothèque" at bounding box center [787, 56] width 299 height 22
click at [113, 427] on button "Vidéo" at bounding box center [101, 424] width 49 height 17
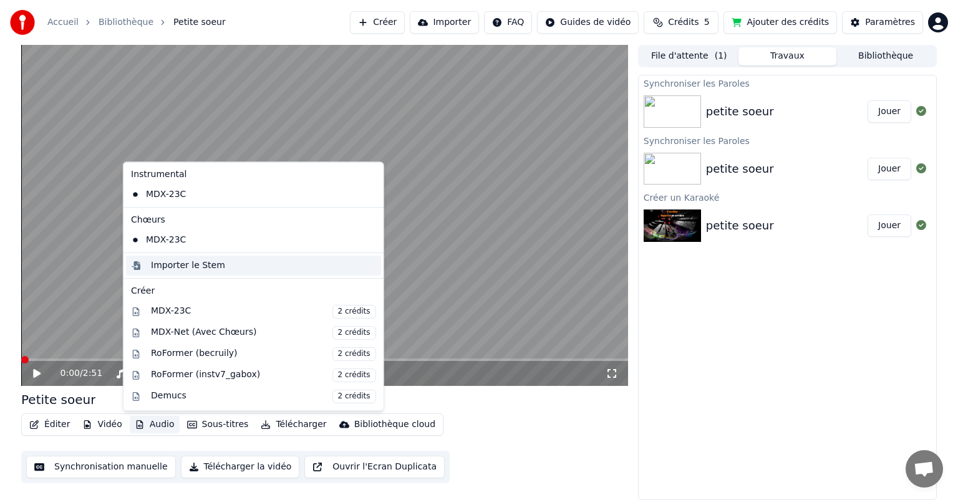
click at [208, 269] on div "Importer le Stem" at bounding box center [188, 265] width 74 height 12
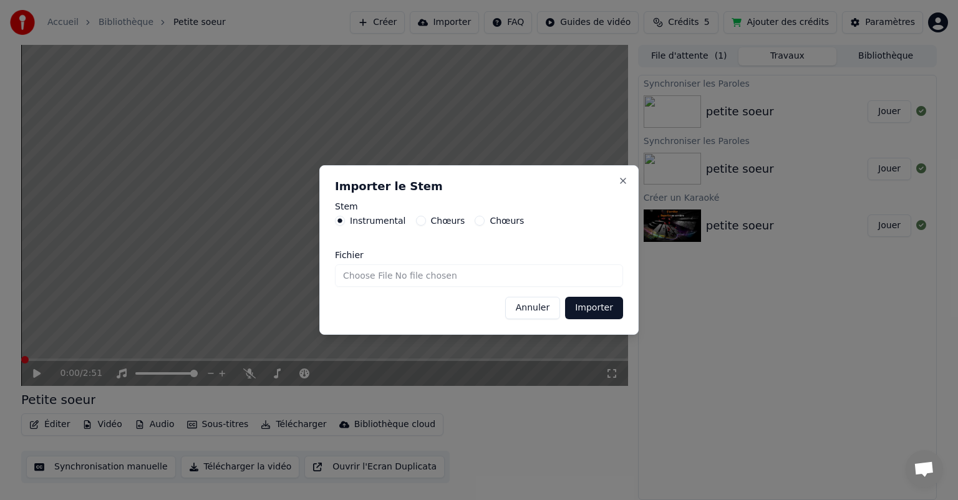
click at [479, 279] on input "Fichier" at bounding box center [479, 275] width 288 height 22
click at [438, 218] on label "Chœurs" at bounding box center [448, 220] width 34 height 9
click at [426, 218] on button "Chœurs" at bounding box center [421, 221] width 10 height 10
click at [477, 222] on div "Chœurs" at bounding box center [499, 221] width 49 height 10
click at [342, 223] on button "Instrumental" at bounding box center [340, 221] width 10 height 10
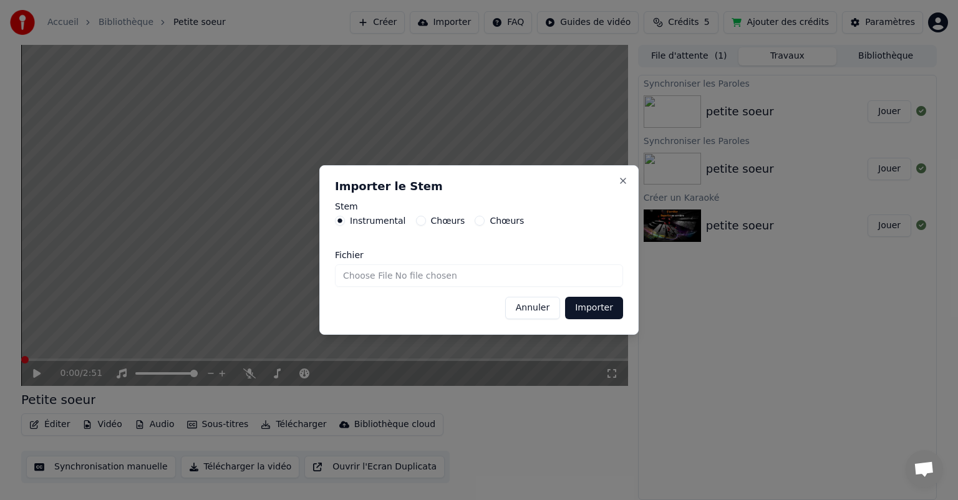
click at [548, 307] on button "Annuler" at bounding box center [532, 308] width 55 height 22
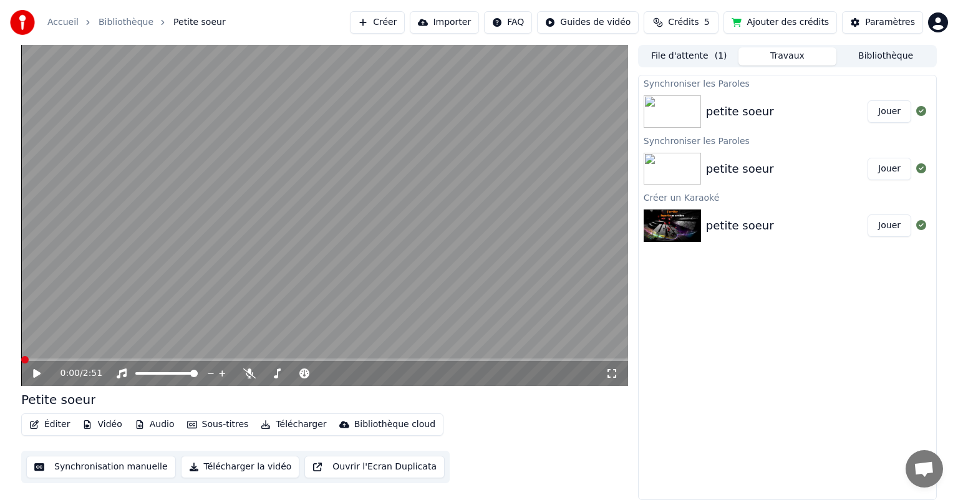
click at [99, 428] on button "Vidéo" at bounding box center [101, 424] width 49 height 17
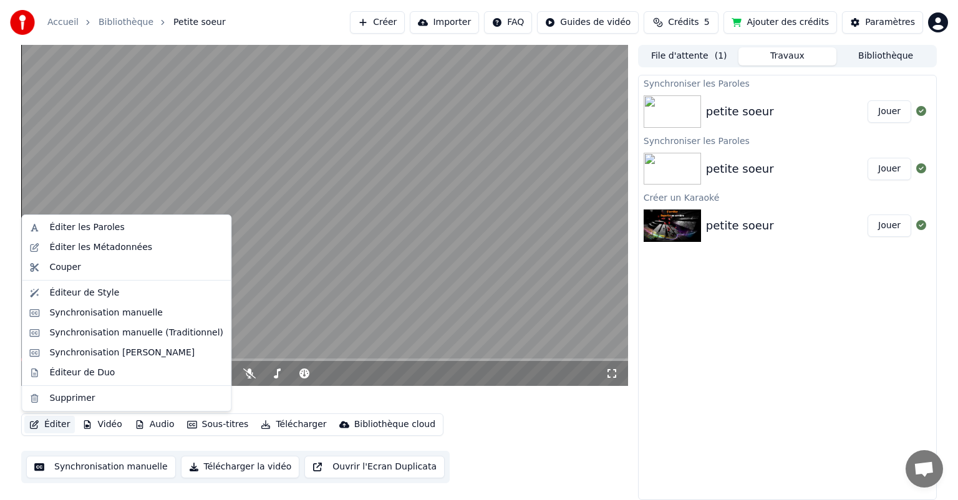
click at [62, 425] on button "Éditer" at bounding box center [49, 424] width 51 height 17
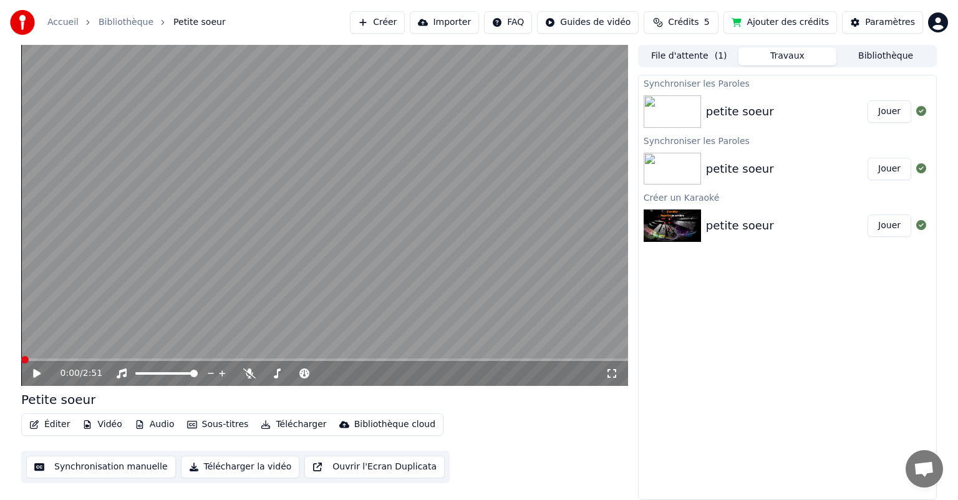
click at [62, 424] on button "Éditer" at bounding box center [49, 424] width 51 height 17
click at [59, 17] on link "Accueil" at bounding box center [62, 22] width 31 height 12
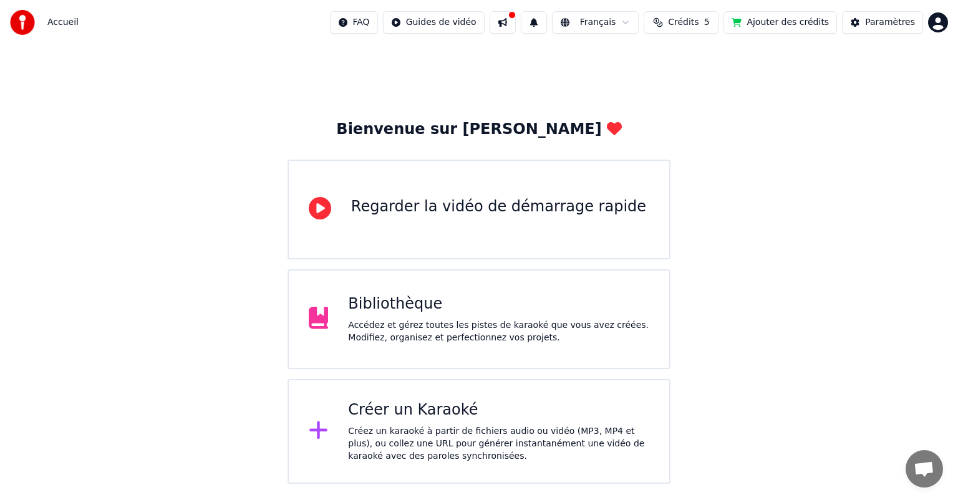
click at [440, 413] on div "Créer un Karaoké" at bounding box center [498, 410] width 301 height 20
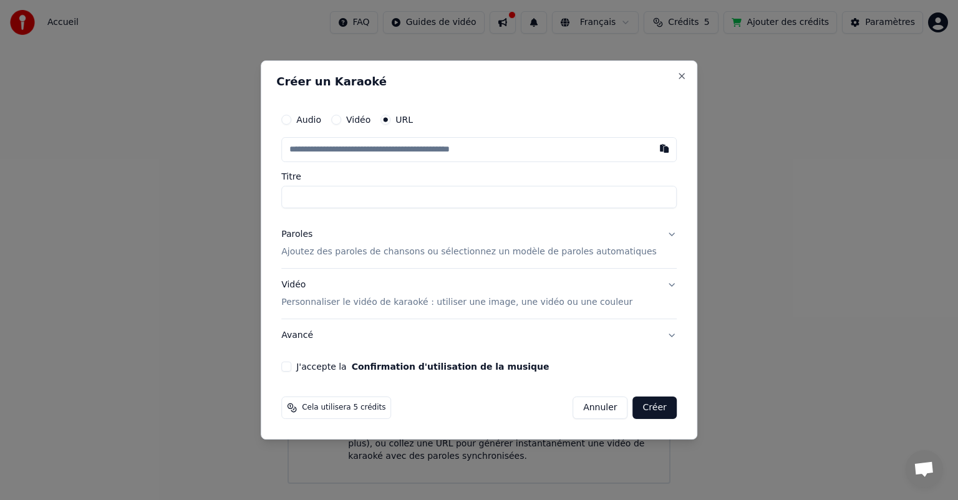
click at [341, 120] on button "Vidéo" at bounding box center [336, 120] width 10 height 10
click at [390, 118] on button "URL" at bounding box center [386, 120] width 10 height 10
click at [405, 147] on input "text" at bounding box center [478, 149] width 395 height 25
paste input "**********"
type input "**********"
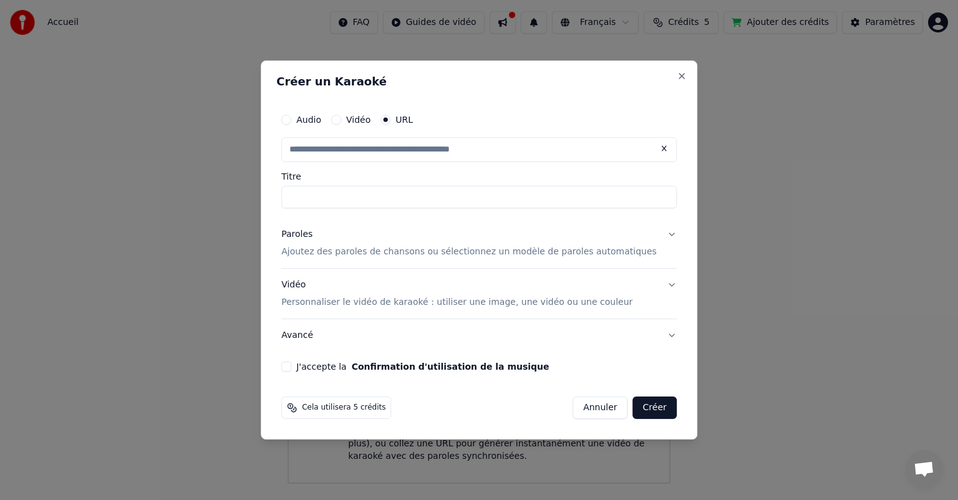
click at [385, 200] on input "Titre" at bounding box center [478, 197] width 395 height 22
type input "**********"
drag, startPoint x: 458, startPoint y: 198, endPoint x: 259, endPoint y: 200, distance: 199.0
click at [257, 201] on body "**********" at bounding box center [479, 242] width 958 height 484
type input "**********"
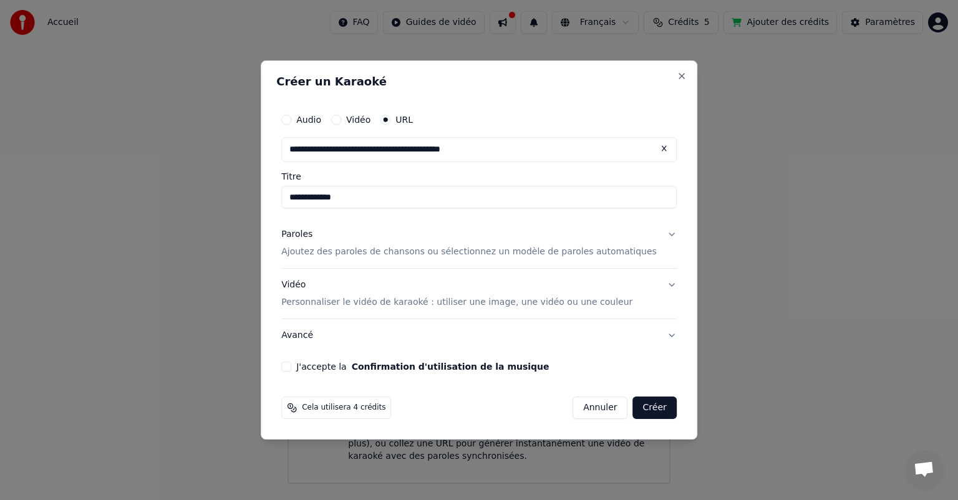
click at [374, 248] on p "Ajoutez des paroles de chansons ou sélectionnez un modèle de paroles automatiqu…" at bounding box center [469, 252] width 376 height 12
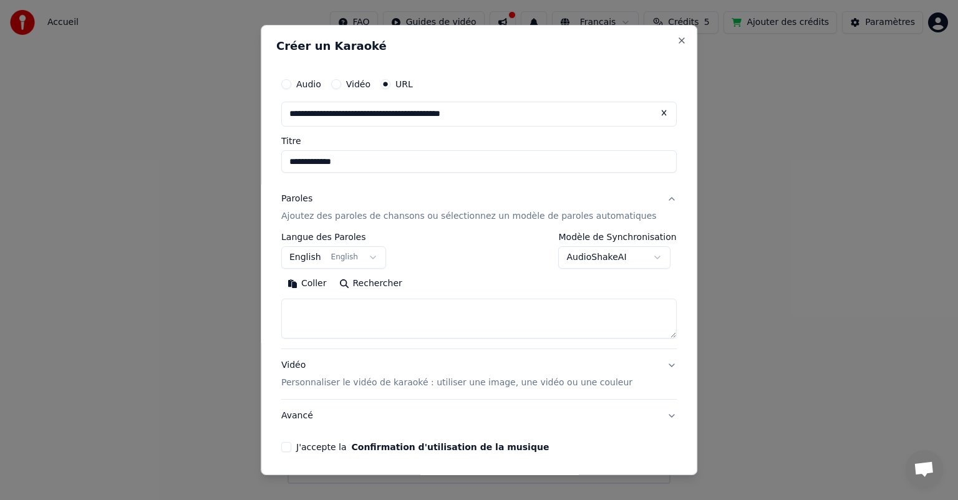
click at [326, 258] on button "English English" at bounding box center [333, 257] width 105 height 22
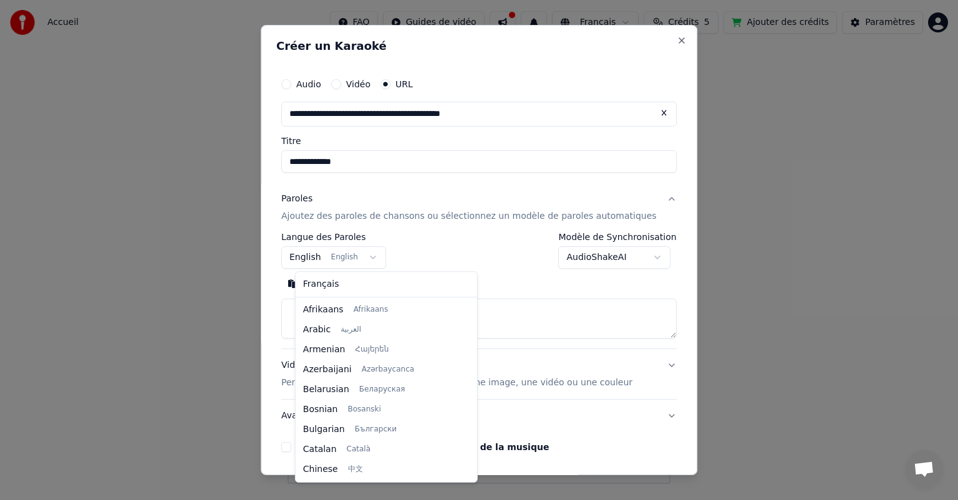
scroll to position [100, 0]
select select "**"
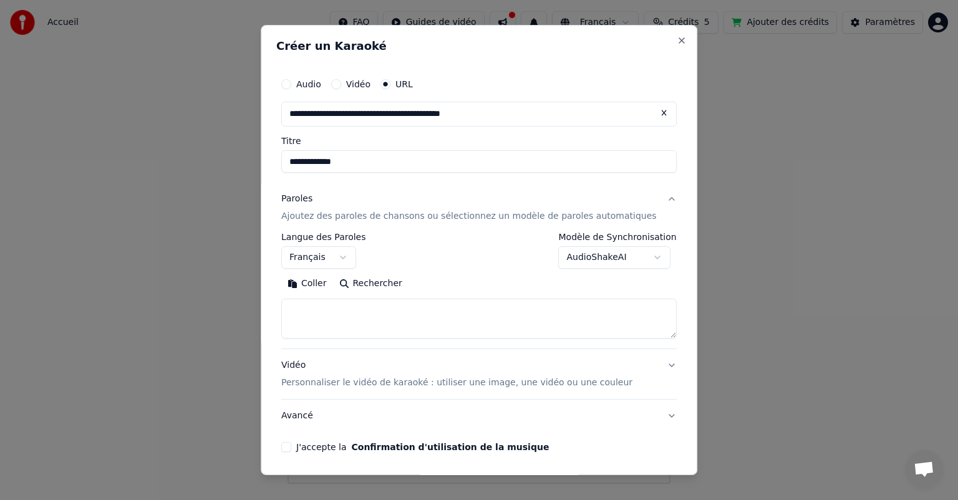
click at [329, 311] on textarea at bounding box center [478, 319] width 395 height 40
paste textarea "**********"
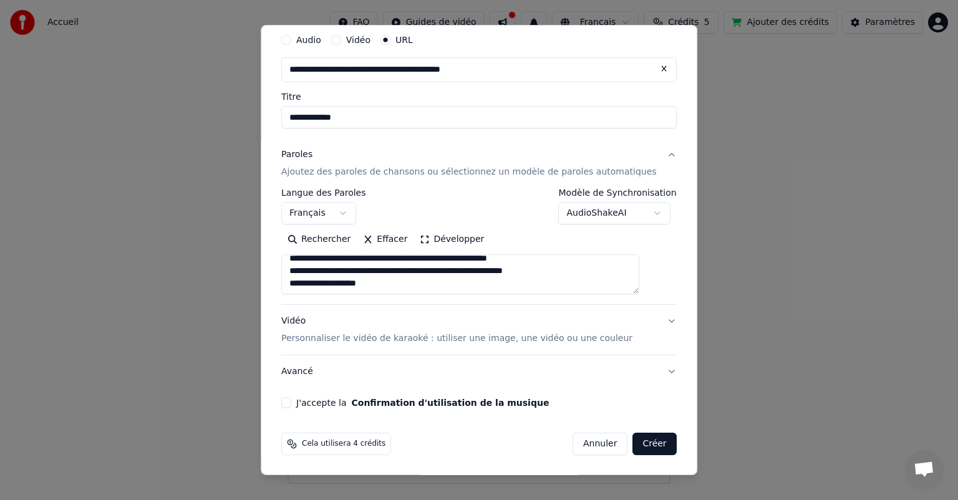
scroll to position [531, 0]
type textarea "**********"
click at [434, 337] on p "Personnaliser le vidéo de karaoké : utiliser une image, une vidéo ou une couleur" at bounding box center [456, 338] width 351 height 12
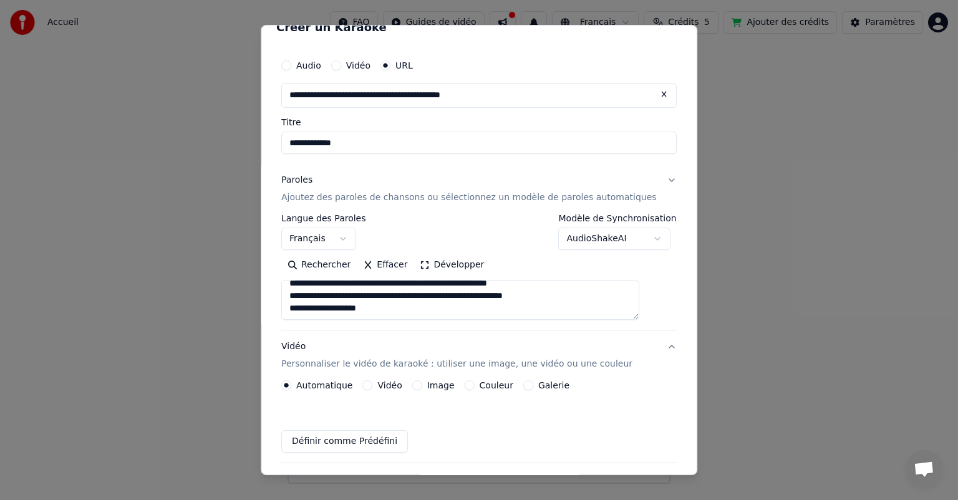
scroll to position [11, 0]
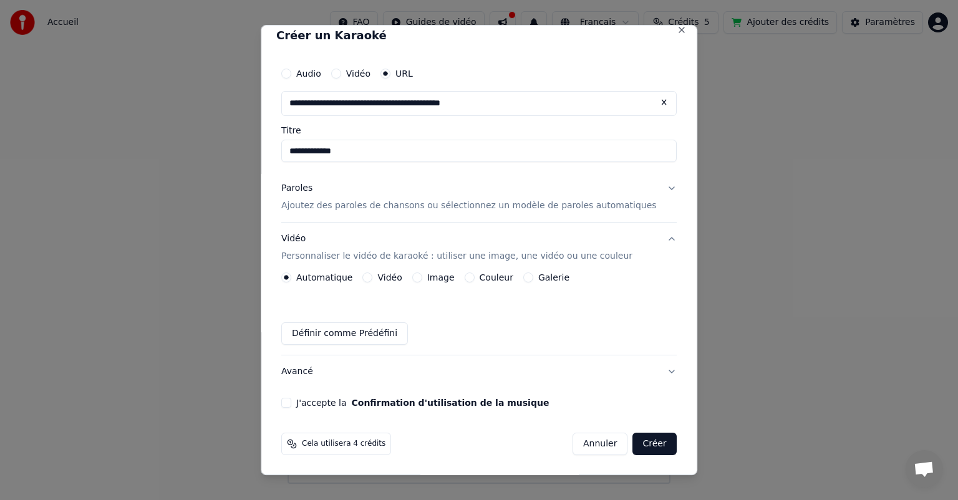
click at [422, 278] on button "Image" at bounding box center [417, 278] width 10 height 10
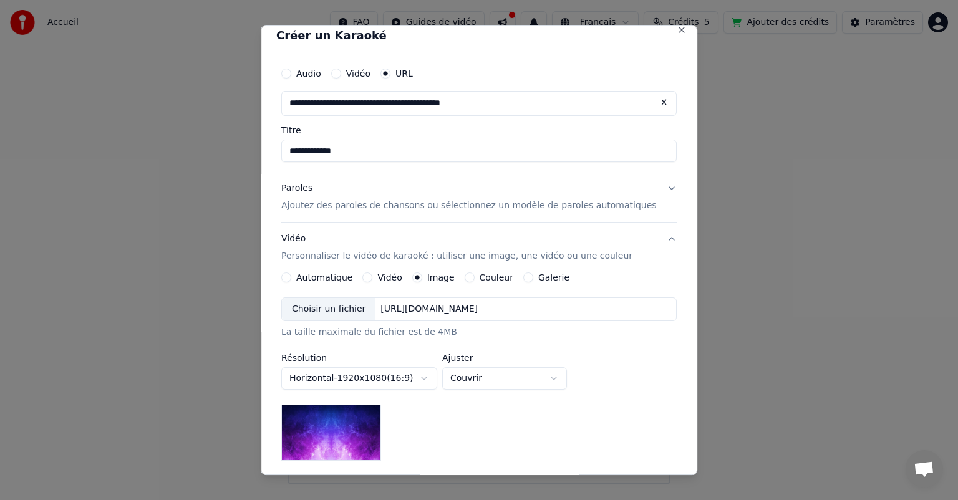
click at [326, 310] on div "Choisir un fichier" at bounding box center [329, 309] width 94 height 22
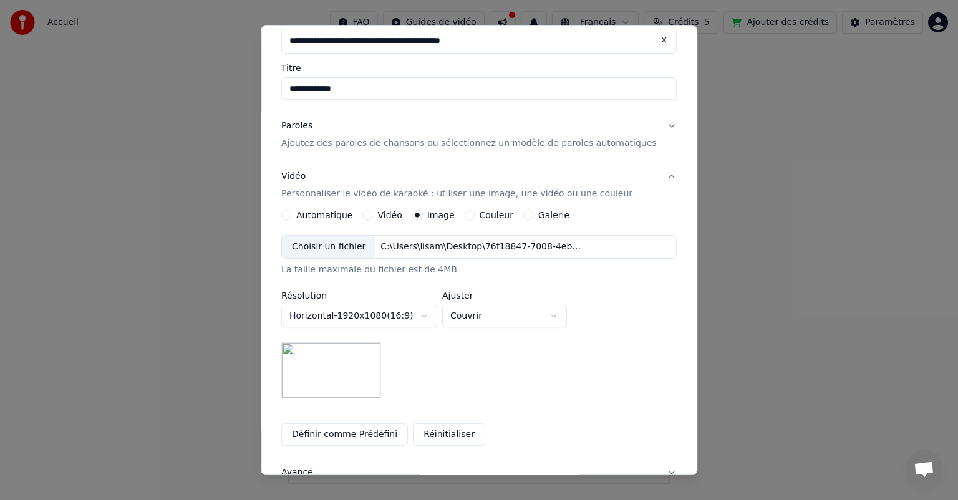
scroll to position [174, 0]
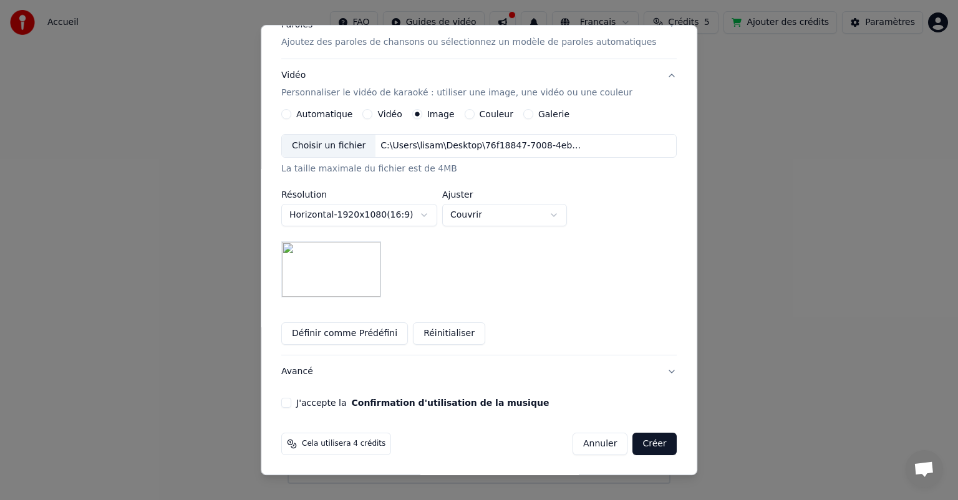
click at [291, 400] on button "J'accepte la Confirmation d'utilisation de la musique" at bounding box center [286, 403] width 10 height 10
click at [633, 444] on button "Créer" at bounding box center [655, 444] width 44 height 22
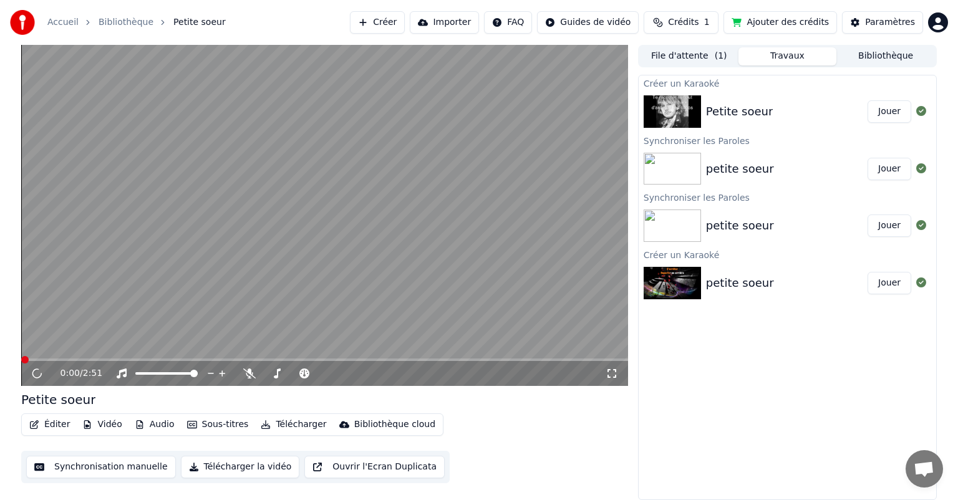
click at [202, 180] on video at bounding box center [324, 215] width 607 height 341
click at [40, 368] on div "0:00 / 2:51" at bounding box center [324, 373] width 597 height 12
click at [65, 359] on span at bounding box center [324, 360] width 607 height 2
click at [21, 362] on span at bounding box center [24, 359] width 7 height 7
click at [28, 359] on span at bounding box center [31, 359] width 7 height 7
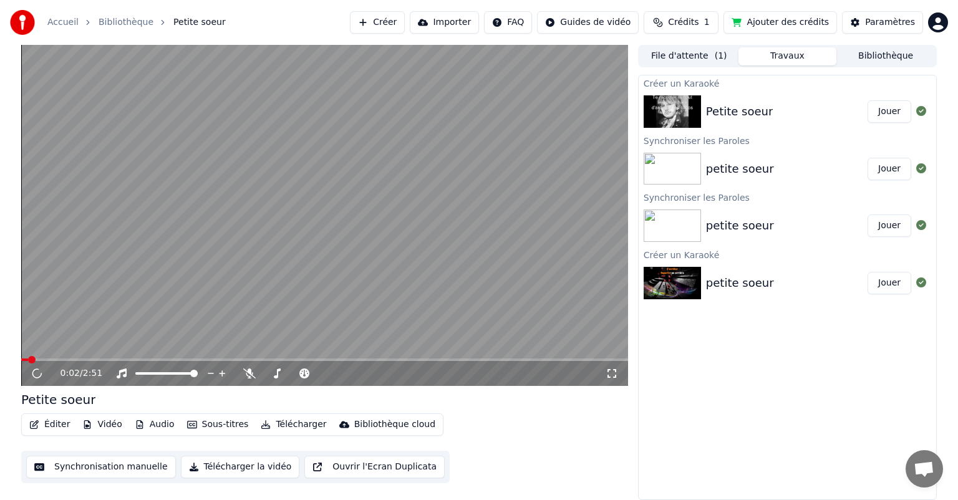
click at [31, 371] on icon at bounding box center [37, 374] width 17 height 16
click at [40, 373] on icon at bounding box center [37, 374] width 14 height 14
click at [40, 373] on icon at bounding box center [37, 374] width 17 height 17
click at [40, 373] on icon at bounding box center [37, 374] width 16 height 16
click at [40, 373] on icon at bounding box center [37, 374] width 16 height 17
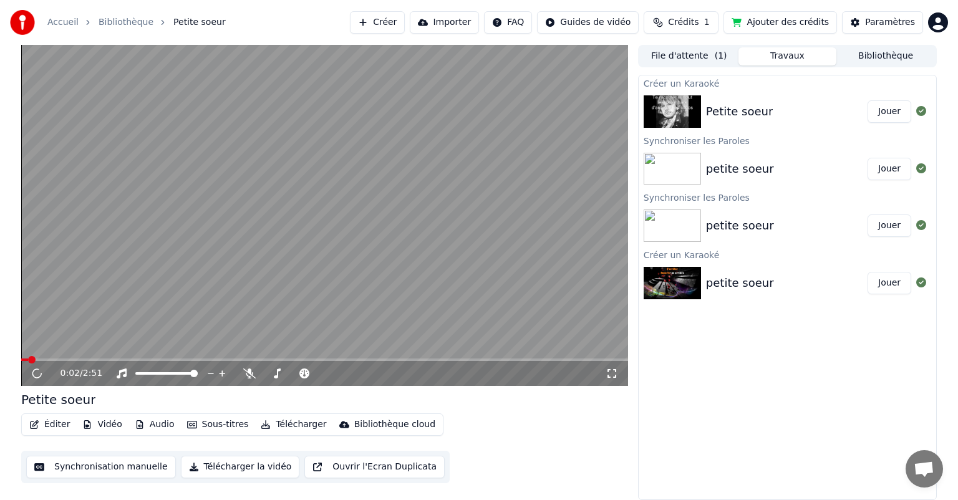
click at [885, 110] on button "Jouer" at bounding box center [890, 111] width 44 height 22
click at [21, 360] on span at bounding box center [324, 360] width 607 height 2
click at [36, 369] on icon at bounding box center [36, 373] width 9 height 9
click at [310, 152] on video at bounding box center [324, 215] width 607 height 341
click at [309, 151] on video at bounding box center [324, 215] width 607 height 341
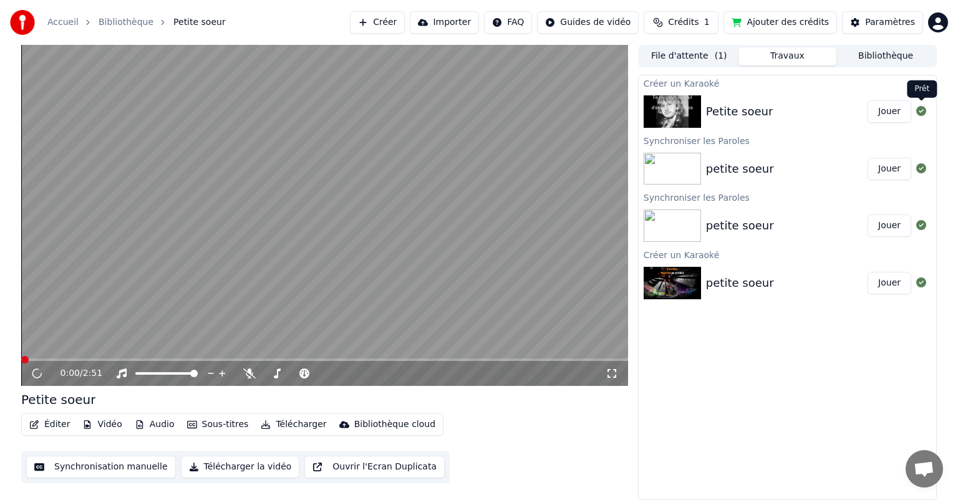
click at [907, 111] on button "Jouer" at bounding box center [890, 111] width 44 height 22
click at [241, 471] on button "Télécharger la vidéo" at bounding box center [240, 467] width 119 height 22
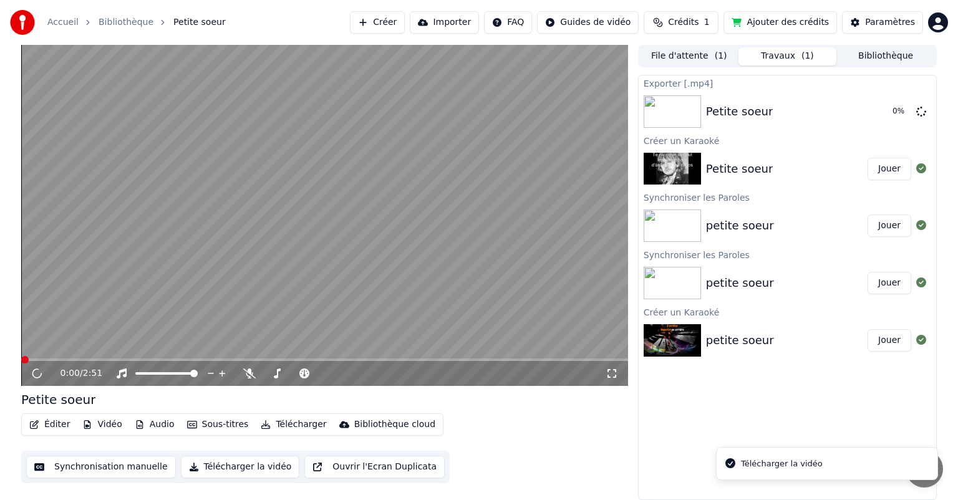
click at [781, 463] on div "Télécharger la vidéo" at bounding box center [782, 464] width 82 height 12
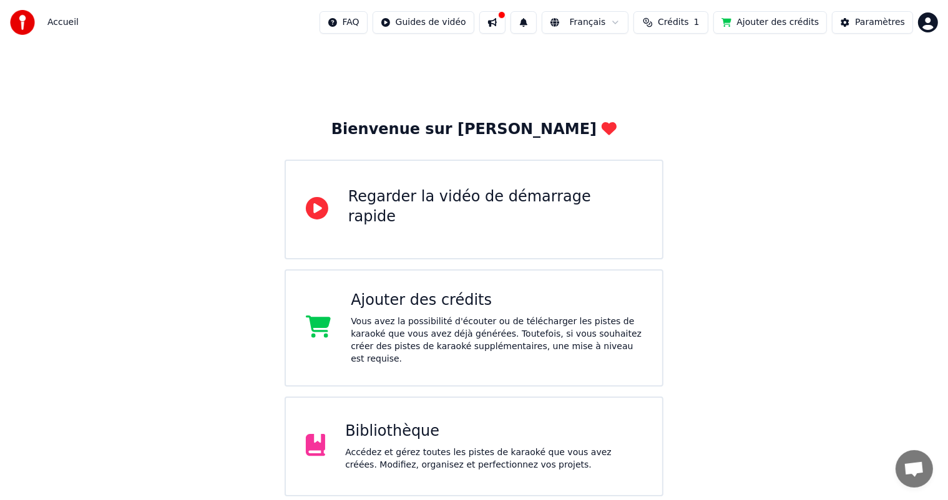
click at [28, 17] on img at bounding box center [22, 22] width 25 height 25
click at [926, 20] on html "Accueil FAQ Guides de vidéo Français Crédits 1 Ajouter des crédits Paramètres B…" at bounding box center [474, 305] width 948 height 611
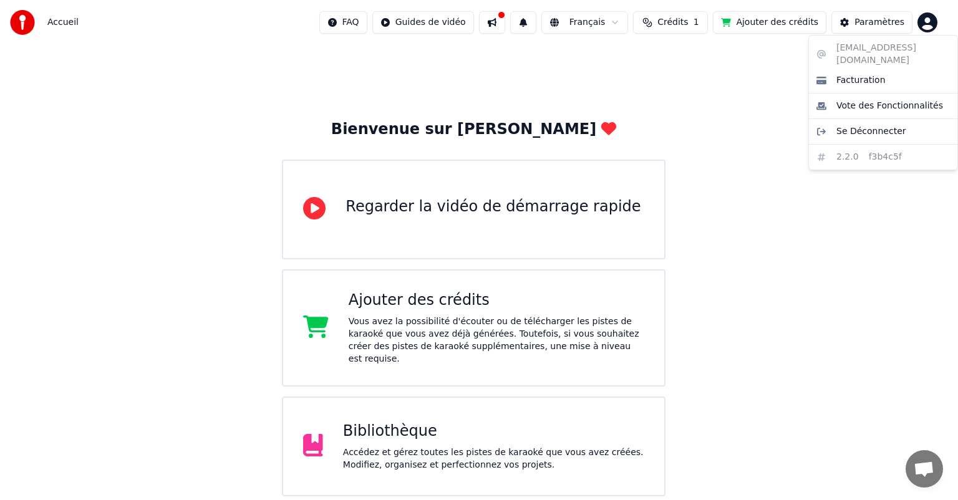
click at [467, 217] on html "Accueil FAQ Guides de vidéo Français Crédits 1 Ajouter des crédits Paramètres B…" at bounding box center [479, 305] width 958 height 611
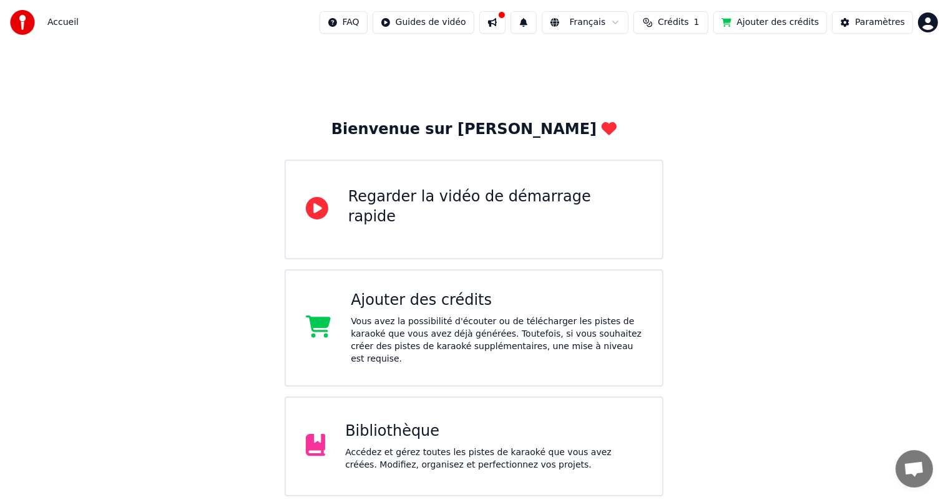
click at [401, 427] on div "Bibliothèque" at bounding box center [493, 432] width 297 height 20
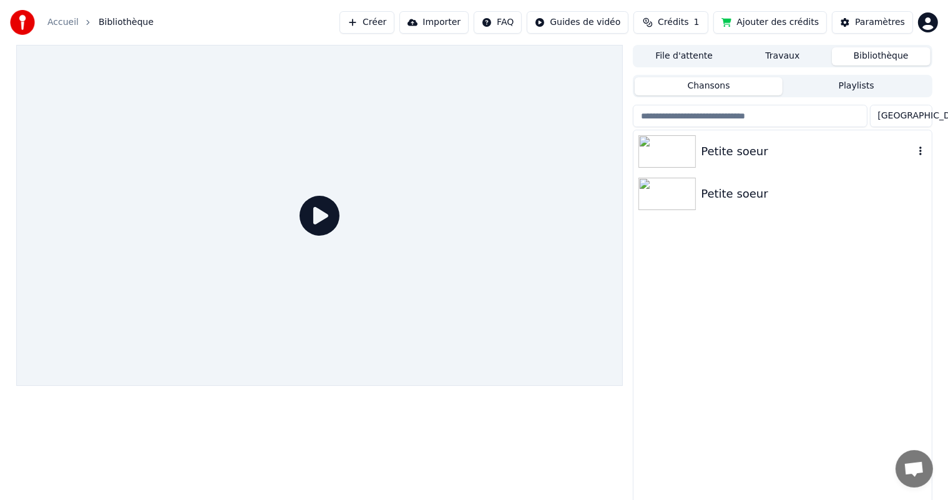
click at [752, 150] on div "Petite soeur" at bounding box center [807, 151] width 213 height 17
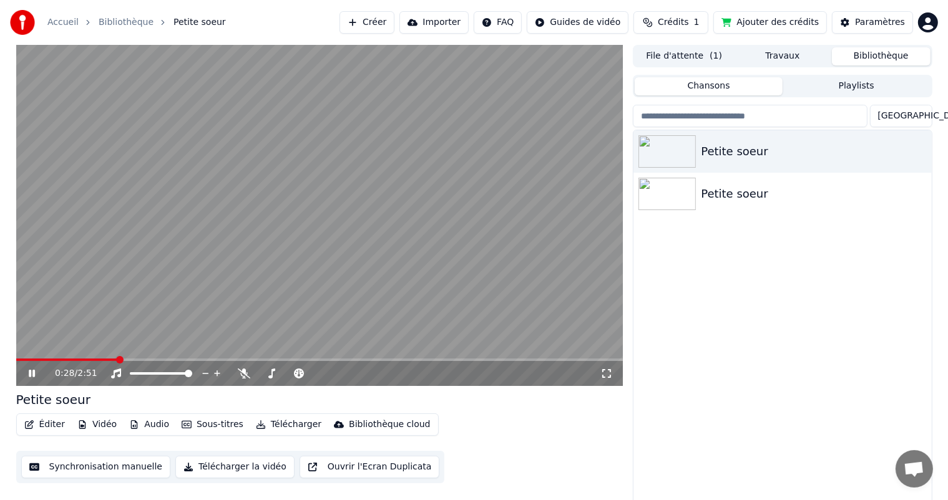
click at [22, 367] on div "0:28 / 2:51" at bounding box center [319, 373] width 597 height 12
click at [30, 372] on icon at bounding box center [32, 373] width 6 height 7
click at [46, 426] on button "Éditer" at bounding box center [44, 424] width 51 height 17
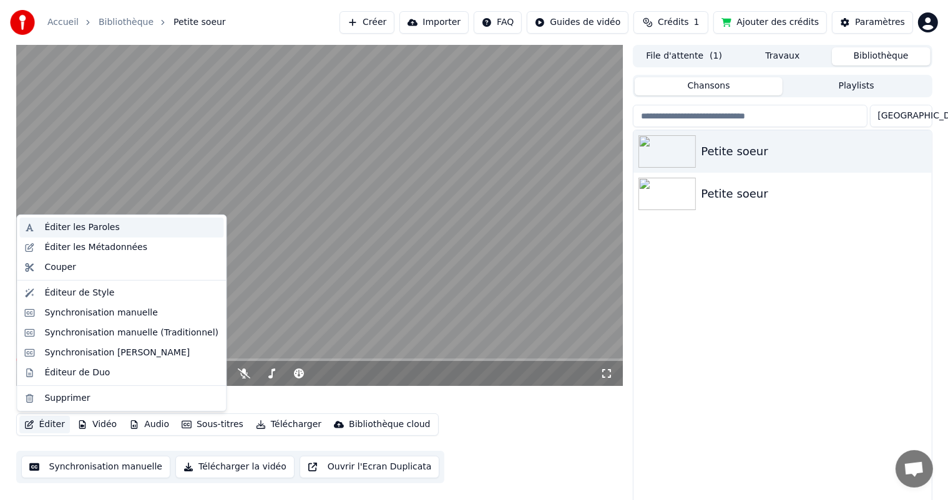
click at [89, 227] on div "Éditer les Paroles" at bounding box center [81, 227] width 75 height 12
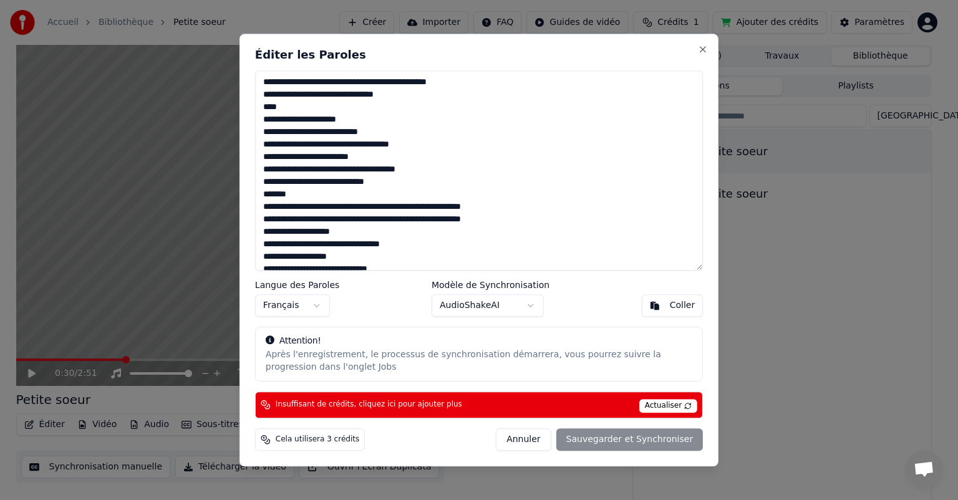
click at [317, 191] on textarea at bounding box center [479, 170] width 448 height 200
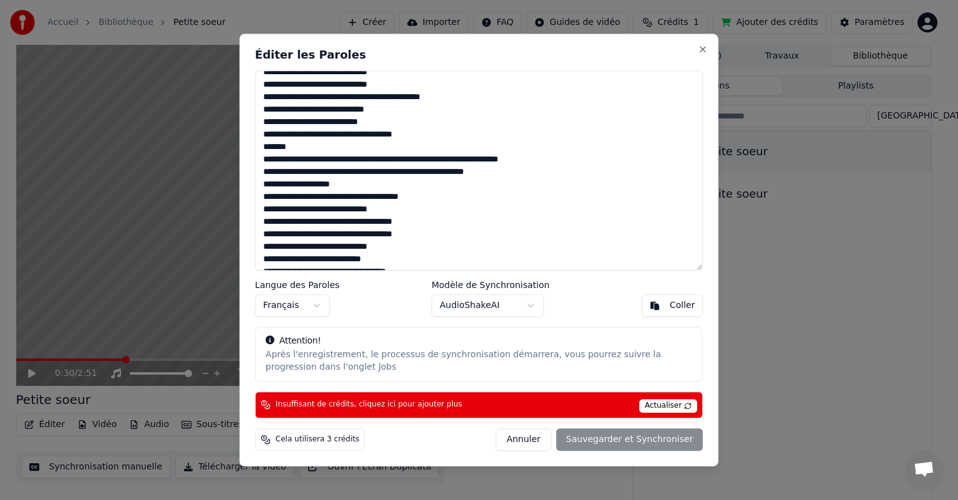
scroll to position [187, 0]
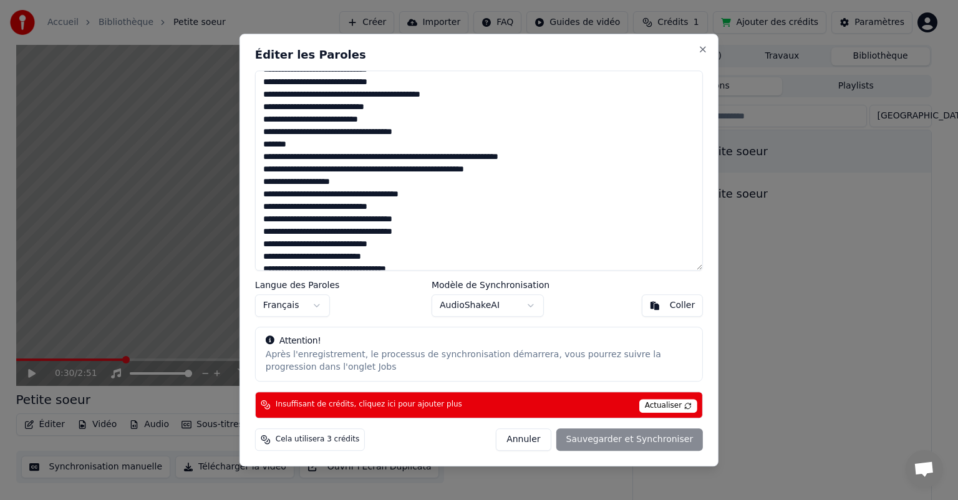
click at [325, 145] on textarea at bounding box center [479, 170] width 448 height 200
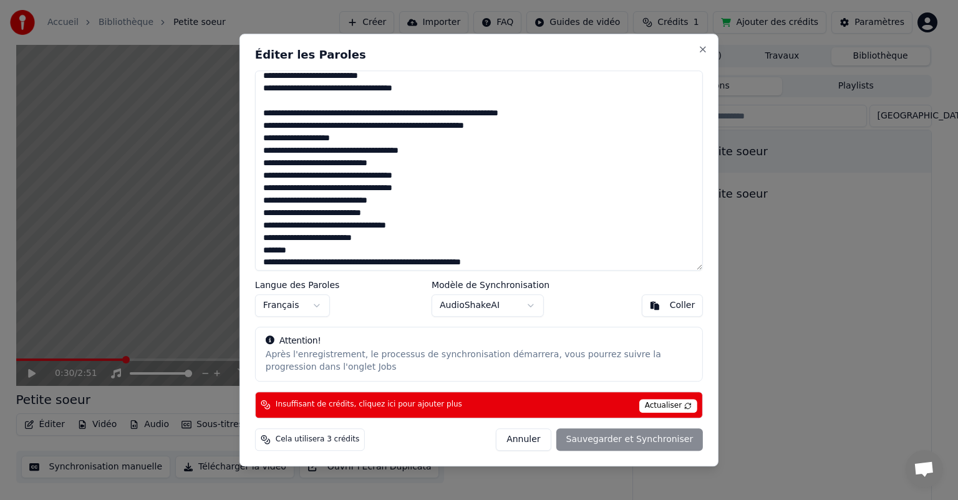
scroll to position [259, 0]
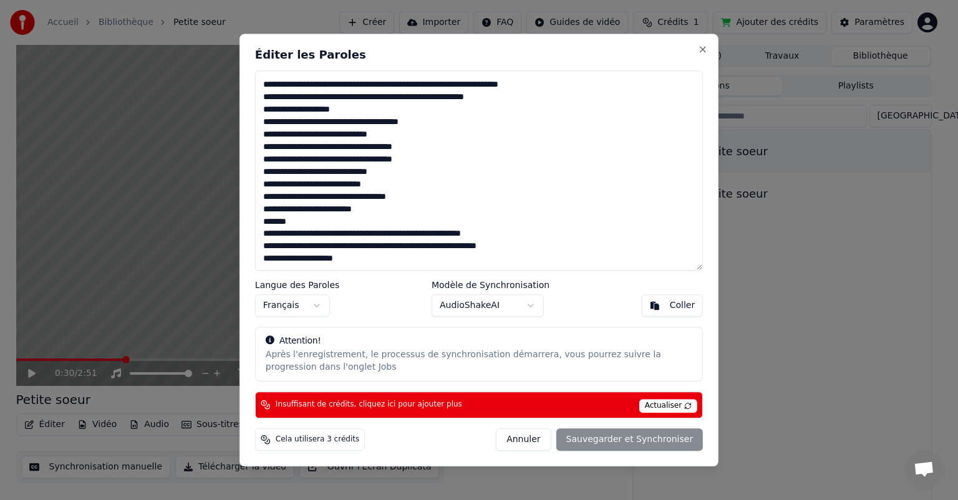
click at [327, 222] on textarea at bounding box center [479, 170] width 448 height 200
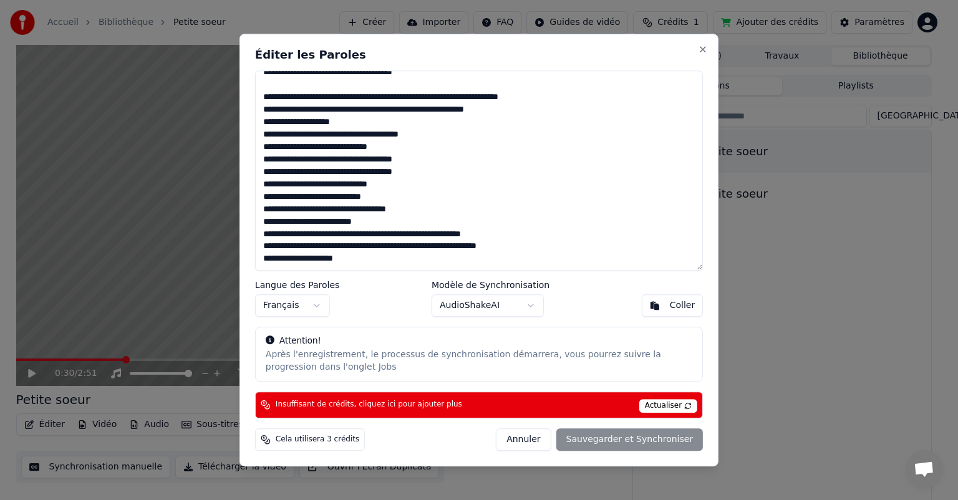
scroll to position [247, 0]
click at [377, 259] on textarea at bounding box center [479, 170] width 448 height 200
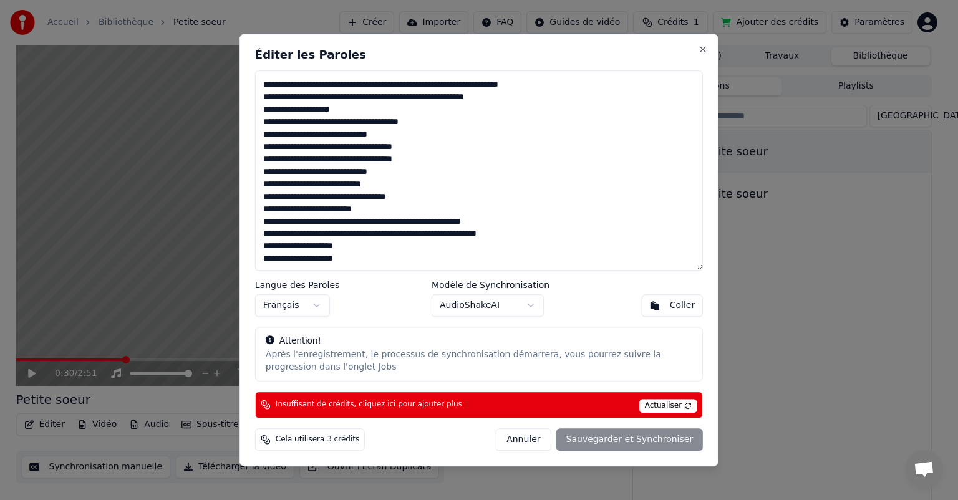
click at [519, 307] on button "AudioShakeAI" at bounding box center [488, 305] width 112 height 22
click at [702, 48] on button "Close" at bounding box center [703, 49] width 10 height 10
type textarea "**********"
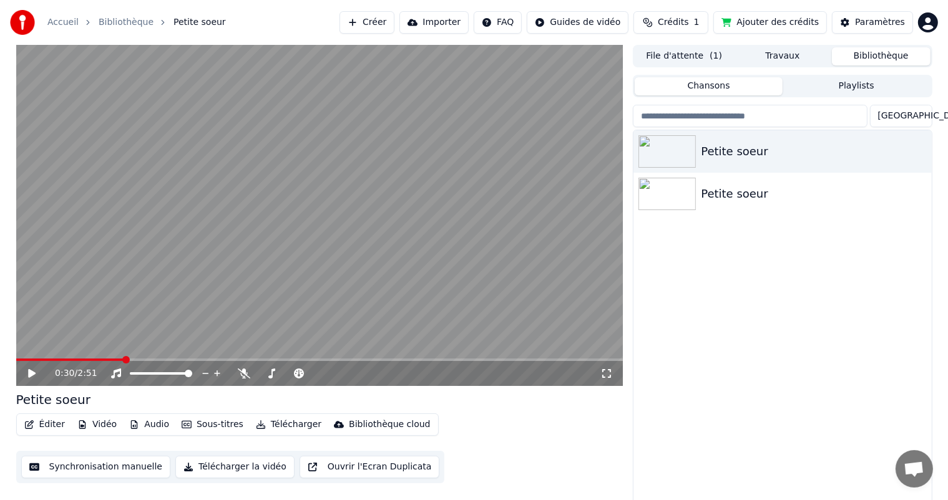
click at [26, 374] on div "0:30 / 2:51" at bounding box center [319, 373] width 597 height 12
click at [30, 374] on icon at bounding box center [31, 373] width 7 height 9
click at [32, 376] on icon at bounding box center [40, 374] width 29 height 10
click at [142, 426] on button "Audio" at bounding box center [149, 424] width 50 height 17
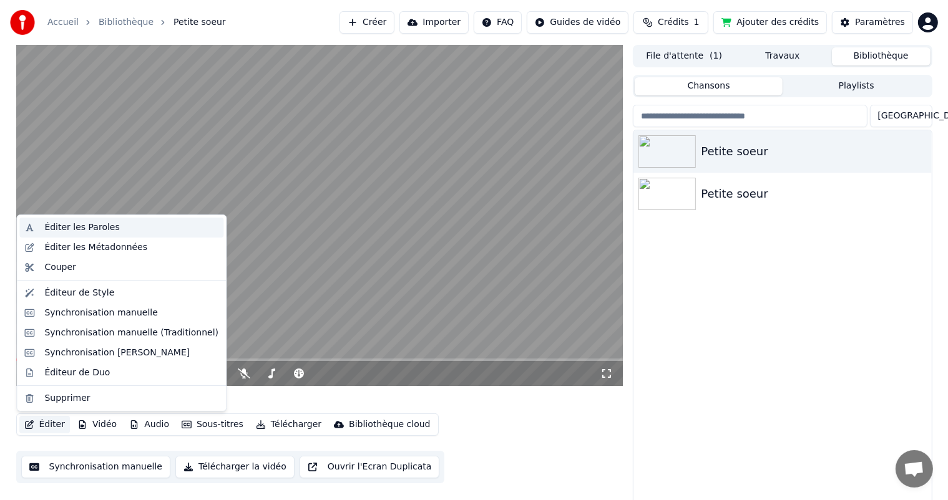
click at [61, 223] on div "Éditer les Paroles" at bounding box center [81, 227] width 75 height 12
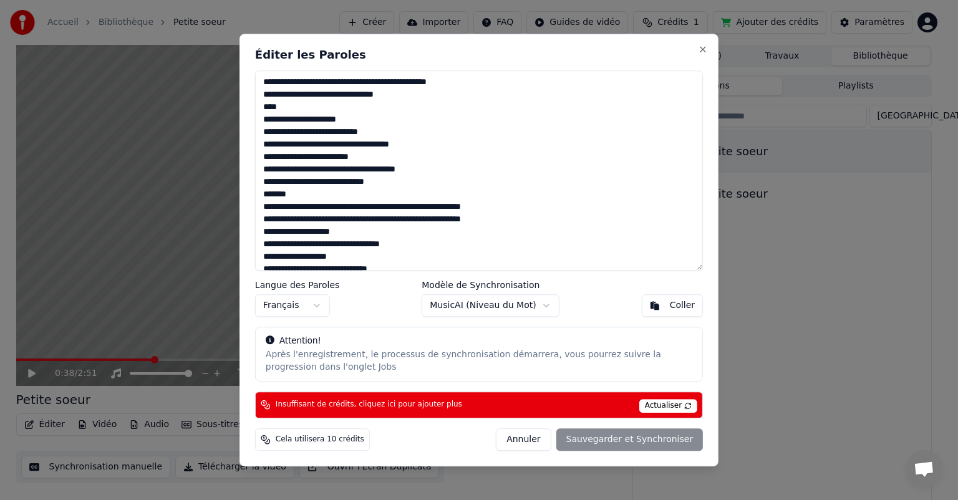
click at [678, 409] on span "Actualiser" at bounding box center [668, 406] width 59 height 14
click at [702, 52] on button "Close" at bounding box center [703, 49] width 10 height 10
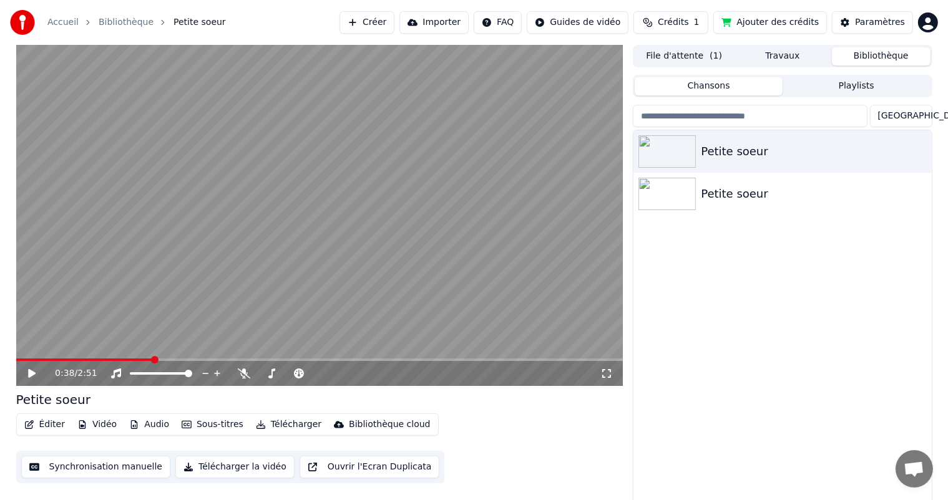
click at [332, 262] on video at bounding box center [319, 215] width 607 height 341
click at [32, 374] on icon at bounding box center [32, 373] width 6 height 7
click at [54, 419] on button "Éditer" at bounding box center [44, 424] width 51 height 17
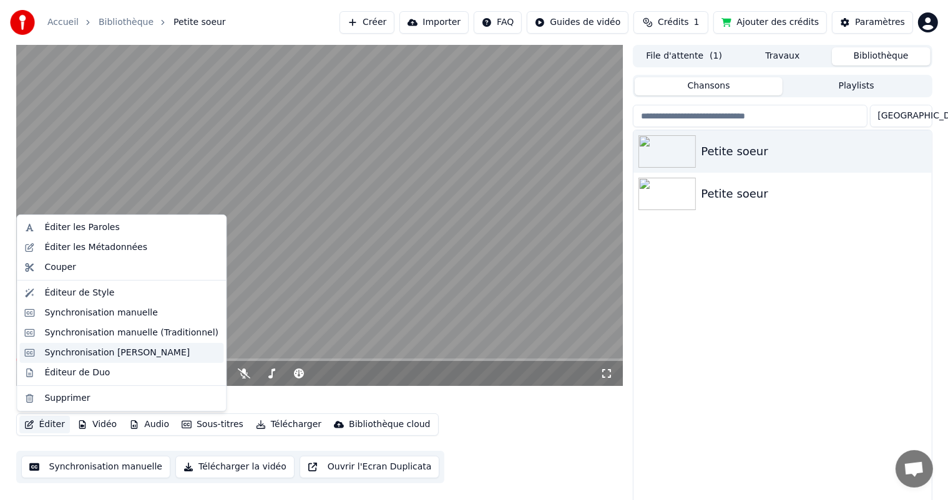
click at [122, 352] on div "Synchronisation [PERSON_NAME]" at bounding box center [116, 353] width 145 height 12
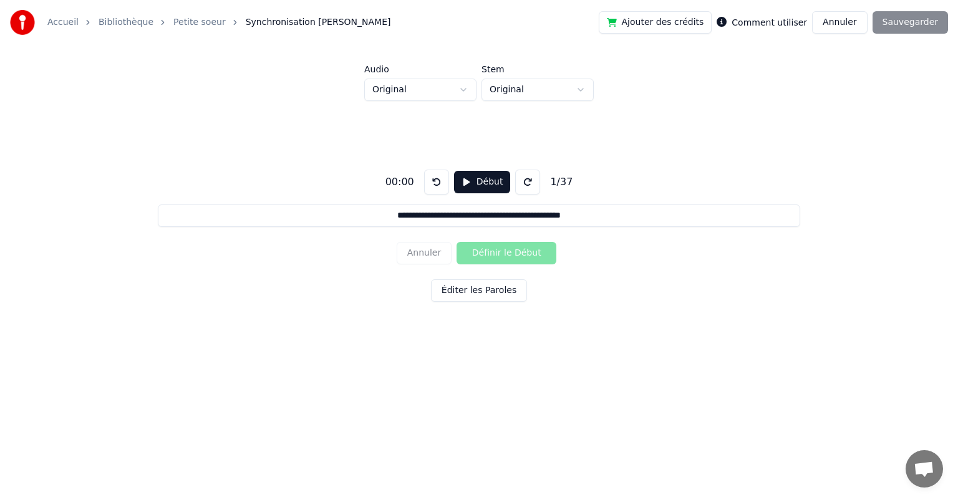
click at [494, 295] on button "Éditer les Paroles" at bounding box center [479, 290] width 96 height 22
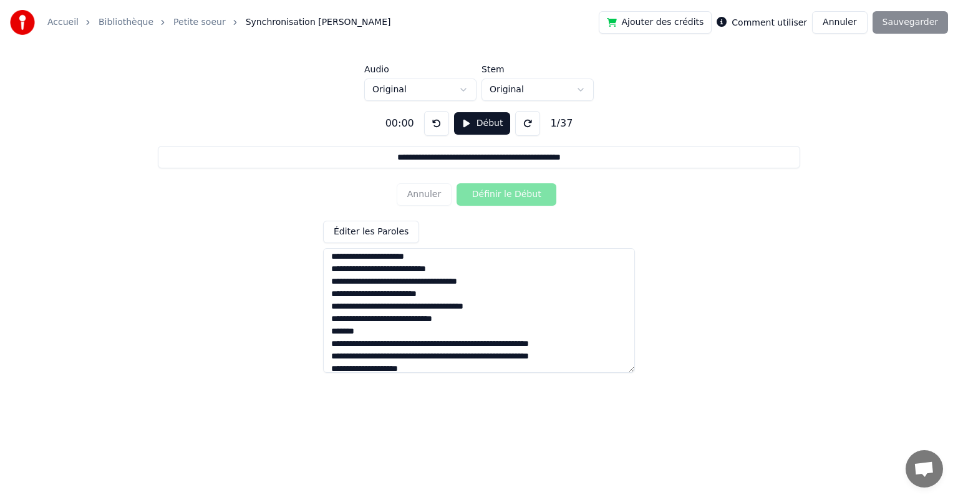
scroll to position [62, 0]
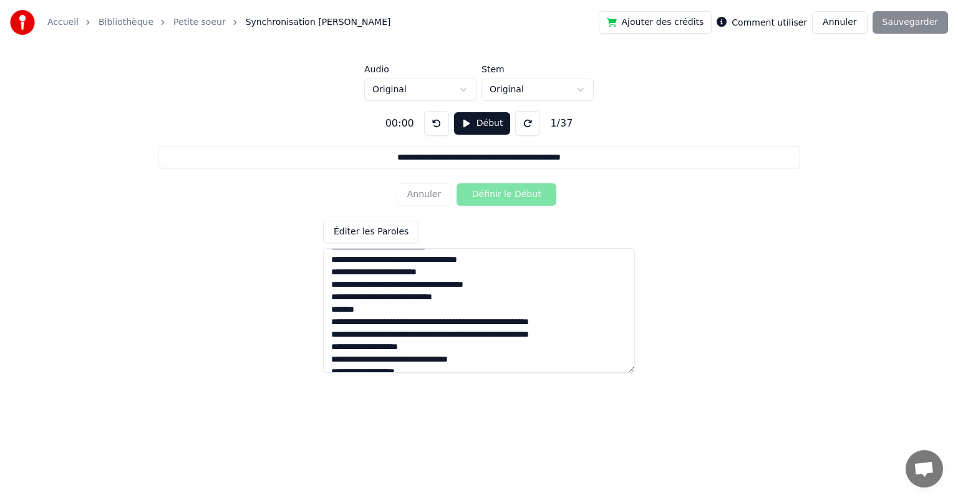
drag, startPoint x: 309, startPoint y: 306, endPoint x: 303, endPoint y: 306, distance: 6.3
click at [303, 306] on div "**********" at bounding box center [479, 237] width 918 height 272
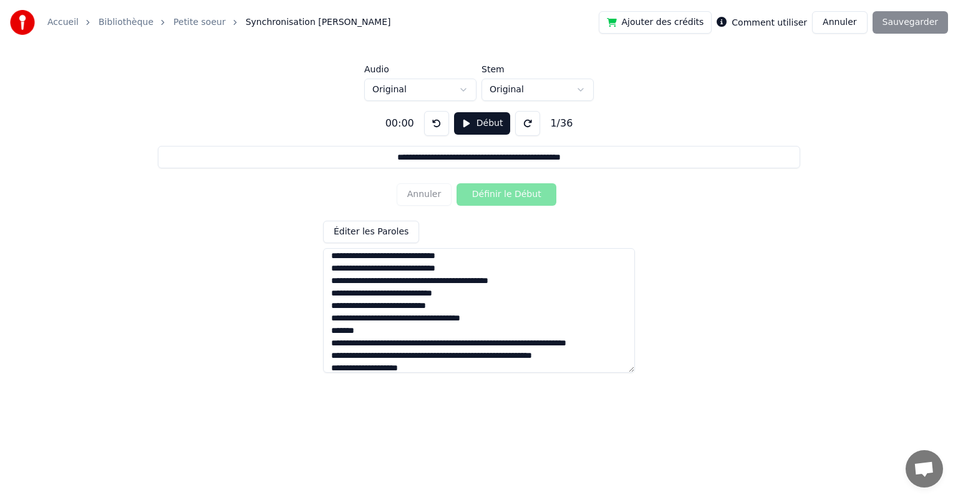
scroll to position [250, 0]
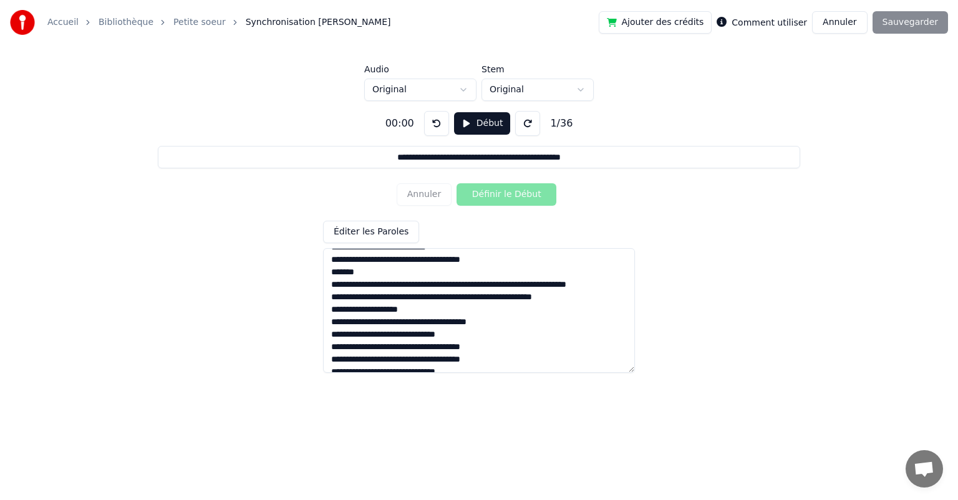
drag, startPoint x: 362, startPoint y: 276, endPoint x: 285, endPoint y: 270, distance: 77.0
click at [286, 271] on div "**********" at bounding box center [479, 237] width 918 height 272
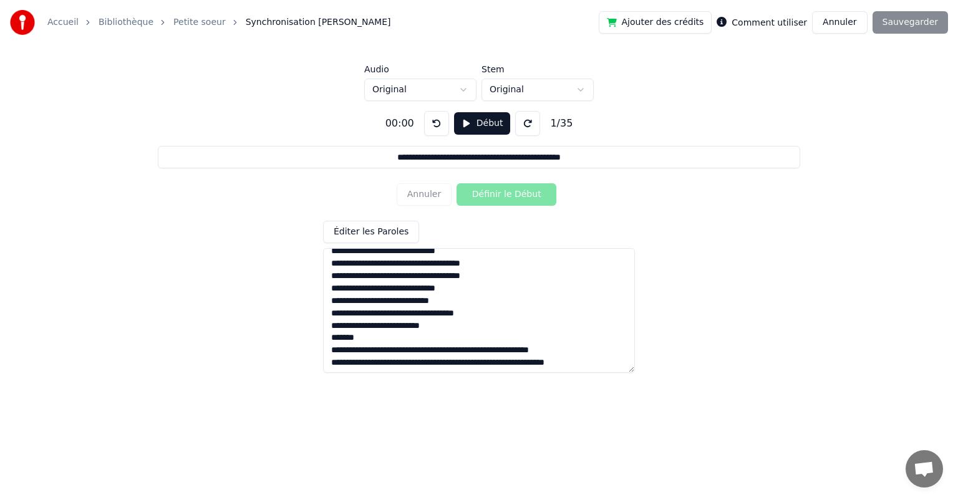
scroll to position [347, 0]
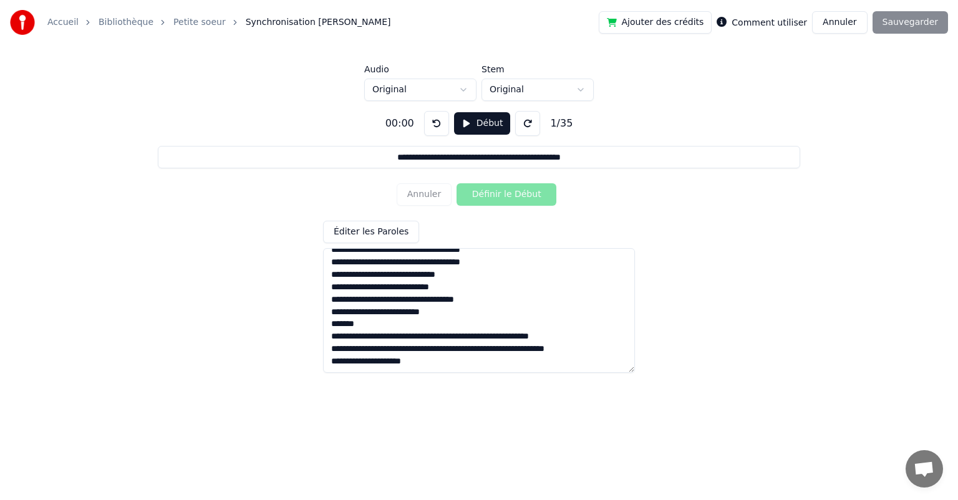
drag, startPoint x: 364, startPoint y: 322, endPoint x: 307, endPoint y: 319, distance: 57.5
click at [307, 319] on div "**********" at bounding box center [479, 237] width 918 height 272
type textarea "**********"
click at [359, 235] on button "Éditer les Paroles" at bounding box center [371, 232] width 96 height 22
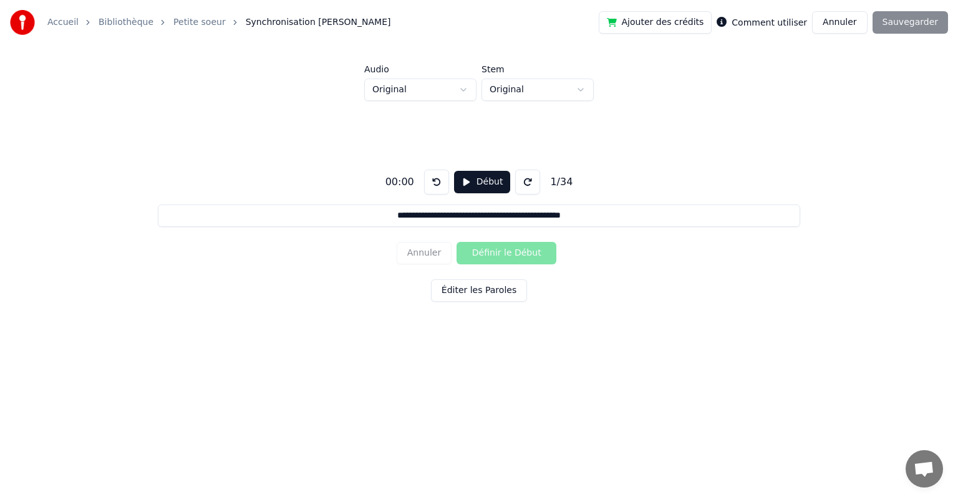
click at [488, 287] on button "Éditer les Paroles" at bounding box center [479, 290] width 96 height 22
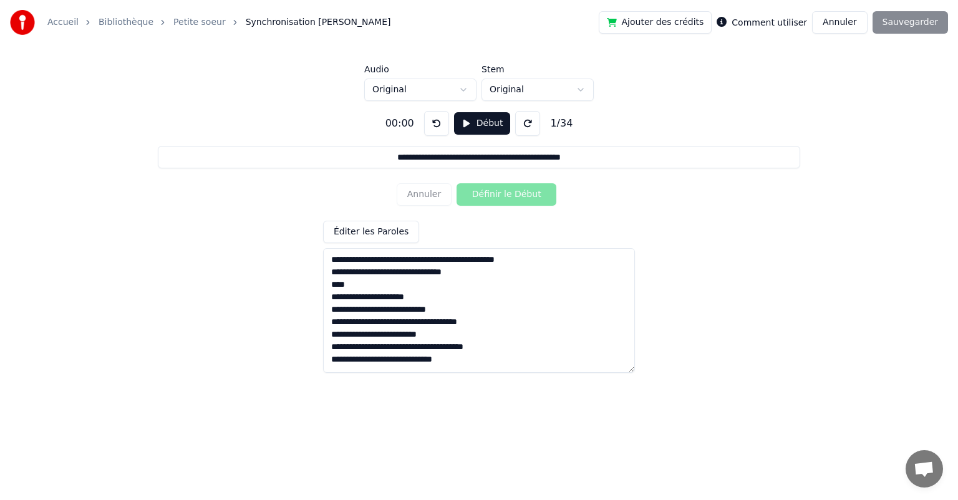
click at [487, 197] on div "Annuler Définir le Début" at bounding box center [479, 194] width 165 height 32
click at [474, 125] on button "Début" at bounding box center [482, 123] width 57 height 22
click at [469, 127] on button "Pause" at bounding box center [482, 123] width 56 height 22
click at [516, 94] on html "**********" at bounding box center [479, 192] width 958 height 385
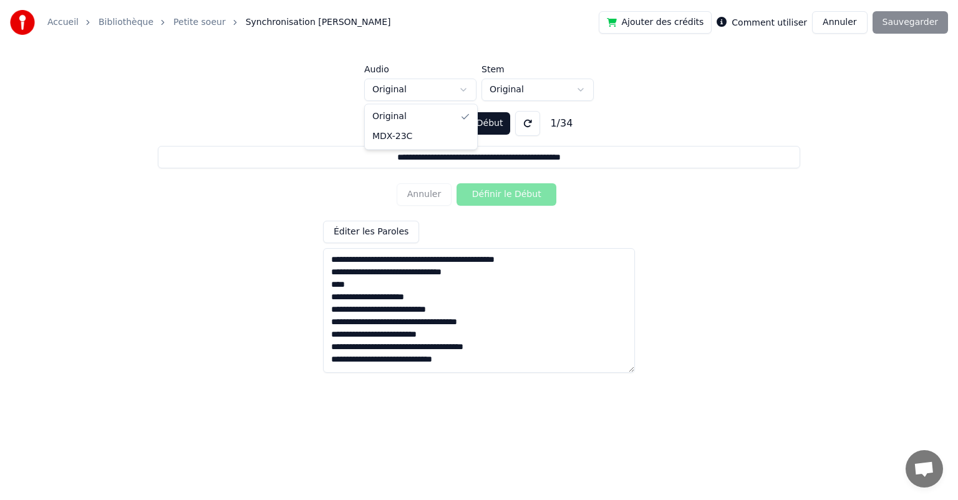
click at [446, 91] on html "**********" at bounding box center [479, 192] width 958 height 385
click at [447, 89] on html "**********" at bounding box center [479, 192] width 958 height 385
click at [506, 198] on div "Annuler Définir le Début" at bounding box center [479, 194] width 165 height 32
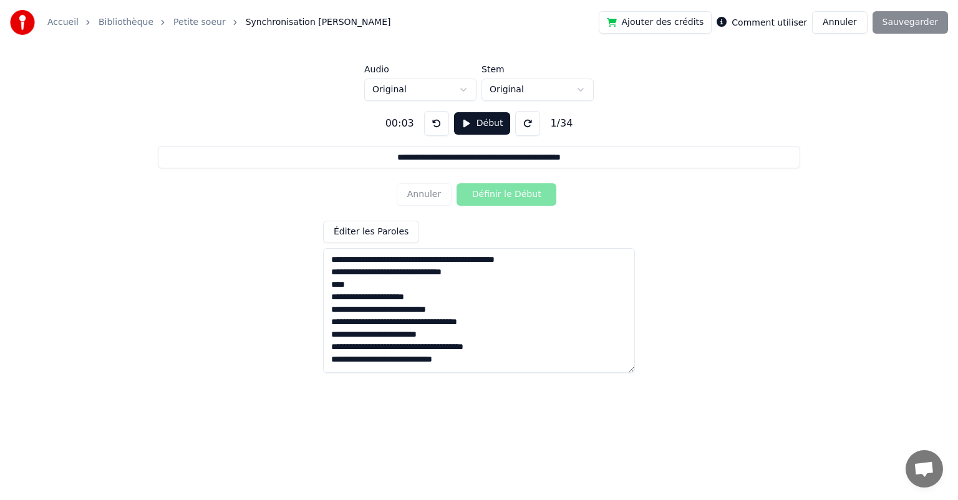
click at [51, 24] on link "Accueil" at bounding box center [62, 22] width 31 height 12
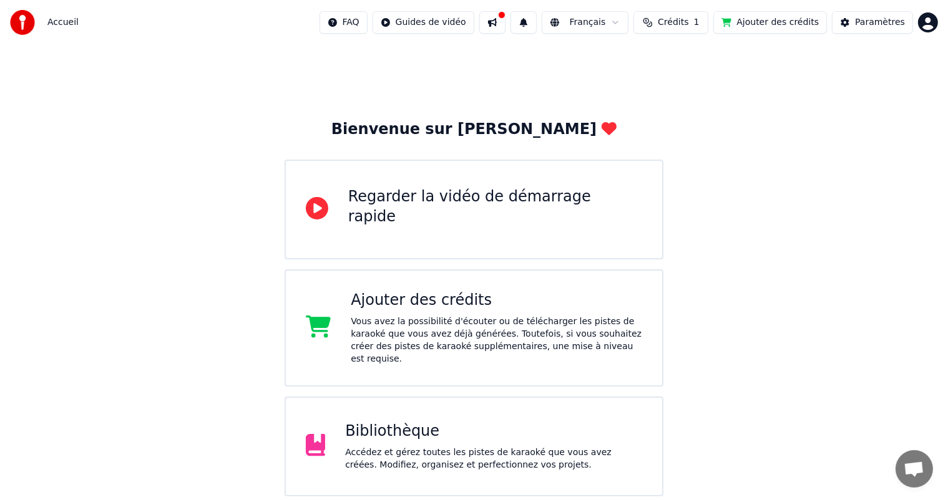
click at [354, 422] on div "Bibliothèque" at bounding box center [493, 432] width 297 height 20
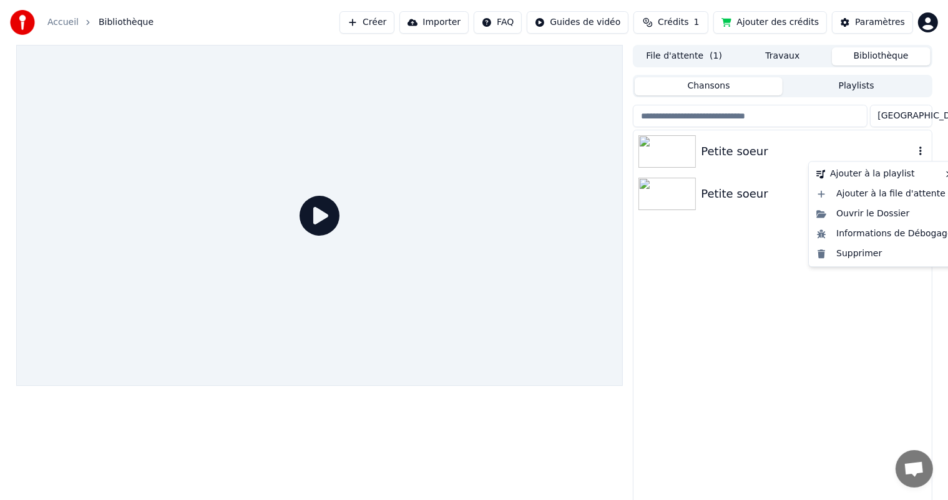
click at [918, 153] on icon "button" at bounding box center [920, 151] width 12 height 10
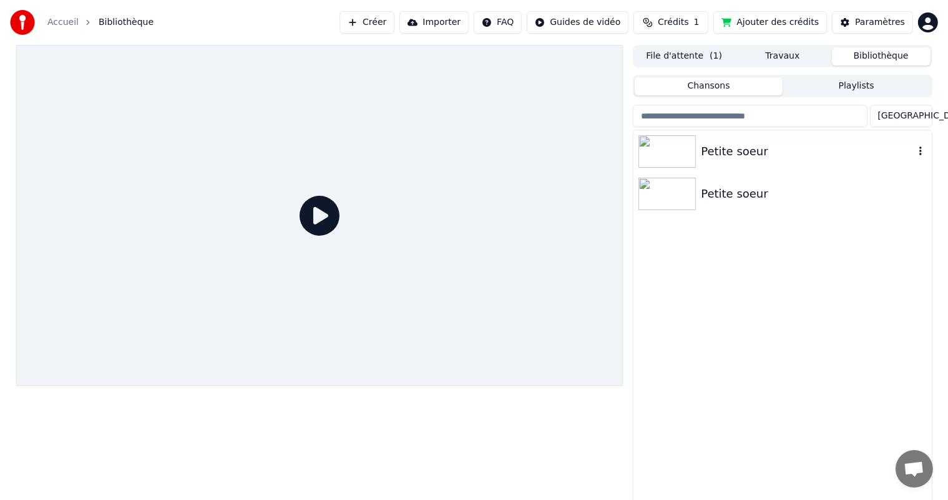
click at [919, 153] on icon "button" at bounding box center [920, 151] width 12 height 10
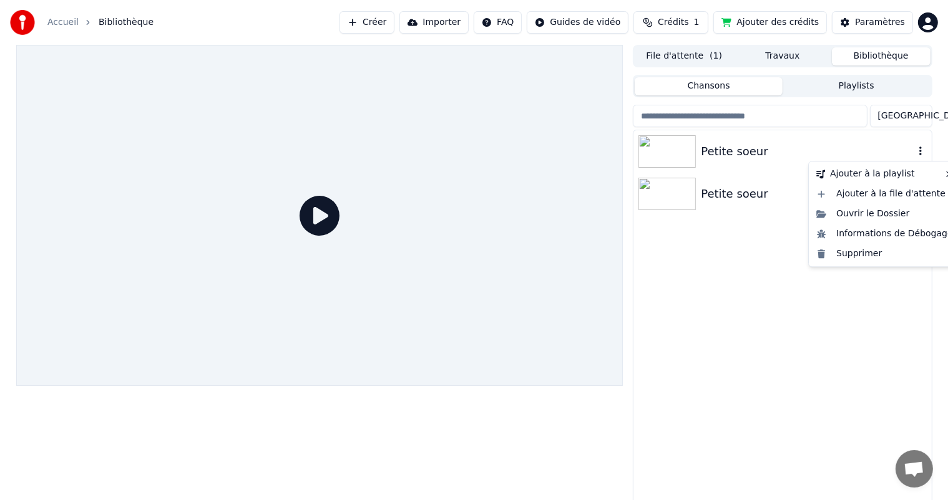
click at [664, 150] on img at bounding box center [666, 151] width 57 height 32
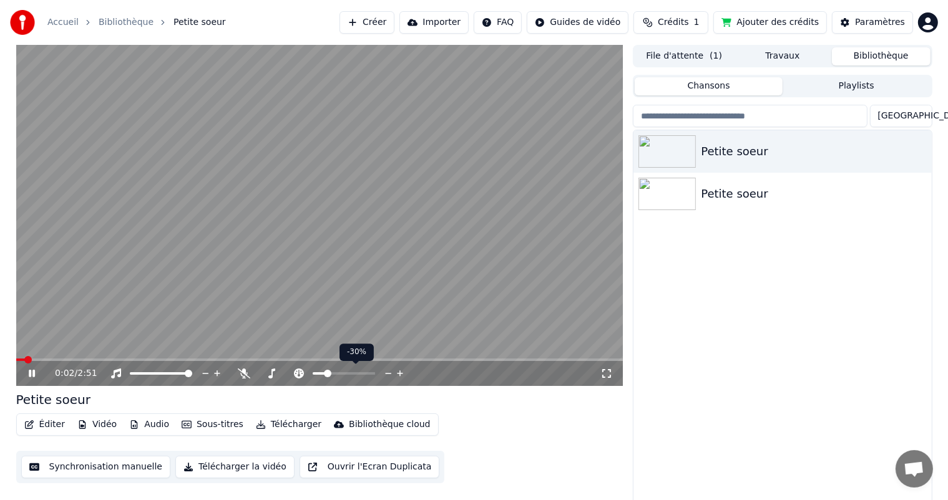
click at [325, 374] on span at bounding box center [319, 373] width 12 height 2
click at [38, 376] on icon at bounding box center [40, 374] width 29 height 10
click at [33, 374] on icon at bounding box center [31, 373] width 7 height 9
click at [34, 372] on icon at bounding box center [32, 373] width 6 height 7
click at [47, 431] on button "Éditer" at bounding box center [44, 424] width 51 height 17
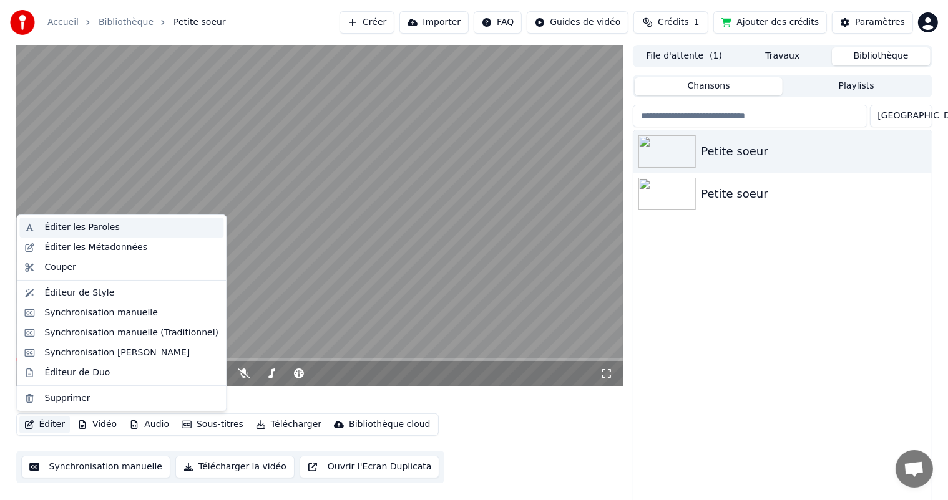
click at [90, 227] on div "Éditer les Paroles" at bounding box center [81, 227] width 75 height 12
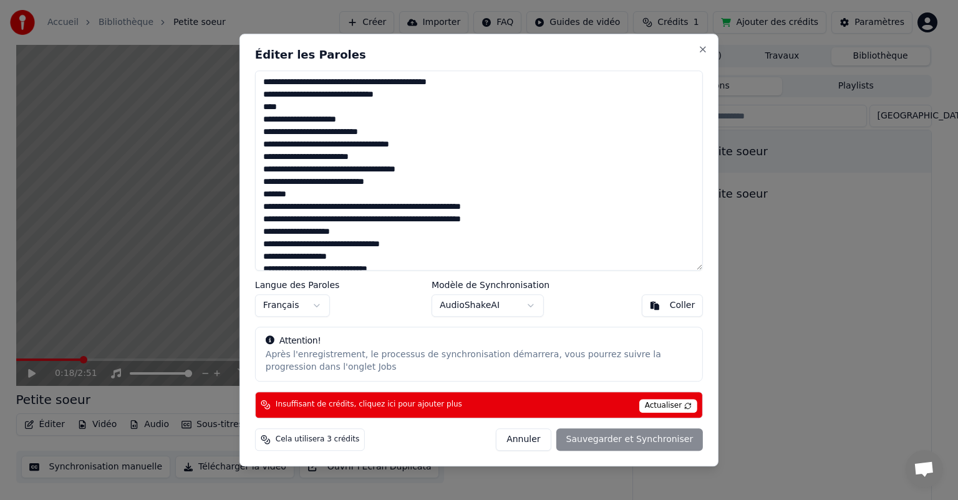
click at [264, 117] on textarea at bounding box center [479, 170] width 448 height 200
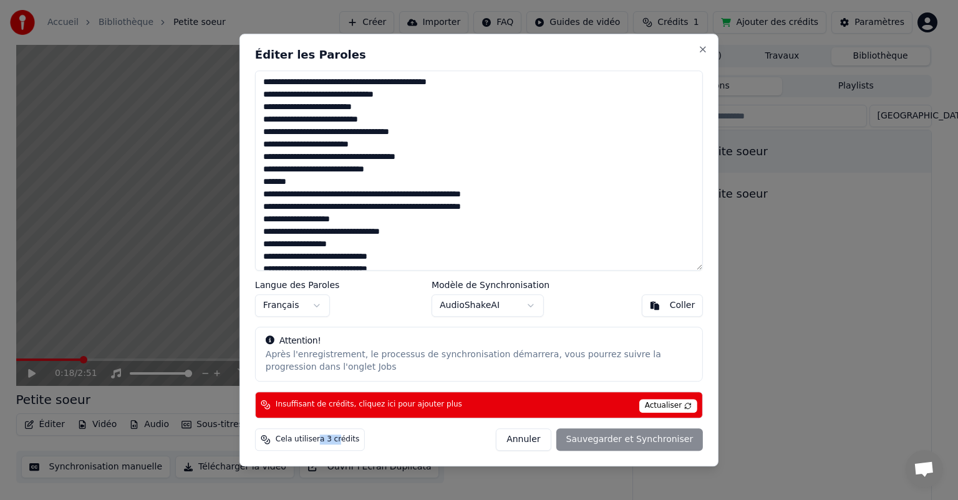
drag, startPoint x: 321, startPoint y: 439, endPoint x: 330, endPoint y: 439, distance: 9.4
click at [330, 439] on span "Cela utilisera 3 crédits" at bounding box center [318, 440] width 84 height 10
click at [428, 450] on div "Cela utilisera 3 crédits Annuler Sauvegarder et Synchroniser" at bounding box center [479, 440] width 448 height 22
click at [693, 401] on span "Actualiser" at bounding box center [668, 406] width 59 height 14
click at [706, 52] on button "Close" at bounding box center [703, 49] width 10 height 10
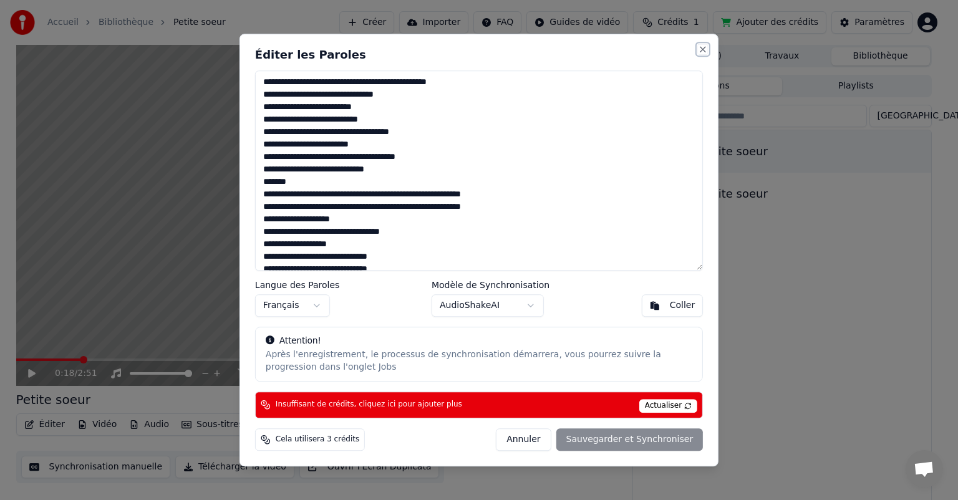
type textarea "**********"
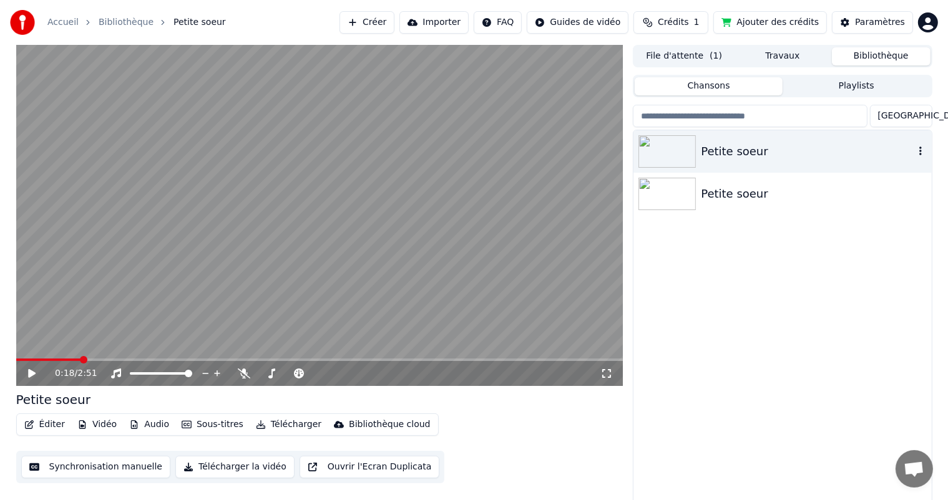
click at [921, 153] on icon "button" at bounding box center [920, 151] width 12 height 10
click at [294, 426] on button "Télécharger" at bounding box center [288, 424] width 75 height 17
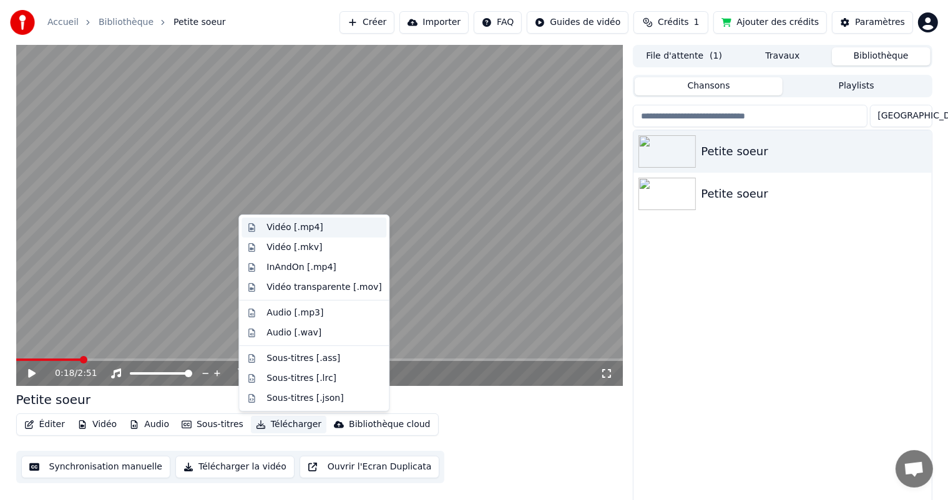
click at [300, 227] on div "Vidéo [.mp4]" at bounding box center [294, 227] width 56 height 12
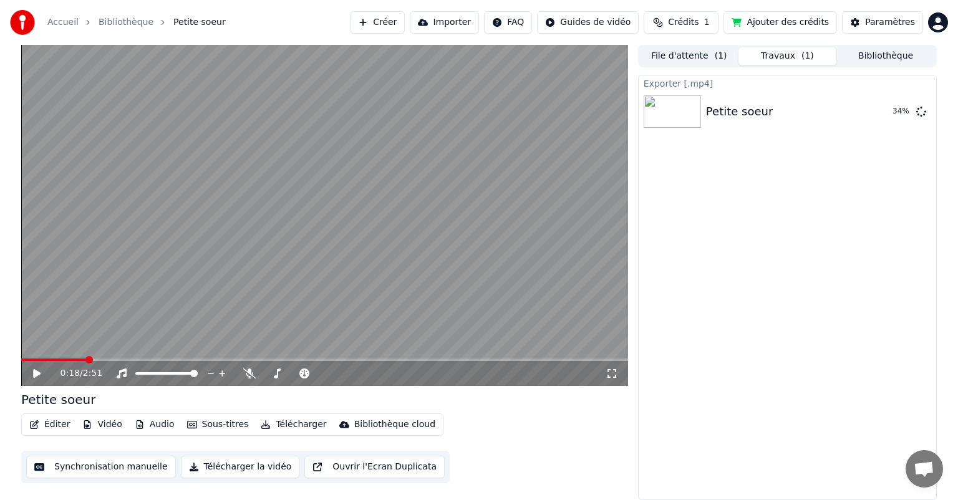
click at [683, 21] on button "Crédits 1" at bounding box center [681, 22] width 75 height 22
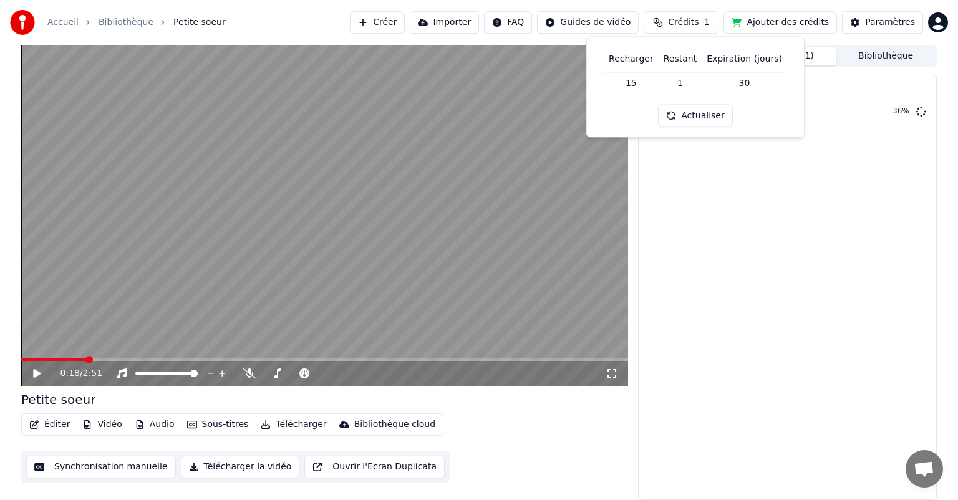
click at [682, 116] on button "Actualiser" at bounding box center [695, 116] width 74 height 22
click at [775, 165] on div "Exporter [.mp4] Petite soeur 38 %" at bounding box center [787, 287] width 299 height 425
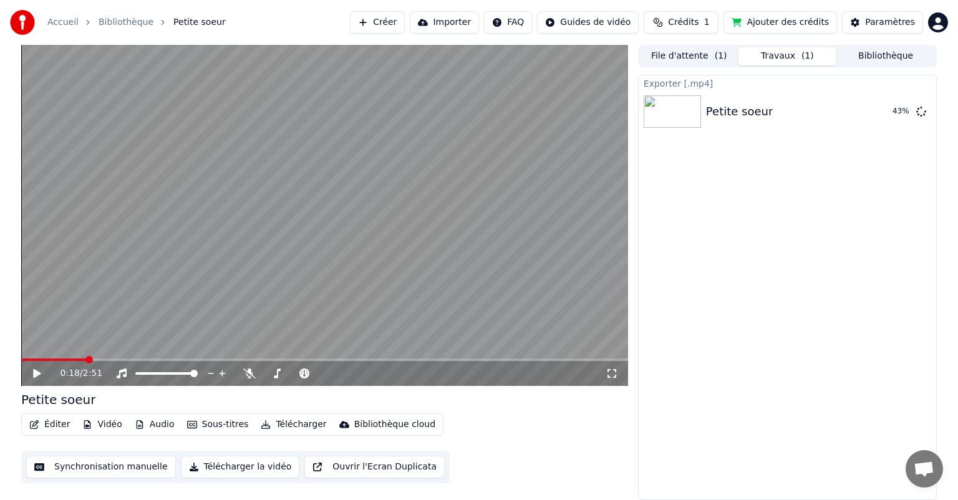
click at [110, 426] on button "Vidéo" at bounding box center [101, 424] width 49 height 17
click at [108, 425] on button "Vidéo" at bounding box center [101, 424] width 49 height 17
click at [31, 374] on icon at bounding box center [45, 374] width 29 height 10
click at [43, 376] on icon at bounding box center [45, 374] width 29 height 10
click at [55, 425] on button "Éditer" at bounding box center [49, 424] width 51 height 17
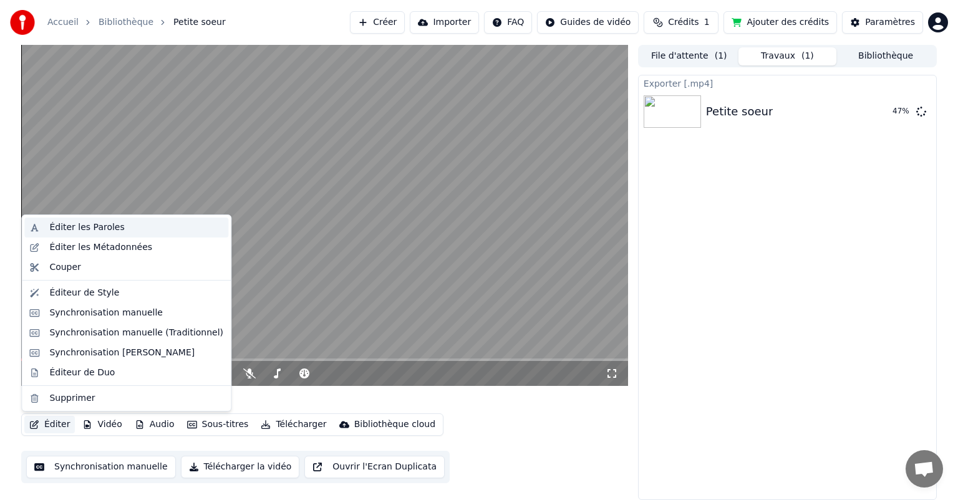
click at [80, 232] on div "Éditer les Paroles" at bounding box center [86, 227] width 75 height 12
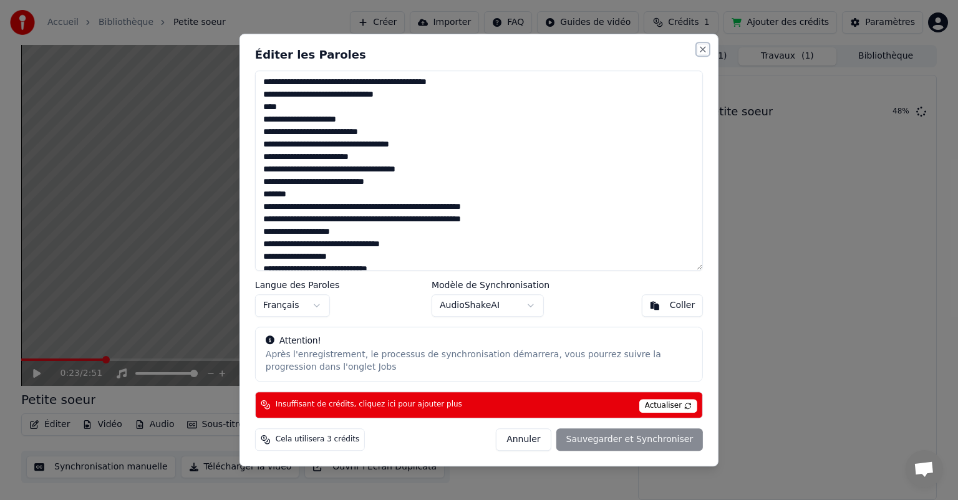
drag, startPoint x: 704, startPoint y: 47, endPoint x: 639, endPoint y: 89, distance: 76.8
click at [703, 48] on button "Close" at bounding box center [703, 49] width 10 height 10
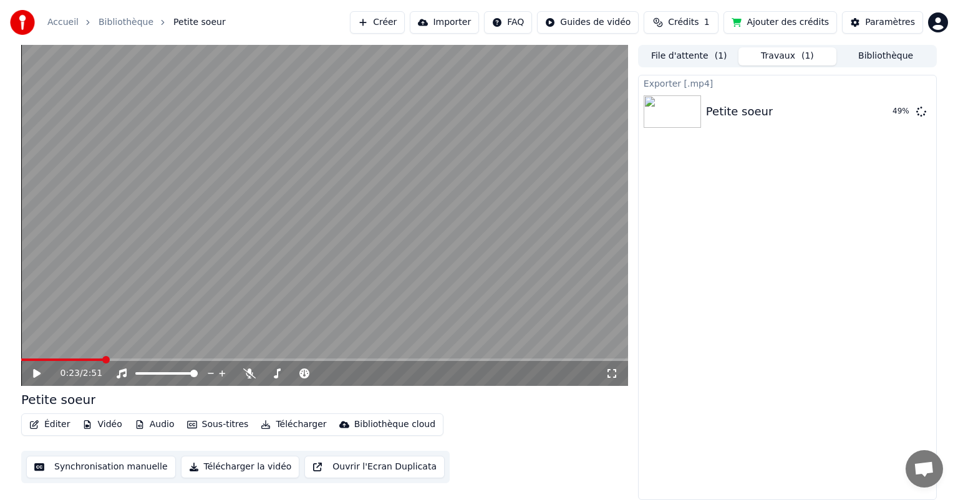
click at [227, 424] on button "Sous-titres" at bounding box center [218, 424] width 72 height 17
click at [480, 435] on div "Éditer Vidéo Audio Sous-titres Télécharger Bibliothèque cloud Synchronisation m…" at bounding box center [324, 449] width 607 height 70
click at [148, 420] on button "Audio" at bounding box center [155, 424] width 50 height 17
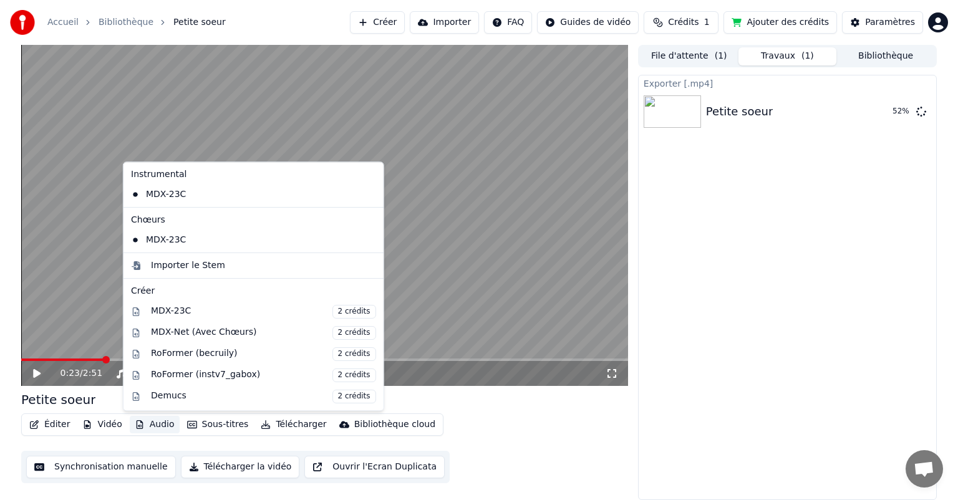
scroll to position [123, 0]
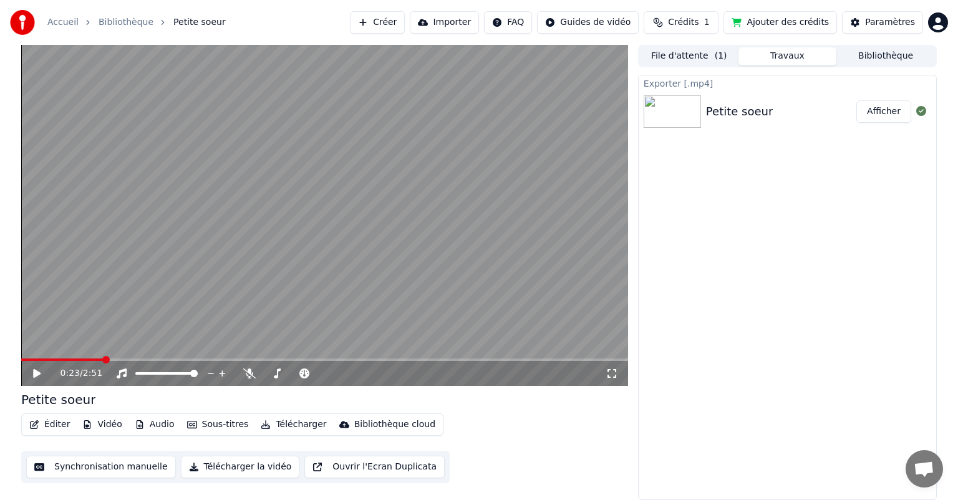
click at [520, 264] on video at bounding box center [324, 215] width 607 height 341
click at [40, 368] on div "0:23 / 2:51" at bounding box center [324, 373] width 597 height 12
click at [40, 371] on icon at bounding box center [37, 373] width 6 height 7
click at [165, 374] on span at bounding box center [150, 373] width 31 height 2
click at [41, 372] on icon at bounding box center [45, 374] width 29 height 10
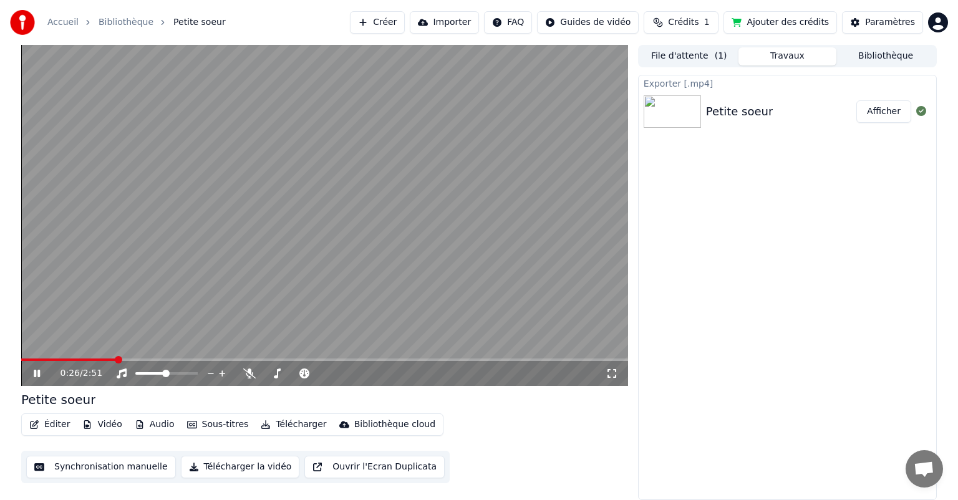
click at [37, 371] on icon at bounding box center [37, 373] width 6 height 7
click at [216, 337] on video at bounding box center [324, 215] width 607 height 341
click at [215, 337] on video at bounding box center [324, 215] width 607 height 341
click at [306, 374] on span at bounding box center [299, 373] width 16 height 2
click at [36, 374] on icon at bounding box center [36, 373] width 7 height 9
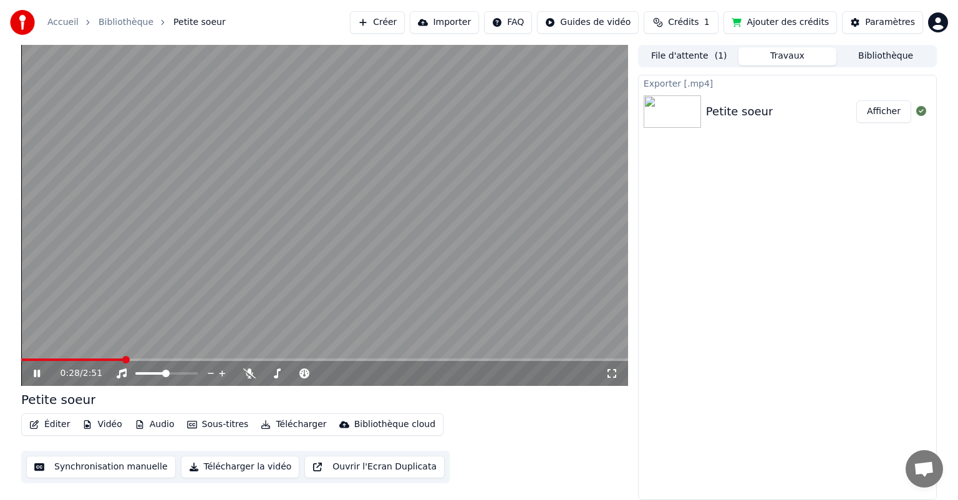
click at [39, 373] on icon at bounding box center [37, 373] width 6 height 7
click at [281, 372] on icon at bounding box center [277, 374] width 12 height 10
click at [308, 371] on icon at bounding box center [304, 374] width 12 height 10
click at [896, 112] on button "Afficher" at bounding box center [883, 111] width 55 height 22
click at [36, 373] on icon at bounding box center [36, 373] width 7 height 9
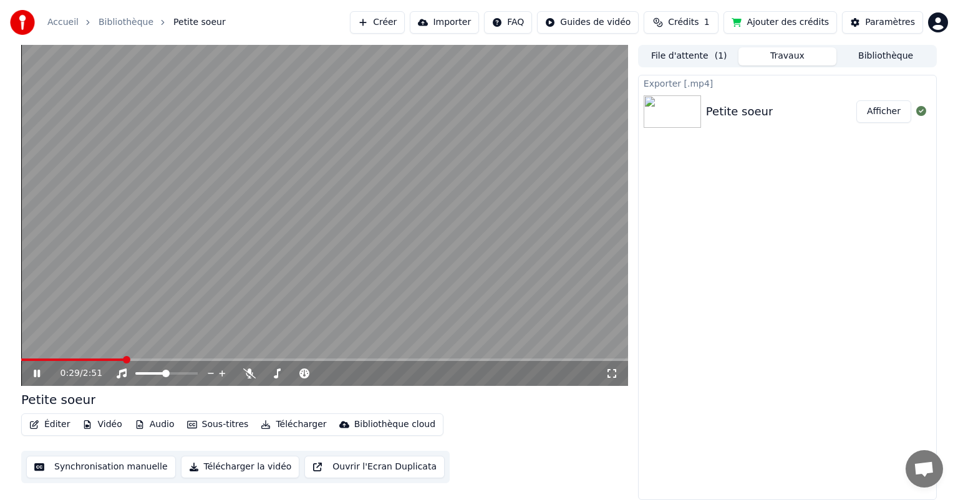
click at [34, 370] on icon at bounding box center [37, 373] width 6 height 7
click at [36, 370] on icon at bounding box center [45, 374] width 29 height 10
click at [37, 374] on icon at bounding box center [45, 374] width 29 height 10
click at [57, 424] on button "Éditer" at bounding box center [49, 424] width 51 height 17
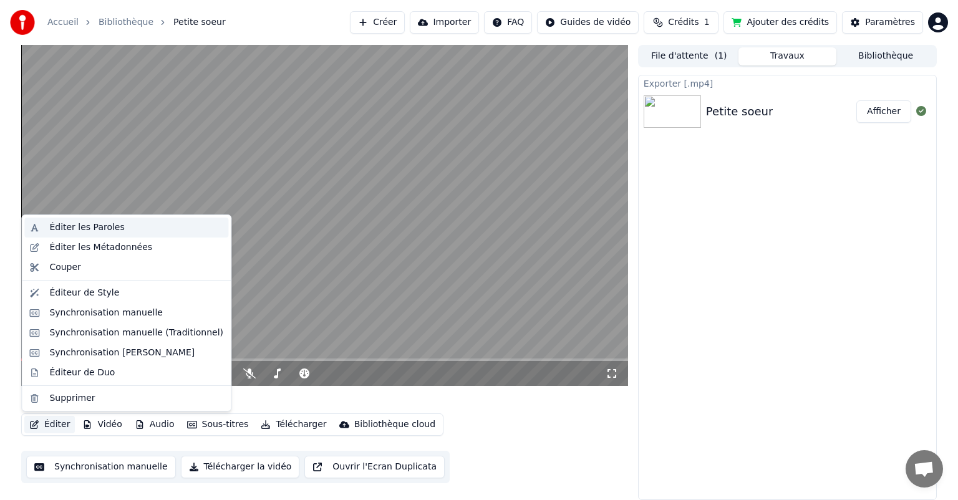
click at [87, 223] on div "Éditer les Paroles" at bounding box center [86, 227] width 75 height 12
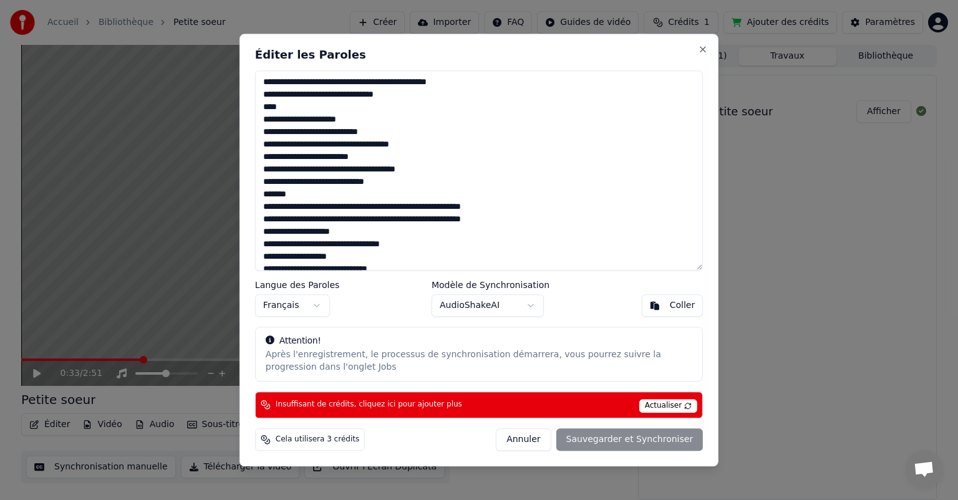
click at [304, 444] on div "Cela utilisera 3 crédits" at bounding box center [310, 440] width 110 height 22
click at [306, 439] on span "Cela utilisera 3 crédits" at bounding box center [318, 440] width 84 height 10
click at [642, 442] on div "Annuler Sauvegarder et Synchroniser" at bounding box center [599, 440] width 207 height 22
click at [675, 405] on span "Actualiser" at bounding box center [668, 406] width 59 height 14
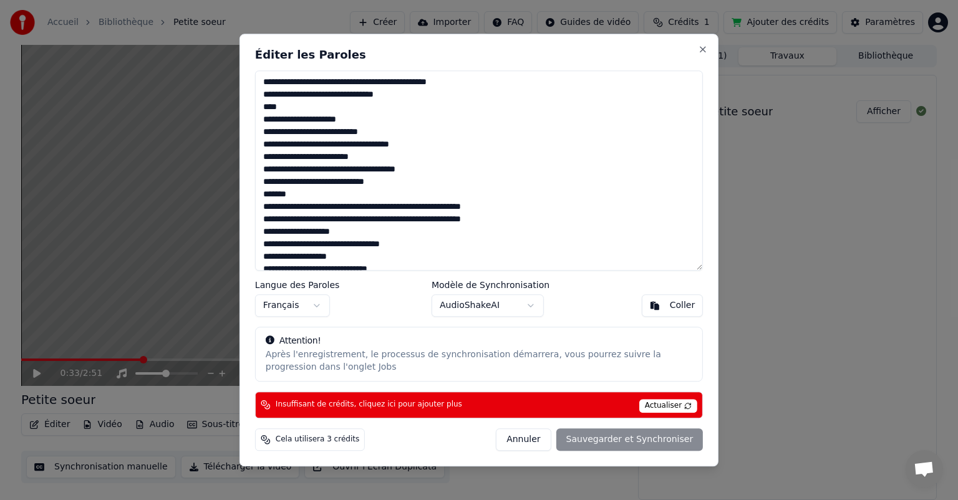
click at [515, 307] on body "Accueil Bibliothèque Petite soeur Créer Importer FAQ Guides de vidéo Crédits 1 …" at bounding box center [479, 250] width 958 height 500
click at [697, 51] on h2 "Éditer les Paroles" at bounding box center [479, 54] width 448 height 11
click at [701, 51] on button "Close" at bounding box center [703, 49] width 10 height 10
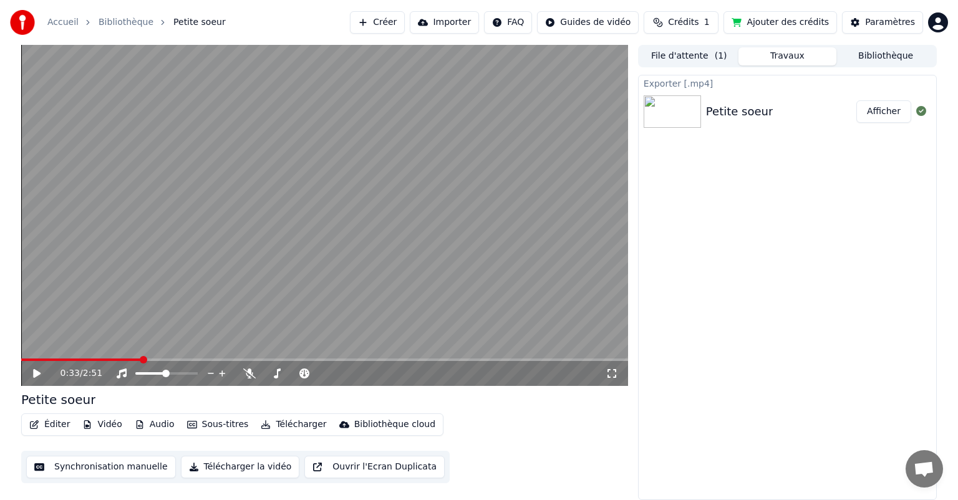
click at [699, 23] on span "Crédits" at bounding box center [683, 22] width 31 height 12
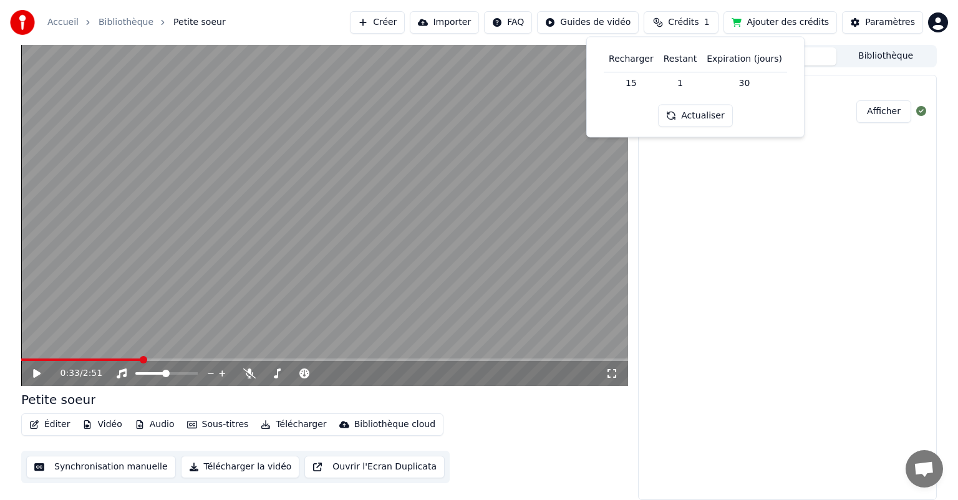
click at [734, 87] on td "30" at bounding box center [744, 83] width 85 height 22
drag, startPoint x: 740, startPoint y: 84, endPoint x: 749, endPoint y: 81, distance: 9.7
click at [749, 81] on td "30" at bounding box center [744, 83] width 85 height 22
drag, startPoint x: 746, startPoint y: 86, endPoint x: 739, endPoint y: 92, distance: 8.9
click at [747, 86] on td "30" at bounding box center [744, 83] width 85 height 22
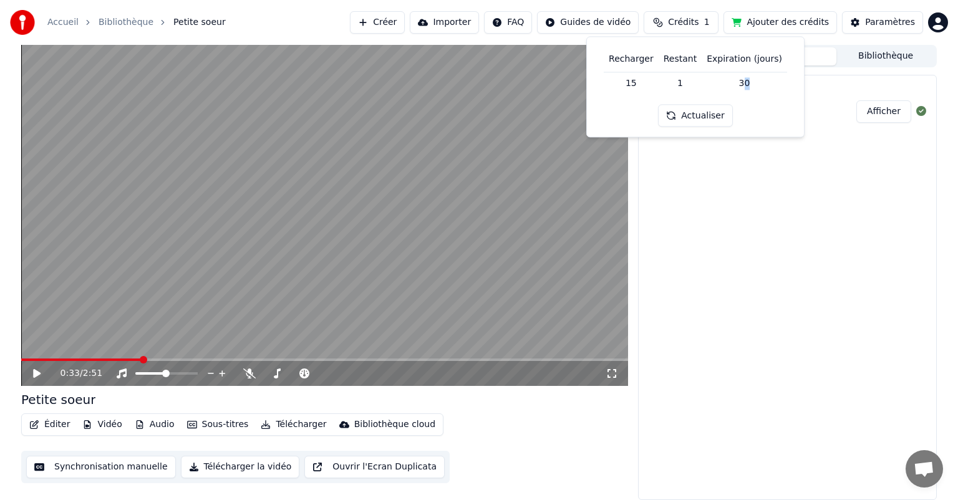
click at [709, 121] on button "Actualiser" at bounding box center [695, 116] width 74 height 22
click at [705, 117] on button "Actualiser" at bounding box center [695, 116] width 74 height 22
click at [35, 374] on icon at bounding box center [36, 373] width 7 height 9
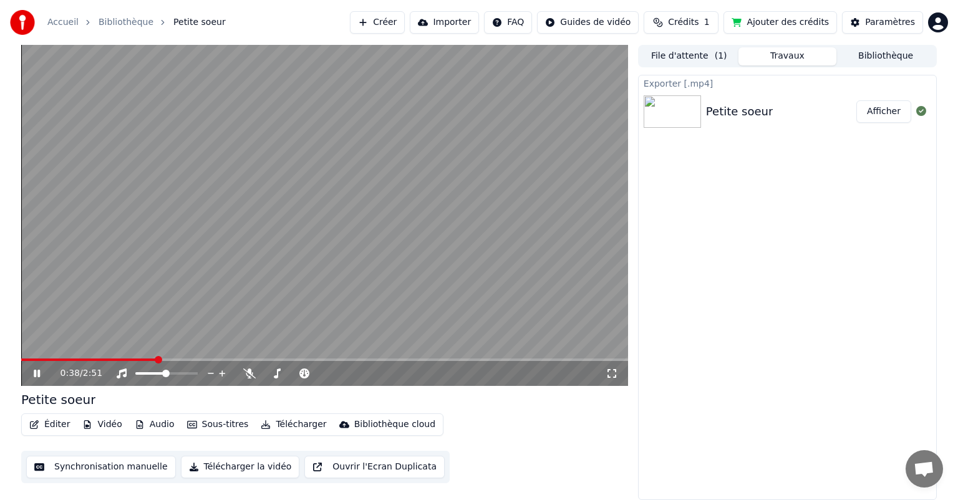
click at [39, 373] on icon at bounding box center [37, 373] width 6 height 7
click at [936, 21] on html "Accueil Bibliothèque Petite soeur Créer Importer FAQ Guides de vidéo Crédits 1 …" at bounding box center [479, 250] width 958 height 500
click at [225, 419] on html "Accueil Bibliothèque Petite soeur Créer Importer FAQ Guides de vidéo Crédits 1 …" at bounding box center [479, 250] width 958 height 500
click at [227, 425] on button "Sous-titres" at bounding box center [218, 424] width 72 height 17
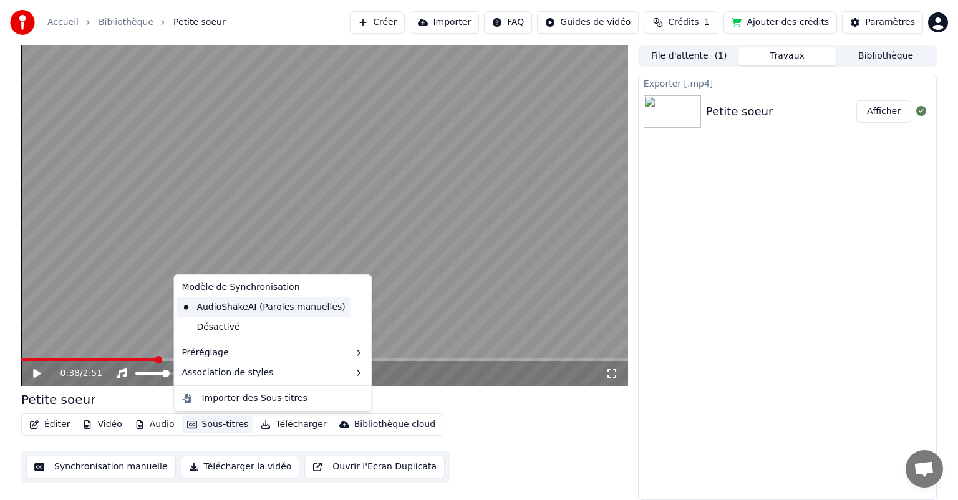
click at [261, 306] on div "AudioShakeAI (Paroles manuelles)" at bounding box center [263, 308] width 173 height 20
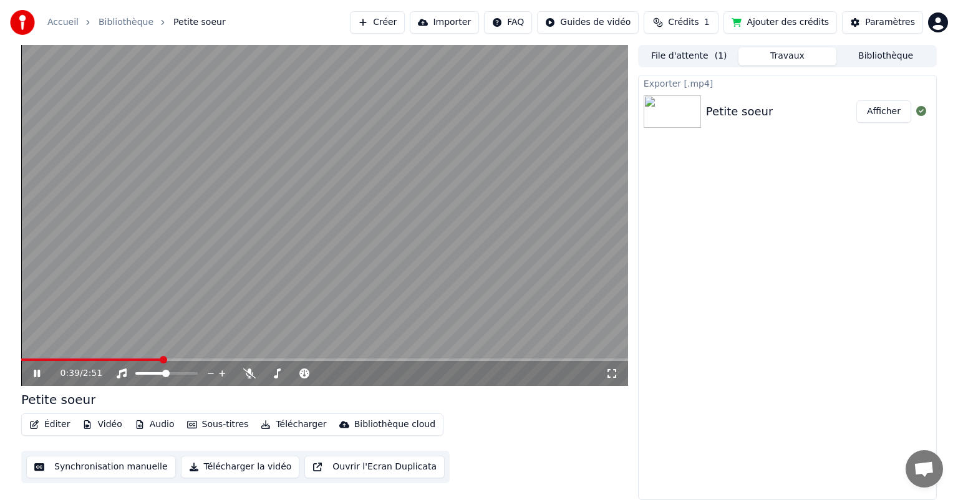
drag, startPoint x: 39, startPoint y: 375, endPoint x: 68, endPoint y: 390, distance: 32.4
click at [40, 375] on icon at bounding box center [37, 373] width 6 height 7
click at [31, 373] on icon at bounding box center [45, 374] width 29 height 10
click at [21, 361] on span at bounding box center [21, 360] width 0 height 2
click at [42, 372] on icon at bounding box center [45, 374] width 29 height 10
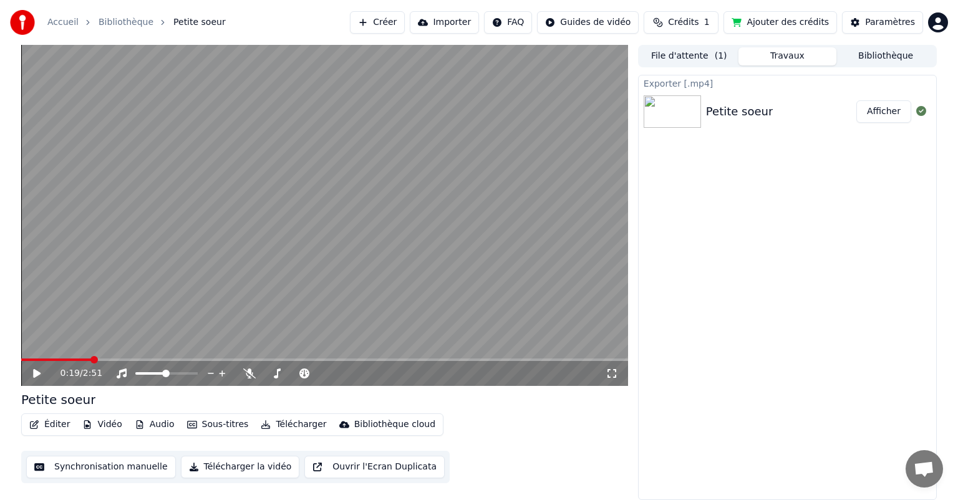
click at [30, 372] on div "0:19 / 2:51" at bounding box center [324, 373] width 597 height 12
click at [35, 371] on icon at bounding box center [36, 373] width 7 height 9
click at [40, 371] on icon at bounding box center [45, 374] width 29 height 10
click at [933, 25] on html "Accueil Bibliothèque Petite soeur Créer Importer FAQ Guides de vidéo Crédits 1 …" at bounding box center [479, 250] width 958 height 500
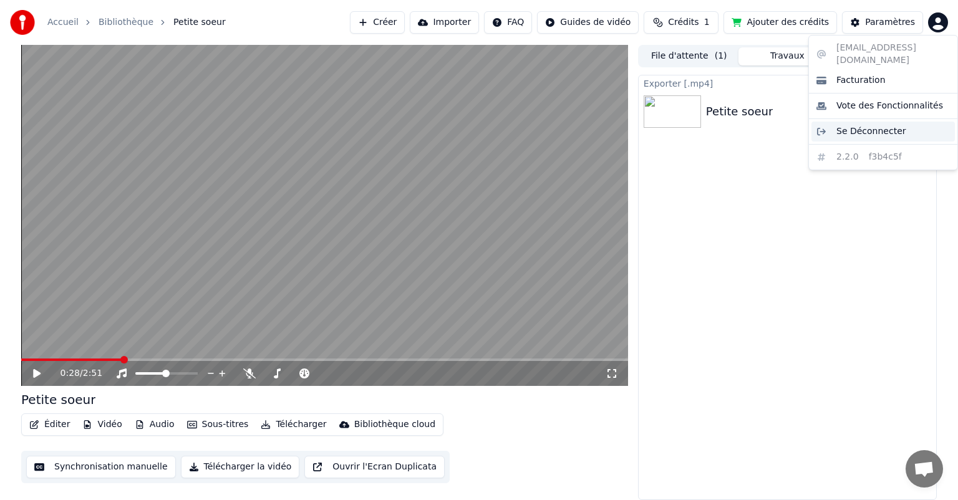
click at [864, 125] on span "Se Déconnecter" at bounding box center [871, 131] width 70 height 12
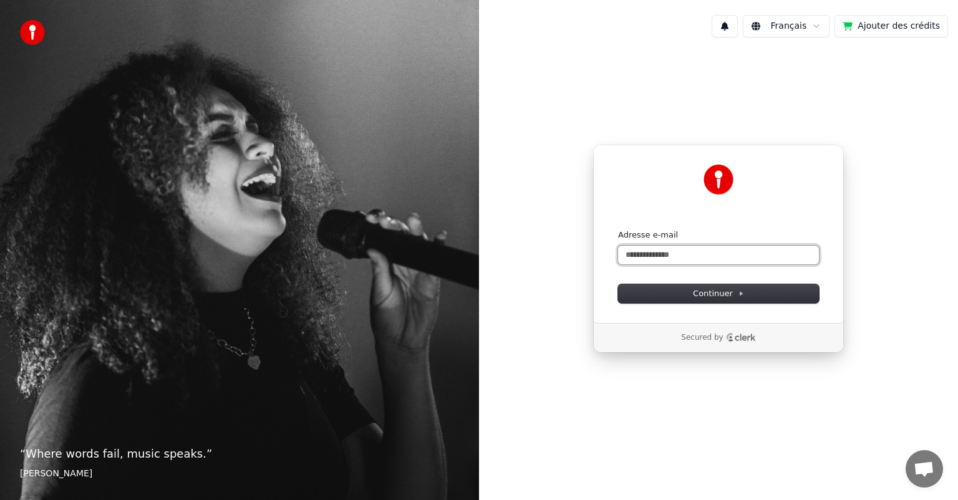
click at [716, 250] on input "Adresse e-mail" at bounding box center [718, 255] width 201 height 19
click at [739, 291] on icon at bounding box center [741, 294] width 6 height 6
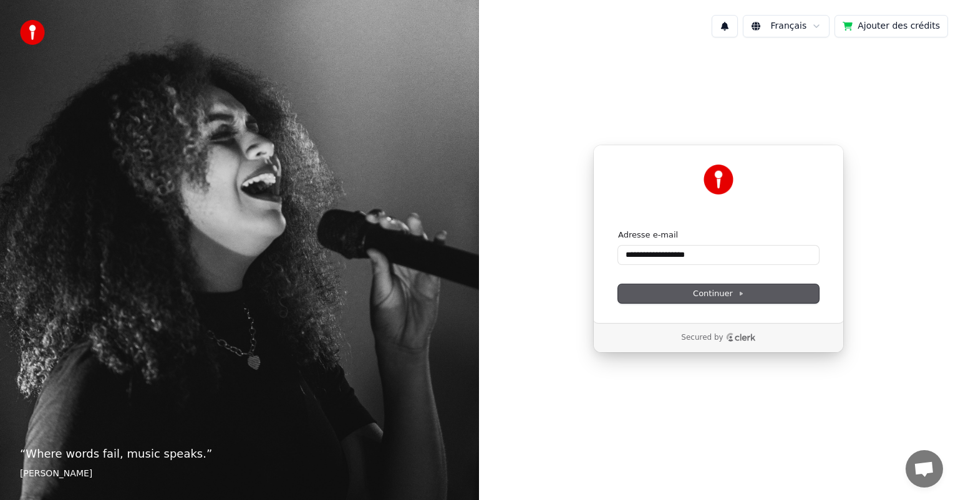
type input "**********"
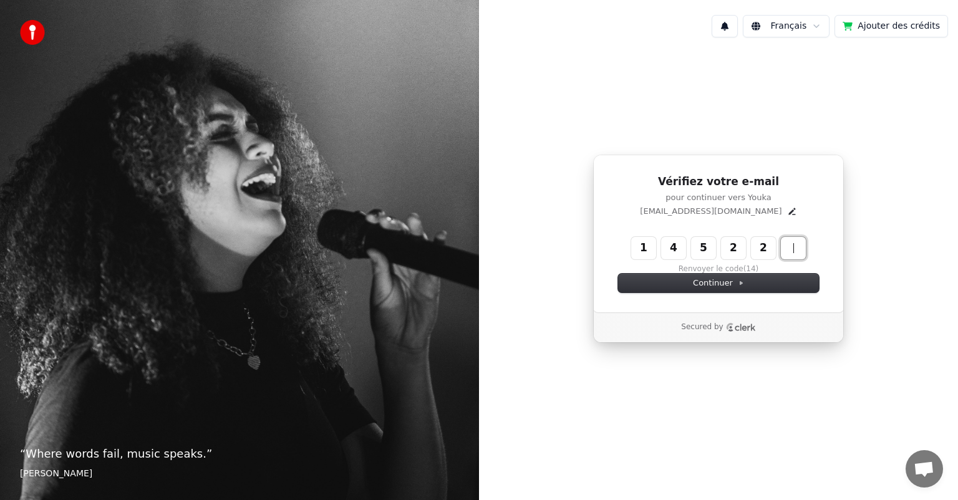
type input "******"
